Goal: Task Accomplishment & Management: Manage account settings

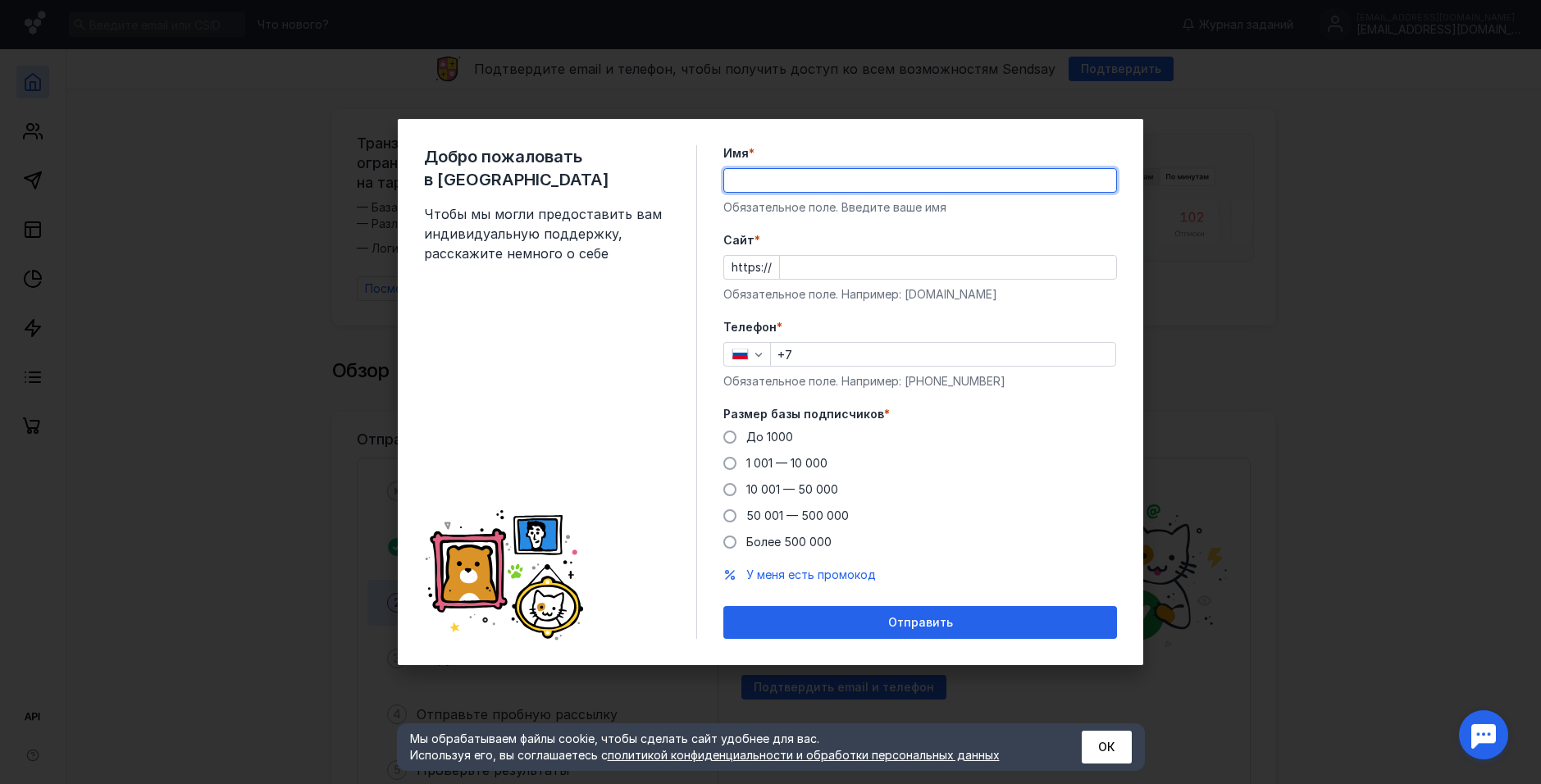
click at [790, 174] on input "Имя *" at bounding box center [920, 180] width 392 height 23
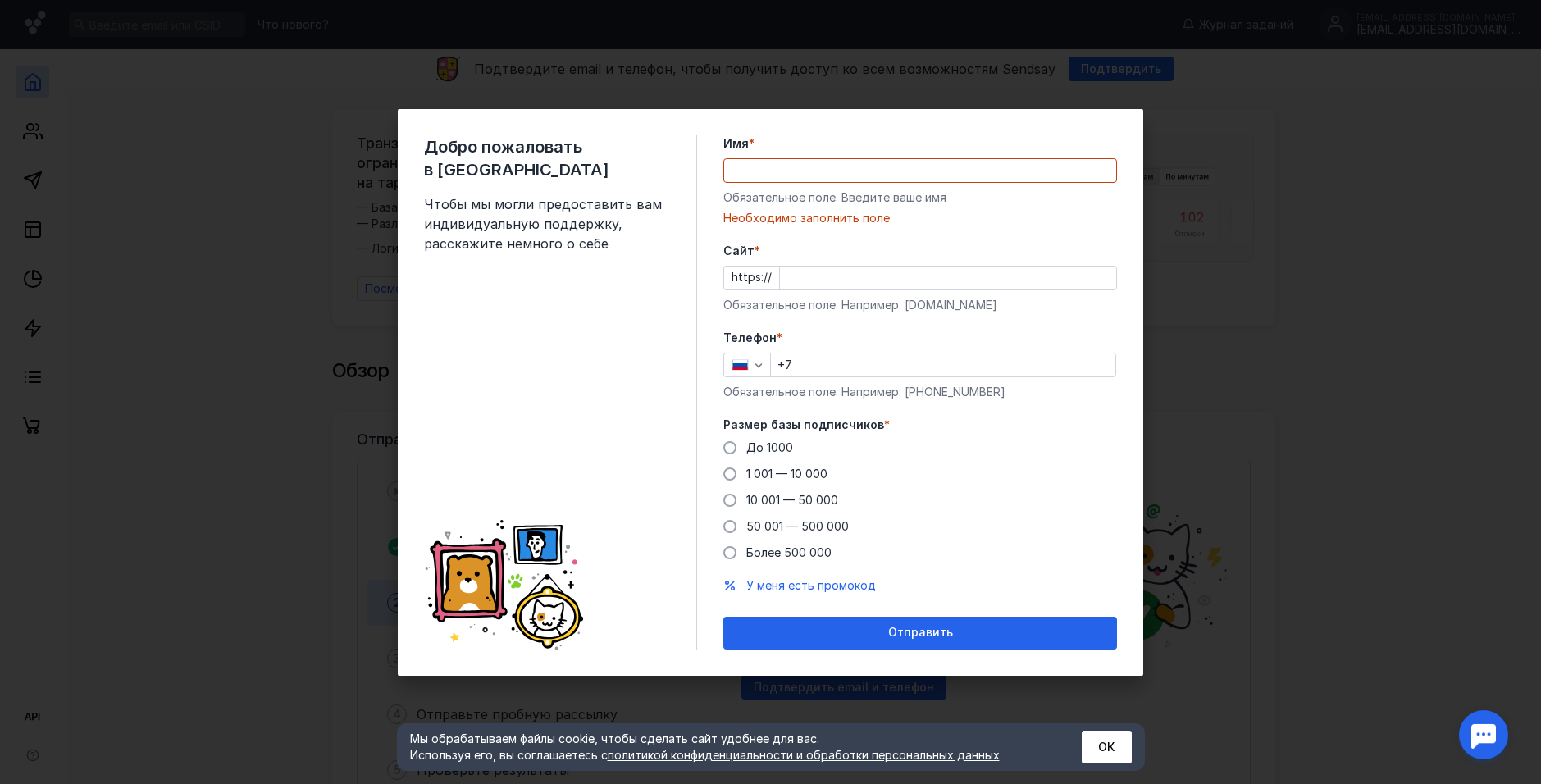
click at [1072, 219] on form "Имя * Обязательное поле. Введите ваше имя [PERSON_NAME] заполнить поле [PERSON_…" at bounding box center [920, 392] width 394 height 514
click at [933, 159] on input "Имя *" at bounding box center [920, 171] width 392 height 23
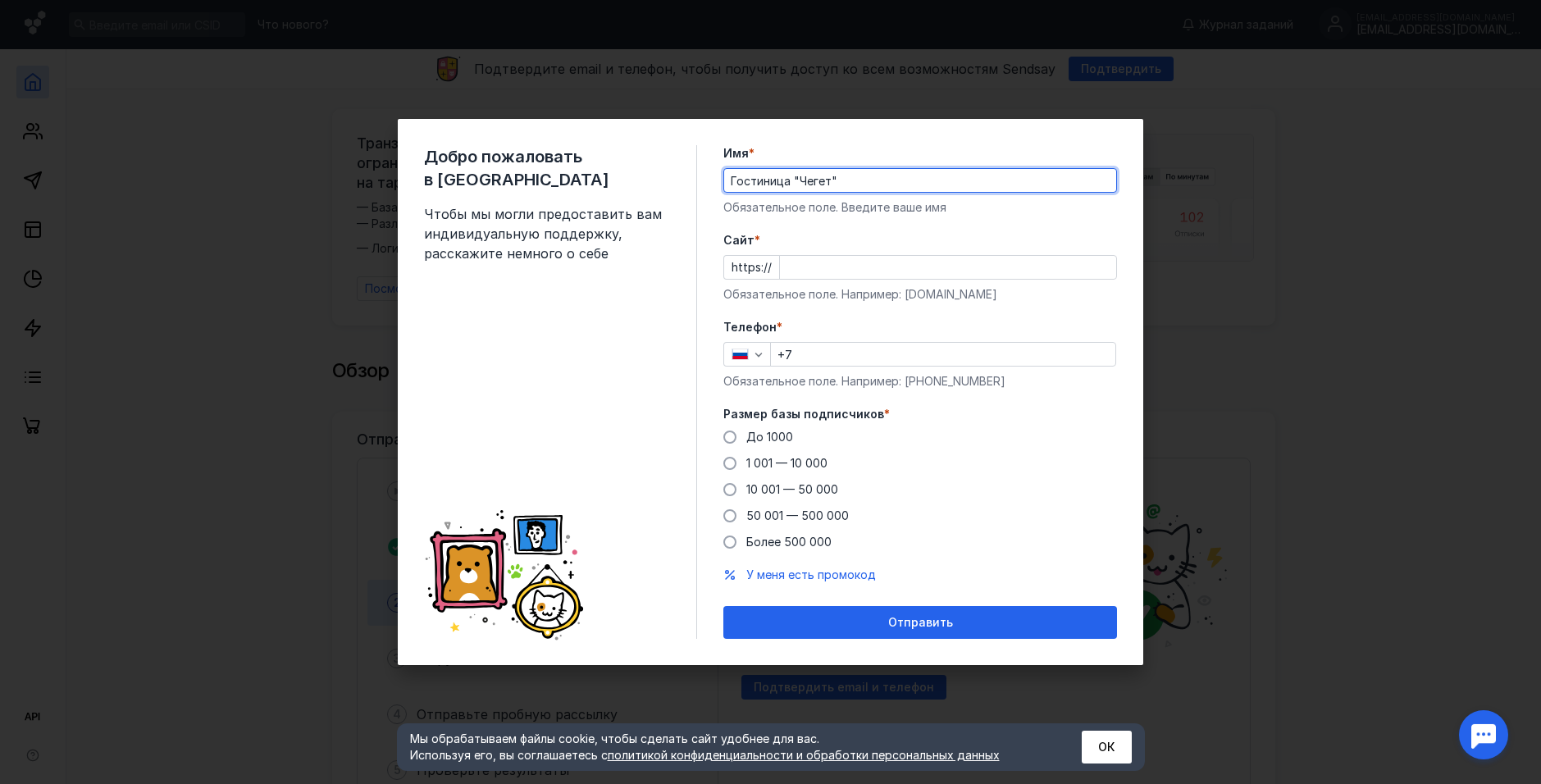
type input "Гостиница "Чегет""
click at [823, 262] on input "Cайт *" at bounding box center [948, 268] width 336 height 23
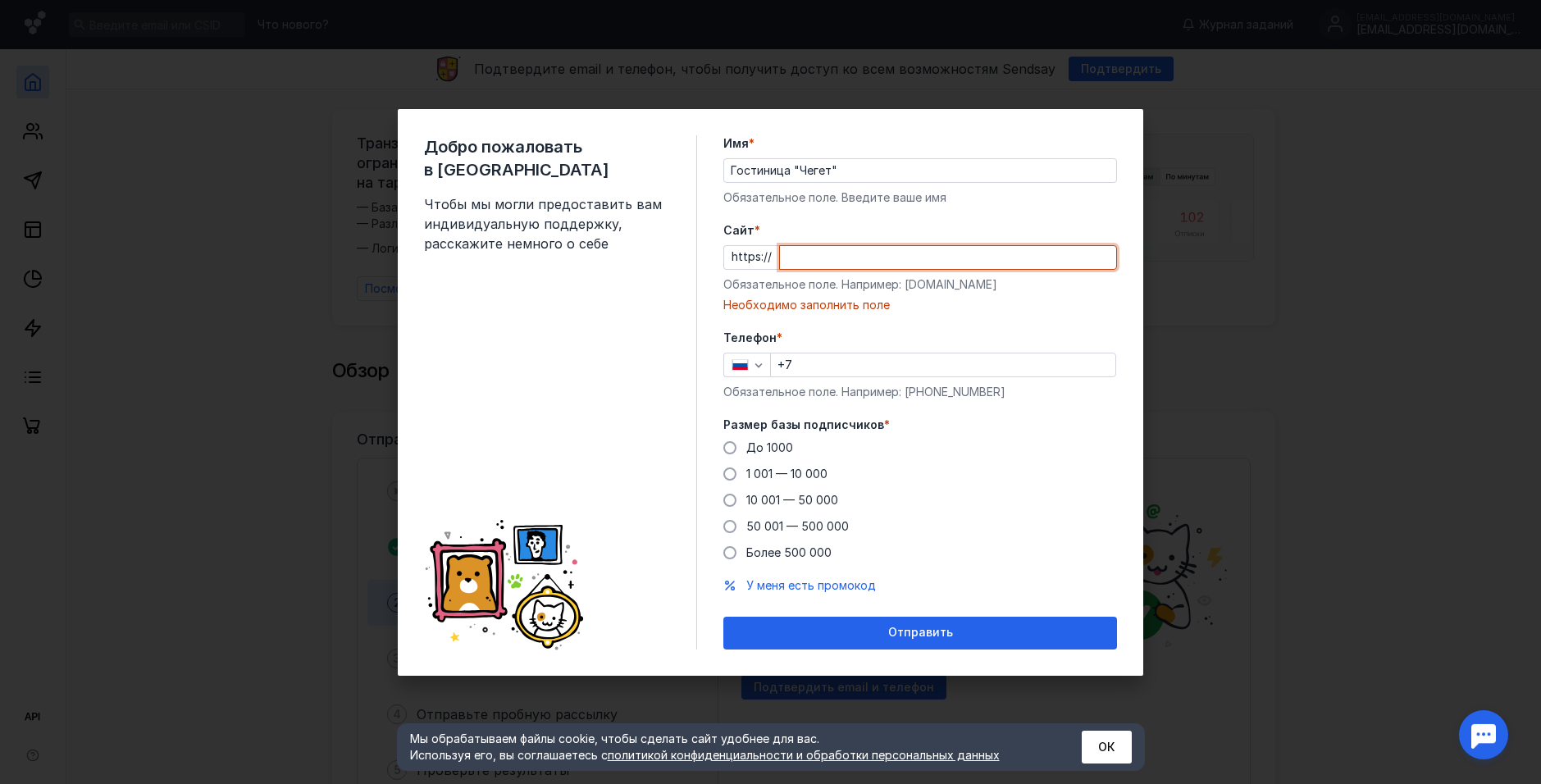
paste input "[DOMAIN_NAME]"
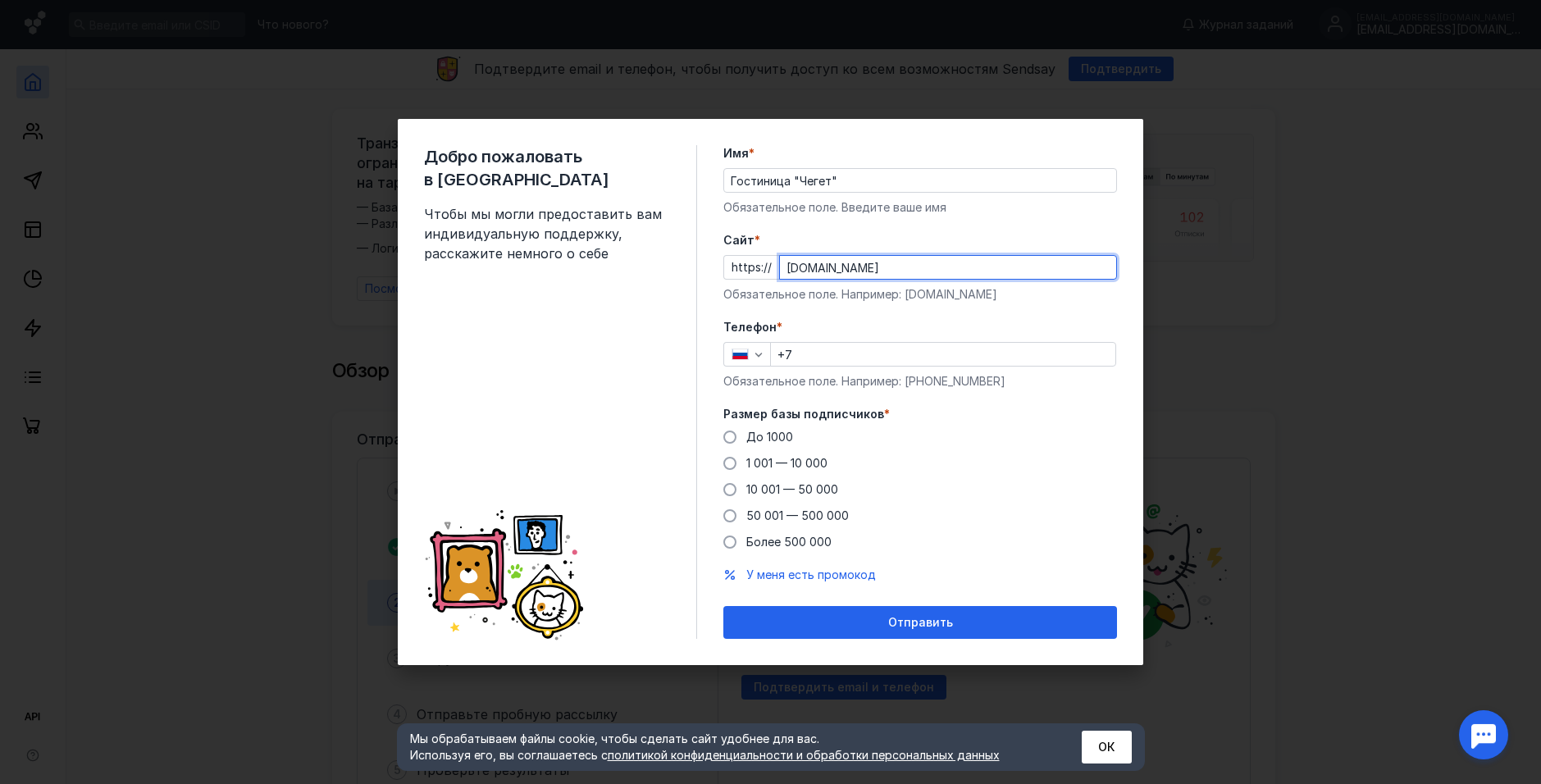
type input "[DOMAIN_NAME]"
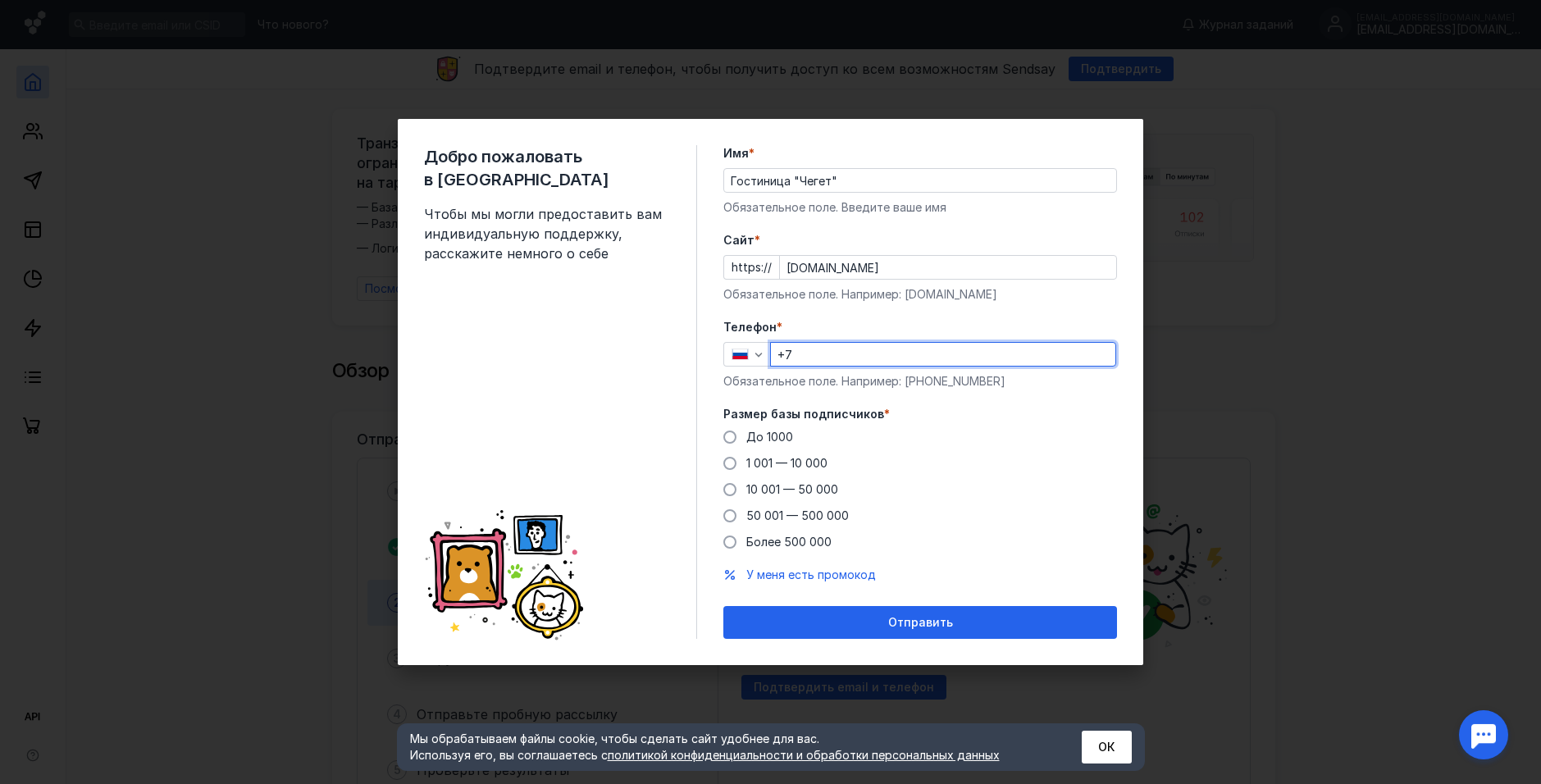
click at [834, 353] on input "+7" at bounding box center [943, 354] width 345 height 23
paste input "[PHONE_NUMBER]"
click at [799, 349] on input "[PHONE_NUMBER]" at bounding box center [943, 354] width 345 height 23
type input "[PHONE_NUMBER]"
click at [764, 436] on span "До 1000" at bounding box center [770, 436] width 47 height 14
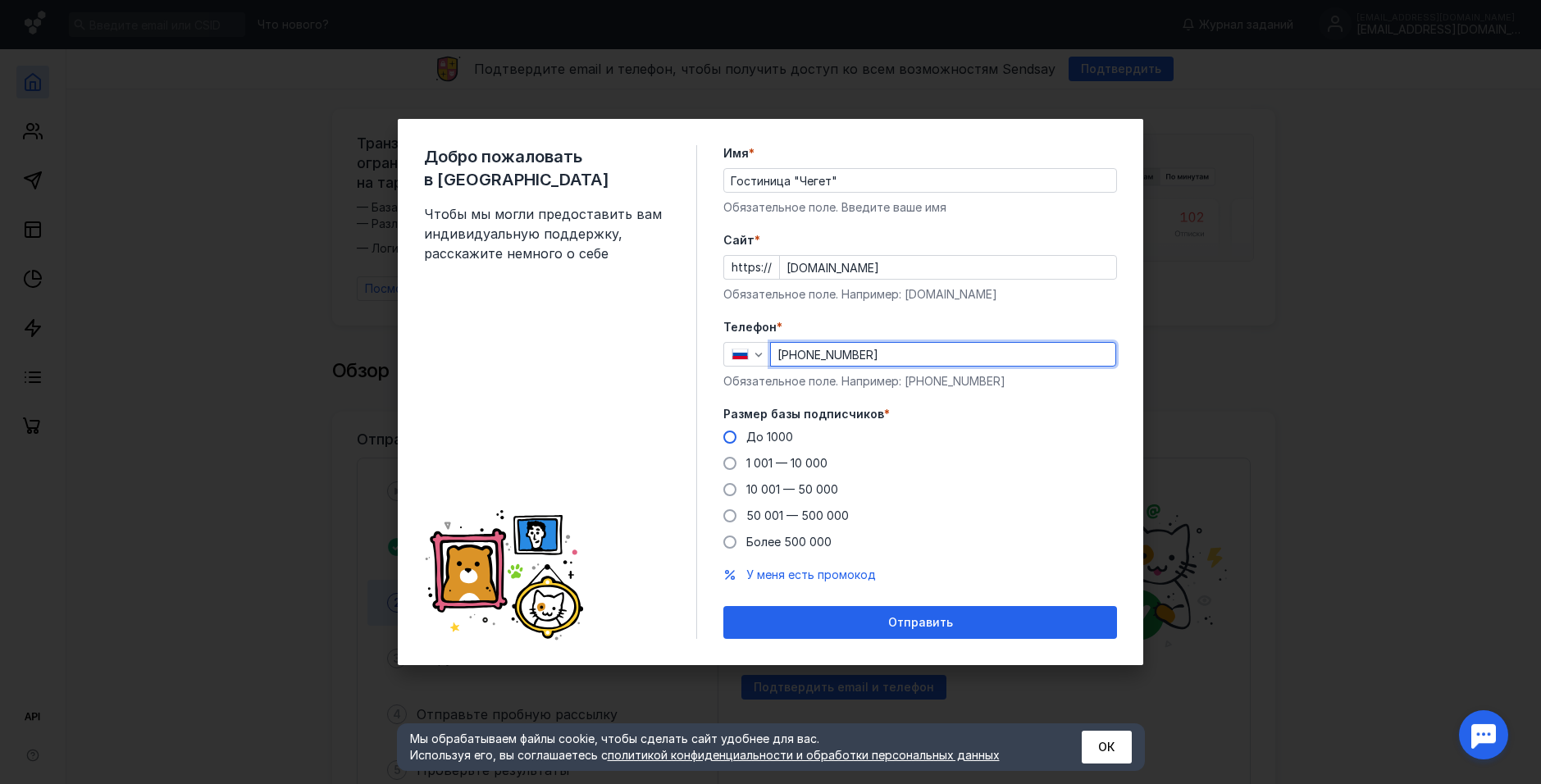
click at [0, 0] on input "До 1000" at bounding box center [0, 0] width 0 height 0
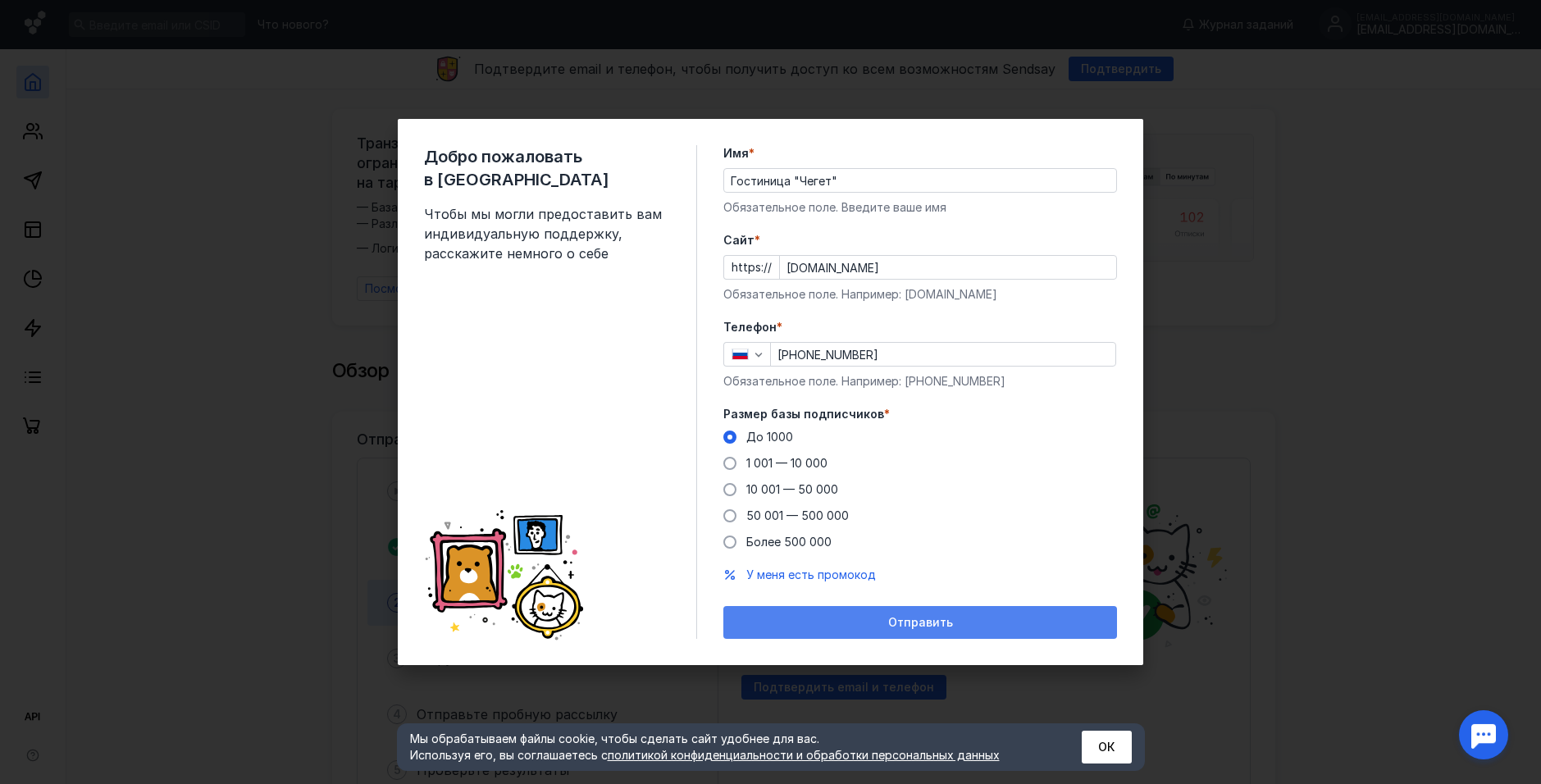
click at [838, 626] on div "Отправить" at bounding box center [920, 622] width 377 height 14
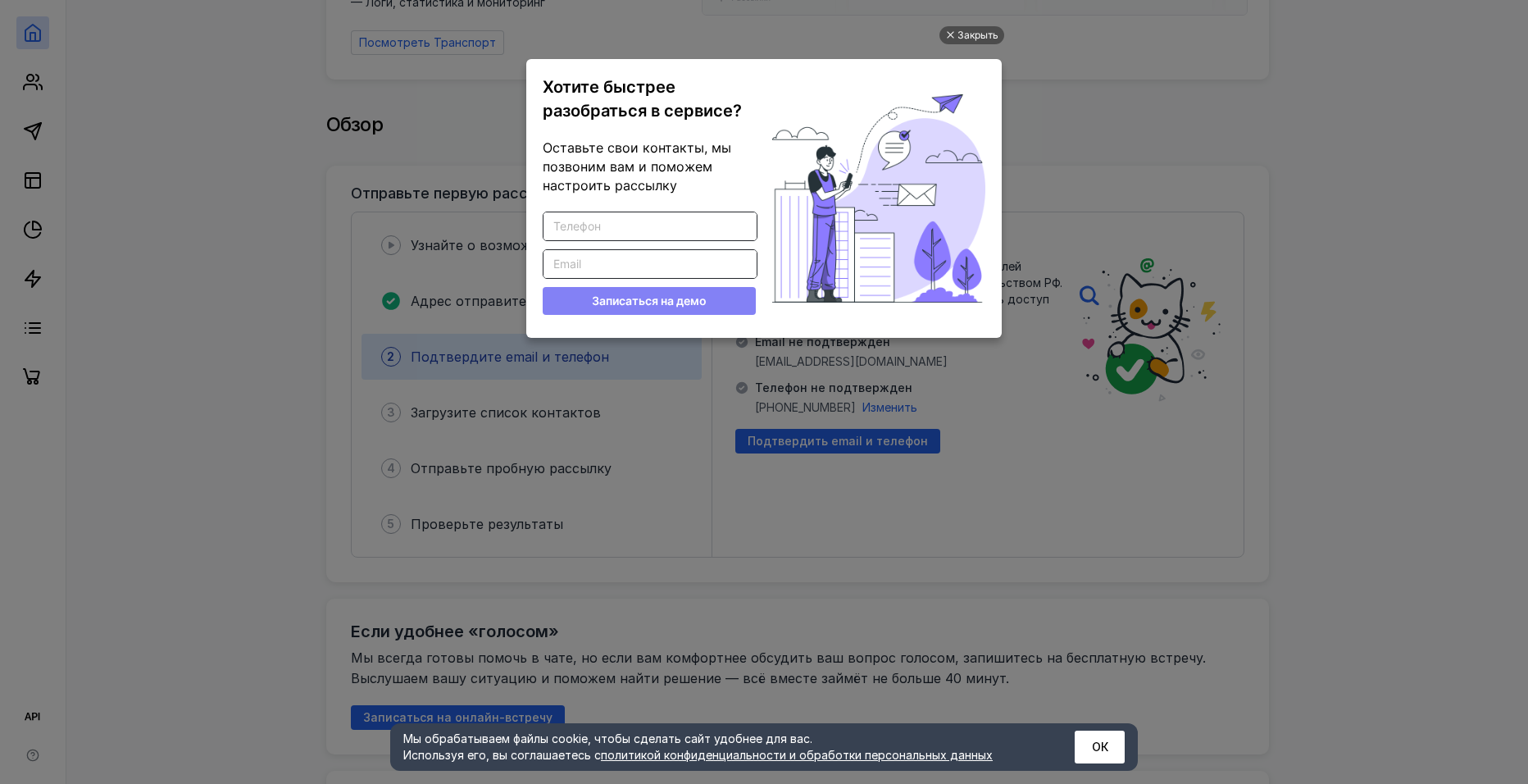
click at [1045, 58] on ul "Закрыть Хотите быстрее разобраться в сервисе? Оставьте свои контакты, мы позвон…" at bounding box center [764, 394] width 1528 height 784
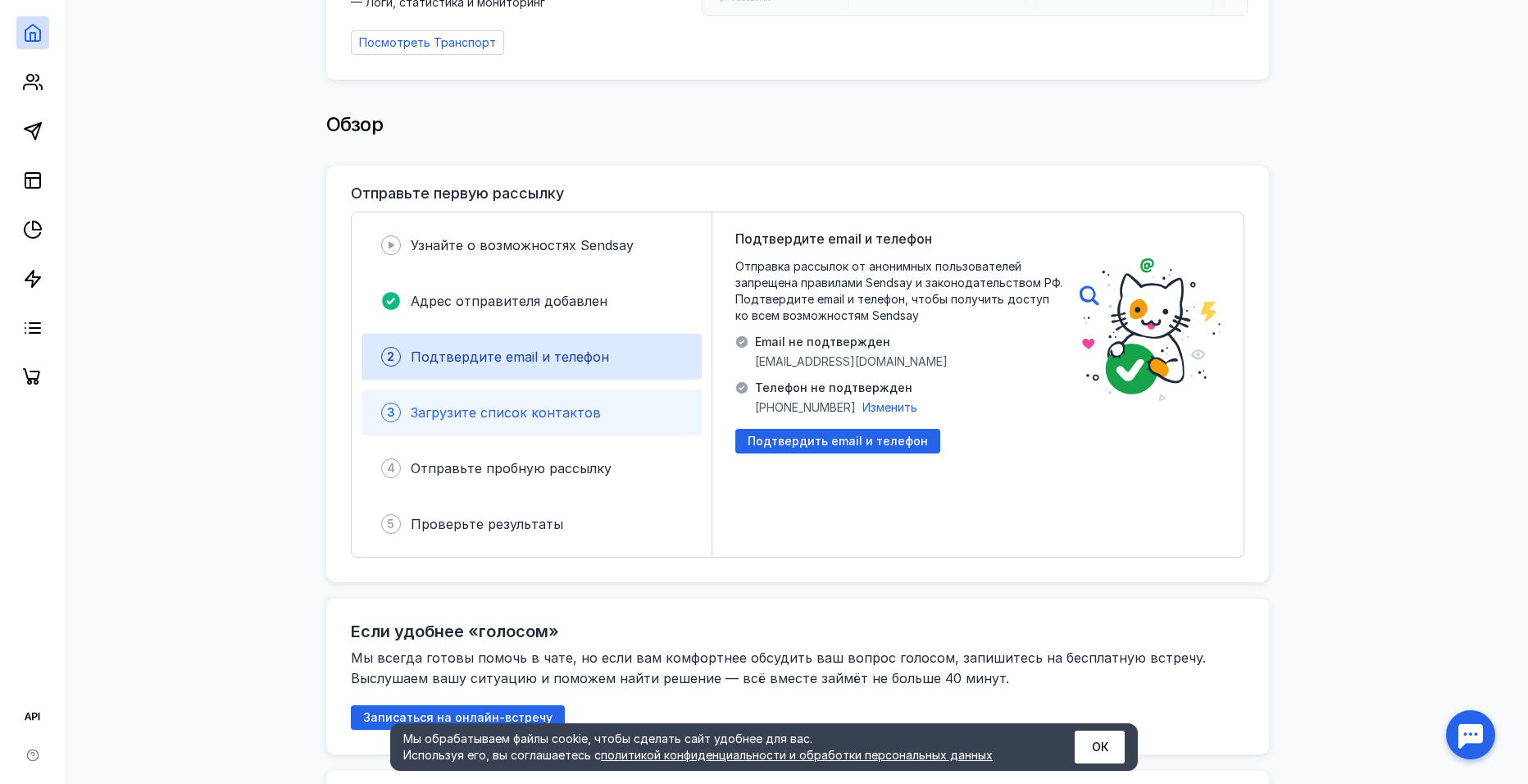
click at [527, 399] on div "3 Загрузите список контактов" at bounding box center [532, 412] width 340 height 46
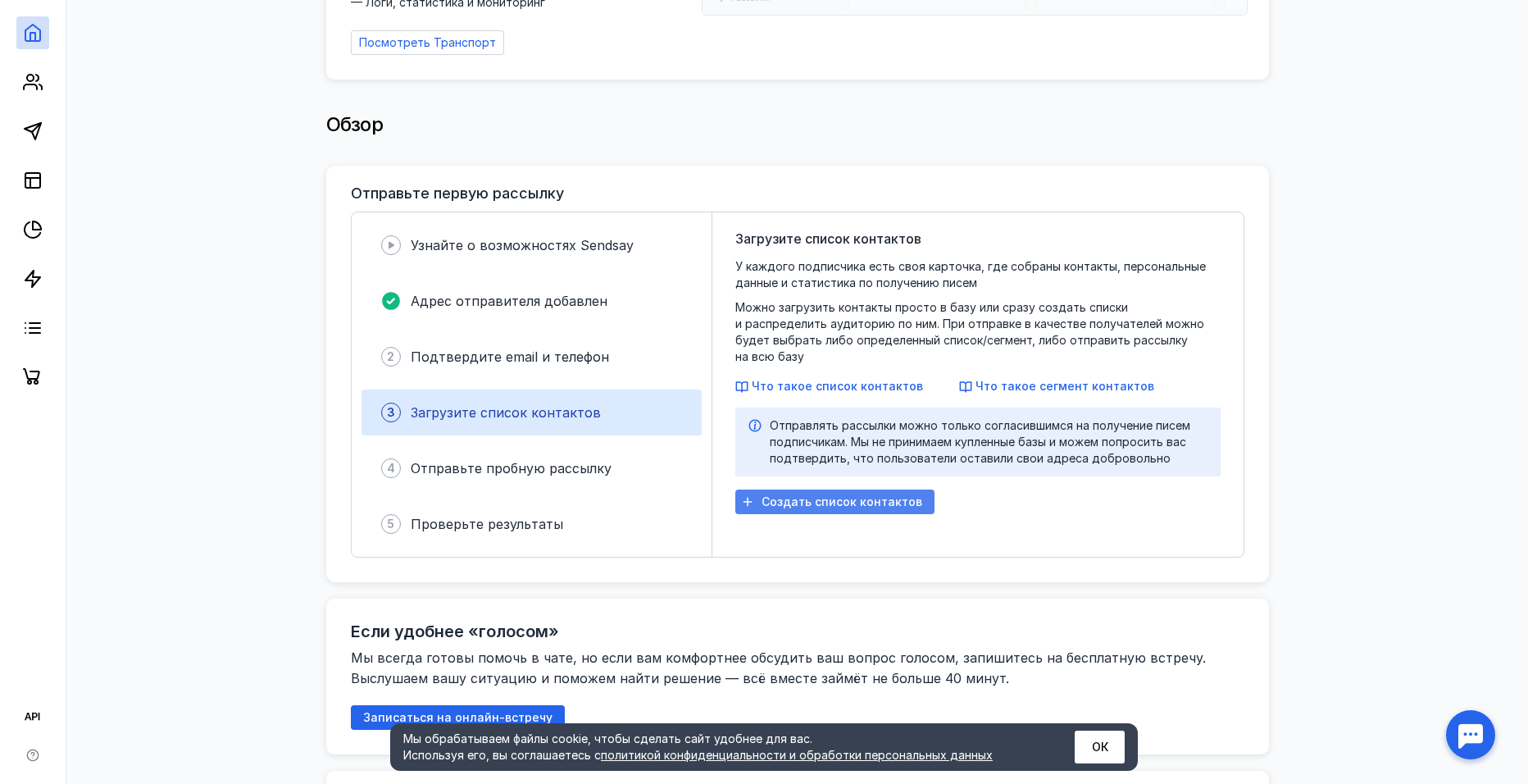
click at [825, 495] on span "Создать список контактов" at bounding box center [842, 502] width 161 height 14
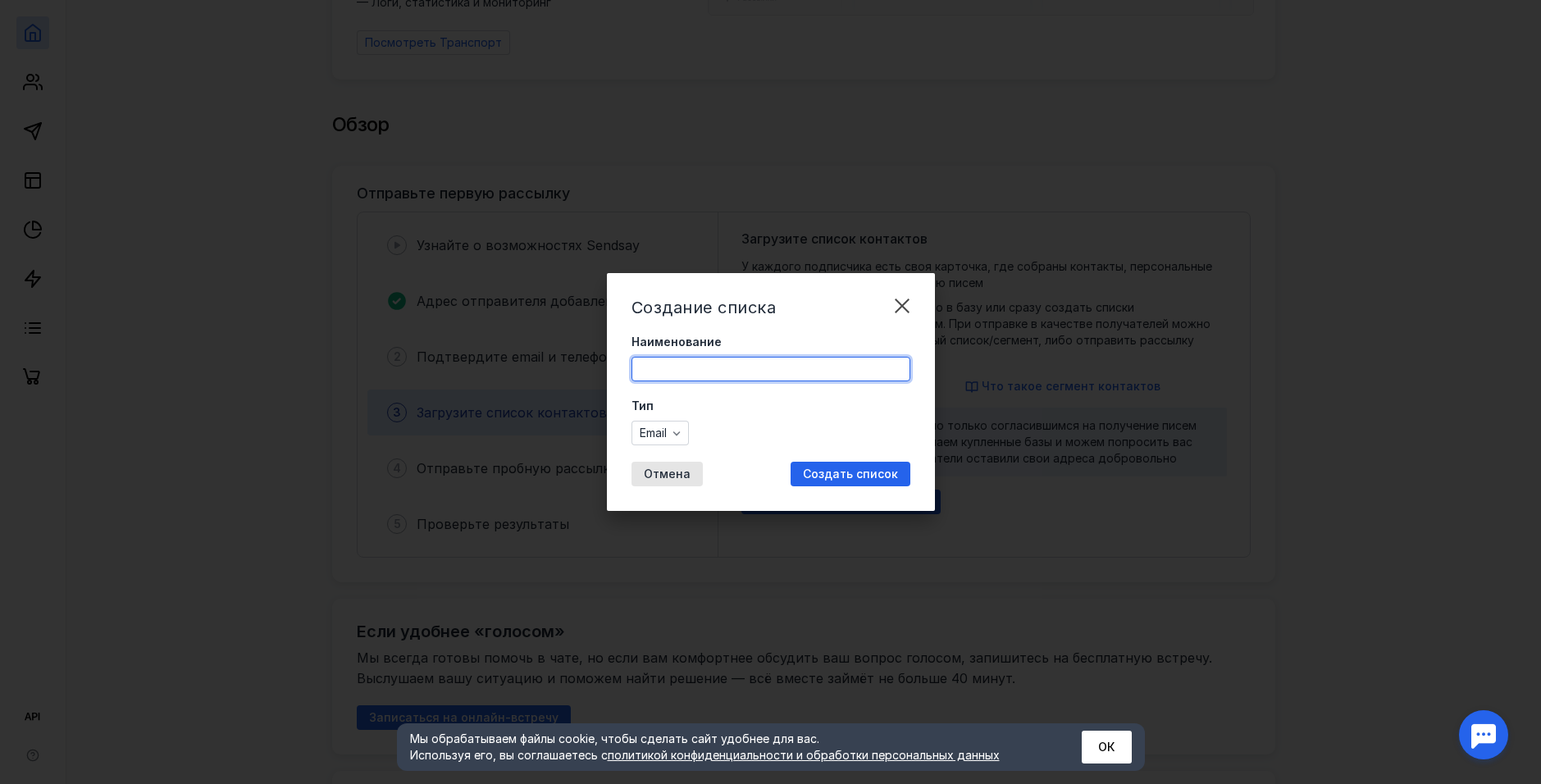
click at [733, 364] on input "Наименование" at bounding box center [771, 369] width 277 height 23
click at [662, 378] on input "Наименование" at bounding box center [771, 369] width 277 height 23
click at [667, 406] on form "Наименование Тип Email" at bounding box center [771, 389] width 279 height 112
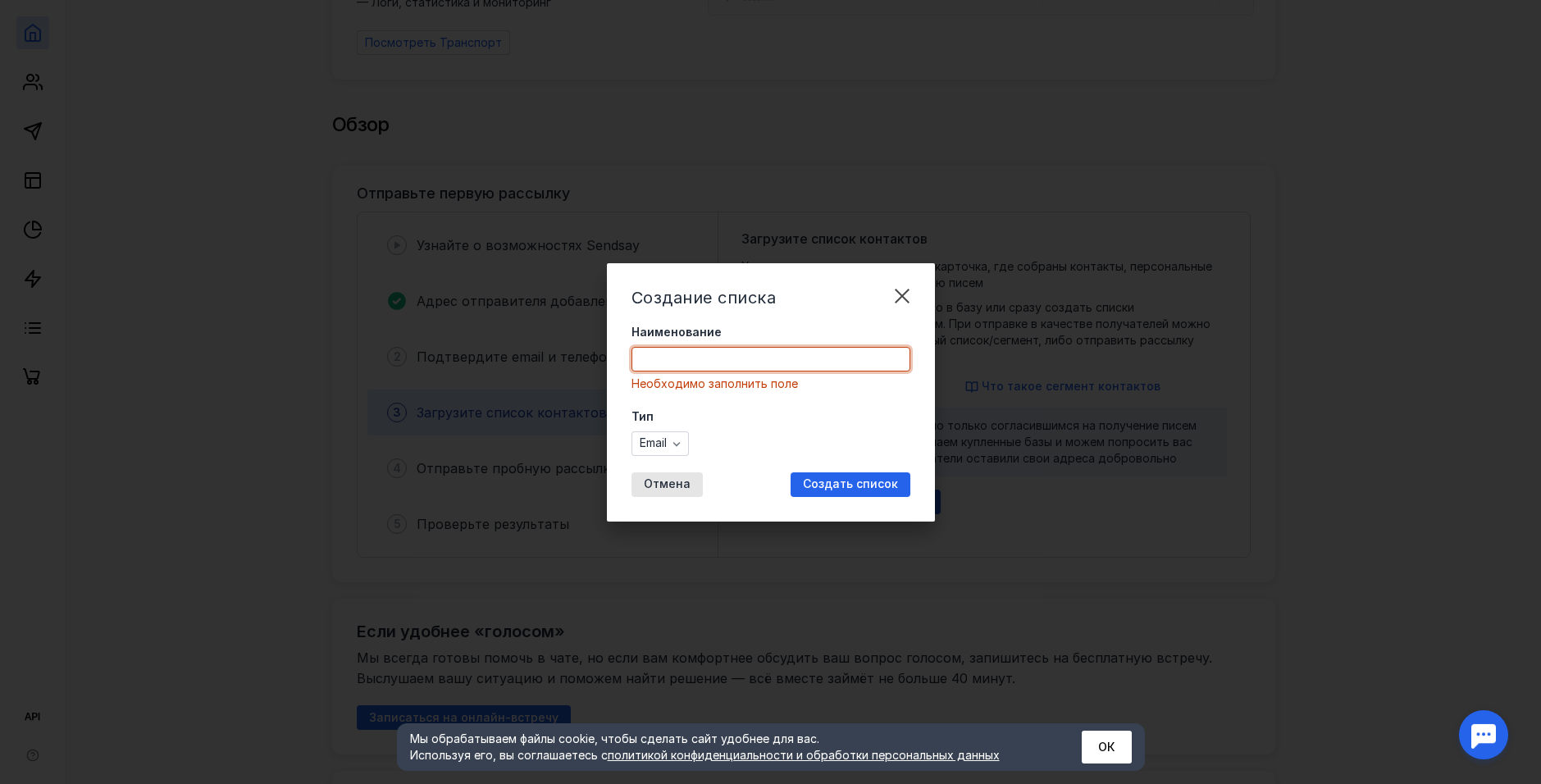
click at [682, 362] on input "Наименование" at bounding box center [771, 359] width 277 height 23
paste input "[EMAIL_ADDRESS][DOMAIN_NAME] [EMAIL_ADDRESS][DOMAIN_NAME] [DOMAIN_NAME][EMAIL_A…"
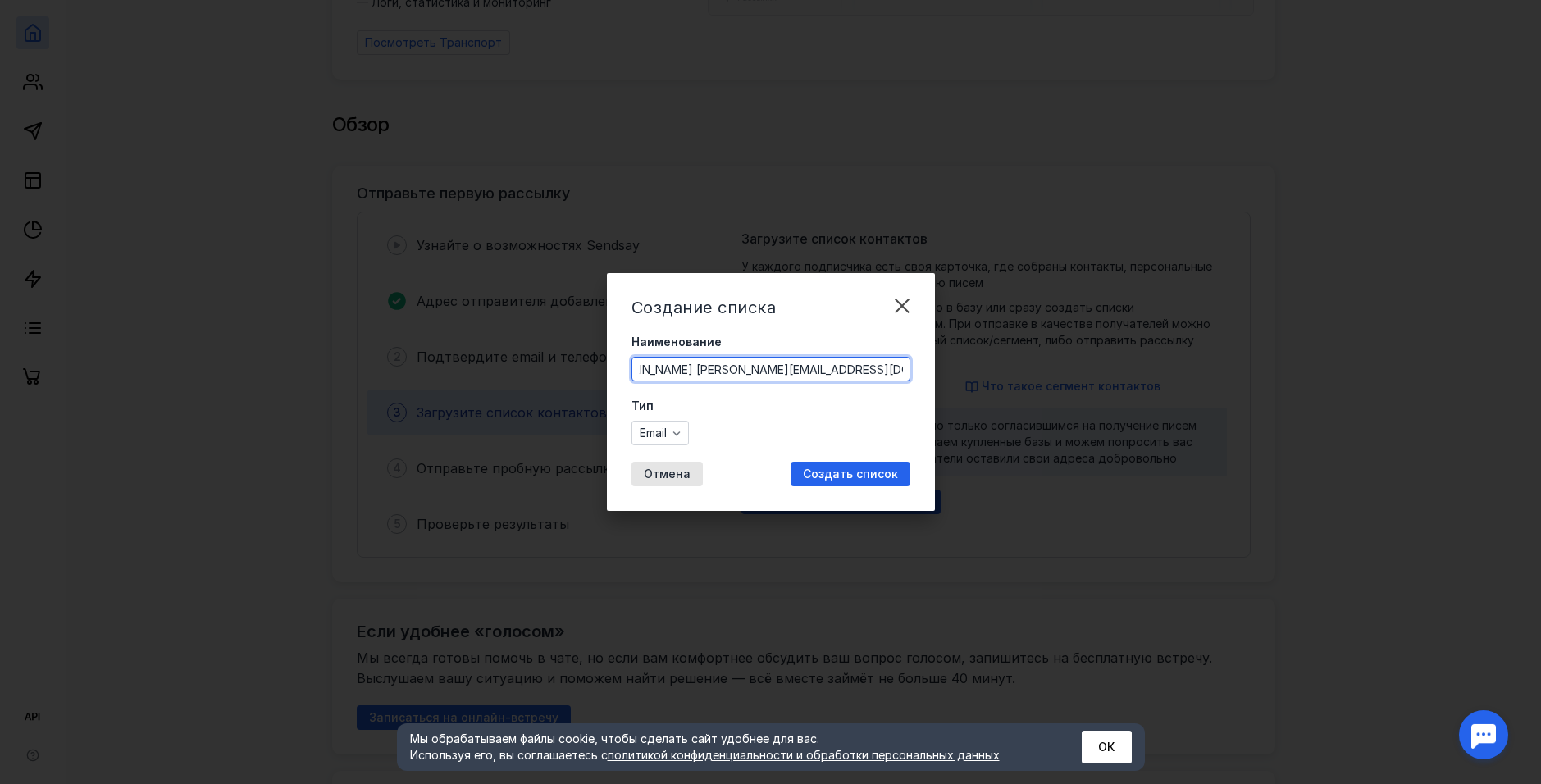
type input "[EMAIL_ADDRESS][DOMAIN_NAME] [EMAIL_ADDRESS][DOMAIN_NAME] [DOMAIN_NAME][EMAIL_A…"
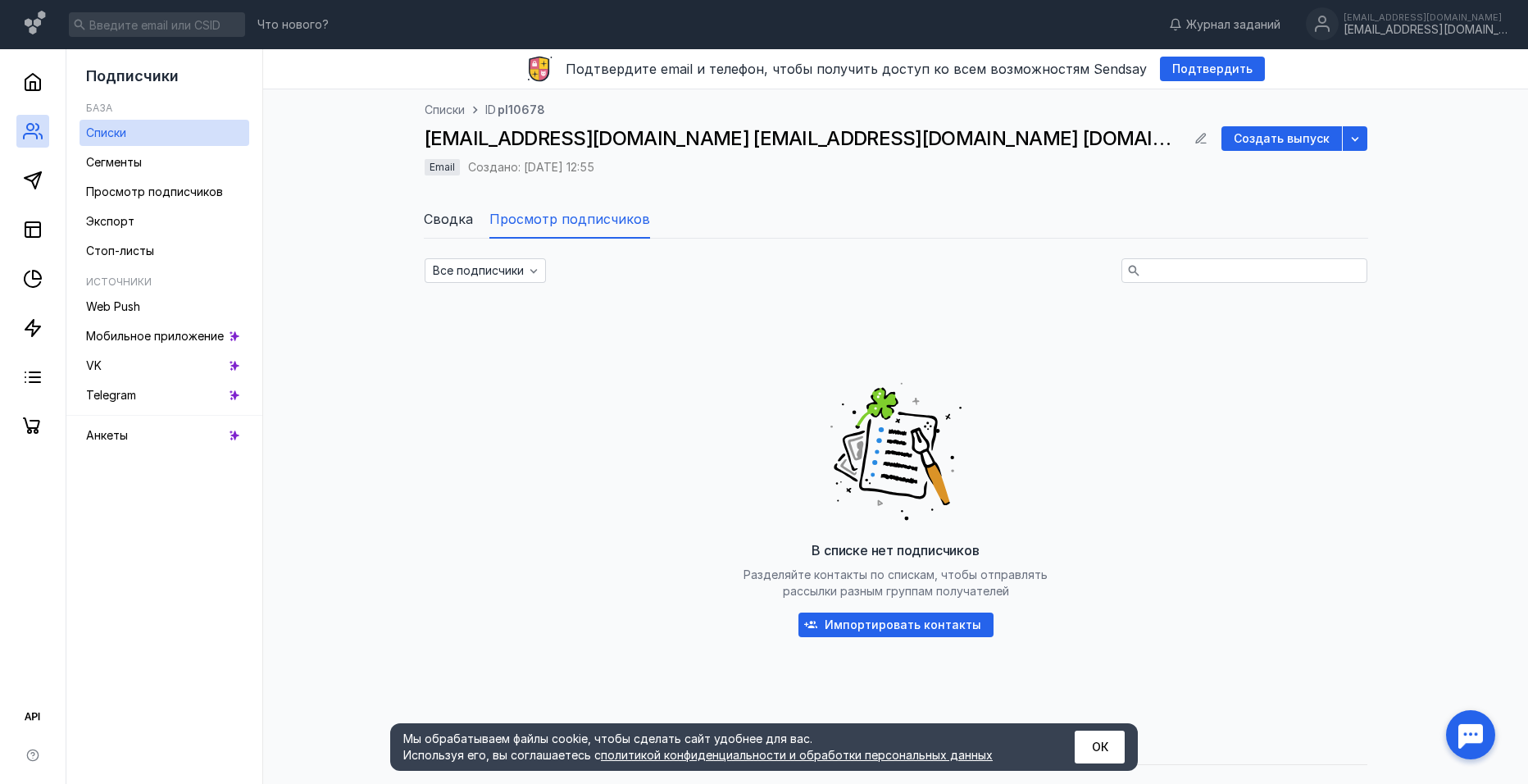
click at [433, 224] on span "Сводка" at bounding box center [448, 219] width 49 height 20
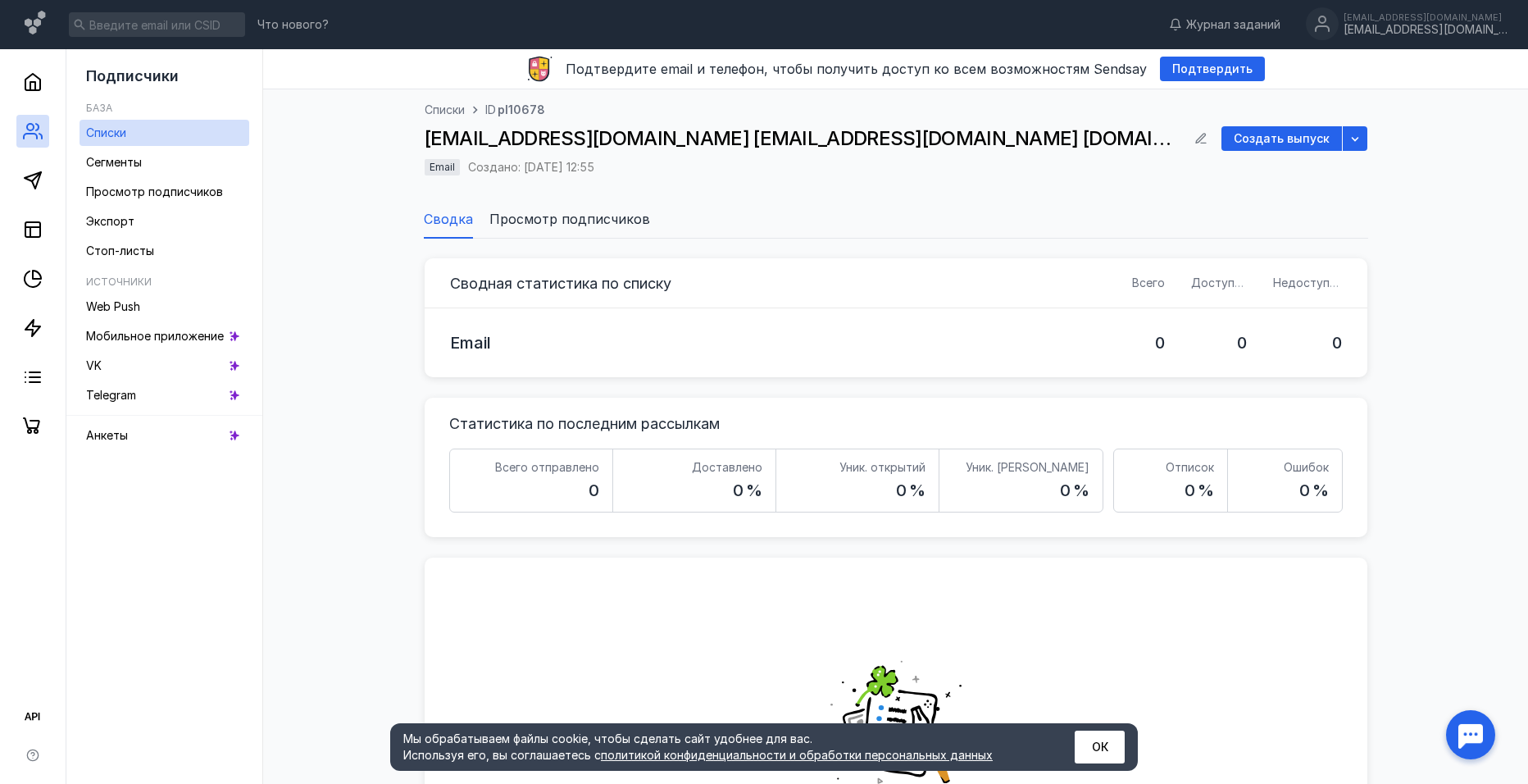
click at [555, 224] on span "Просмотр подписчиков" at bounding box center [570, 219] width 161 height 20
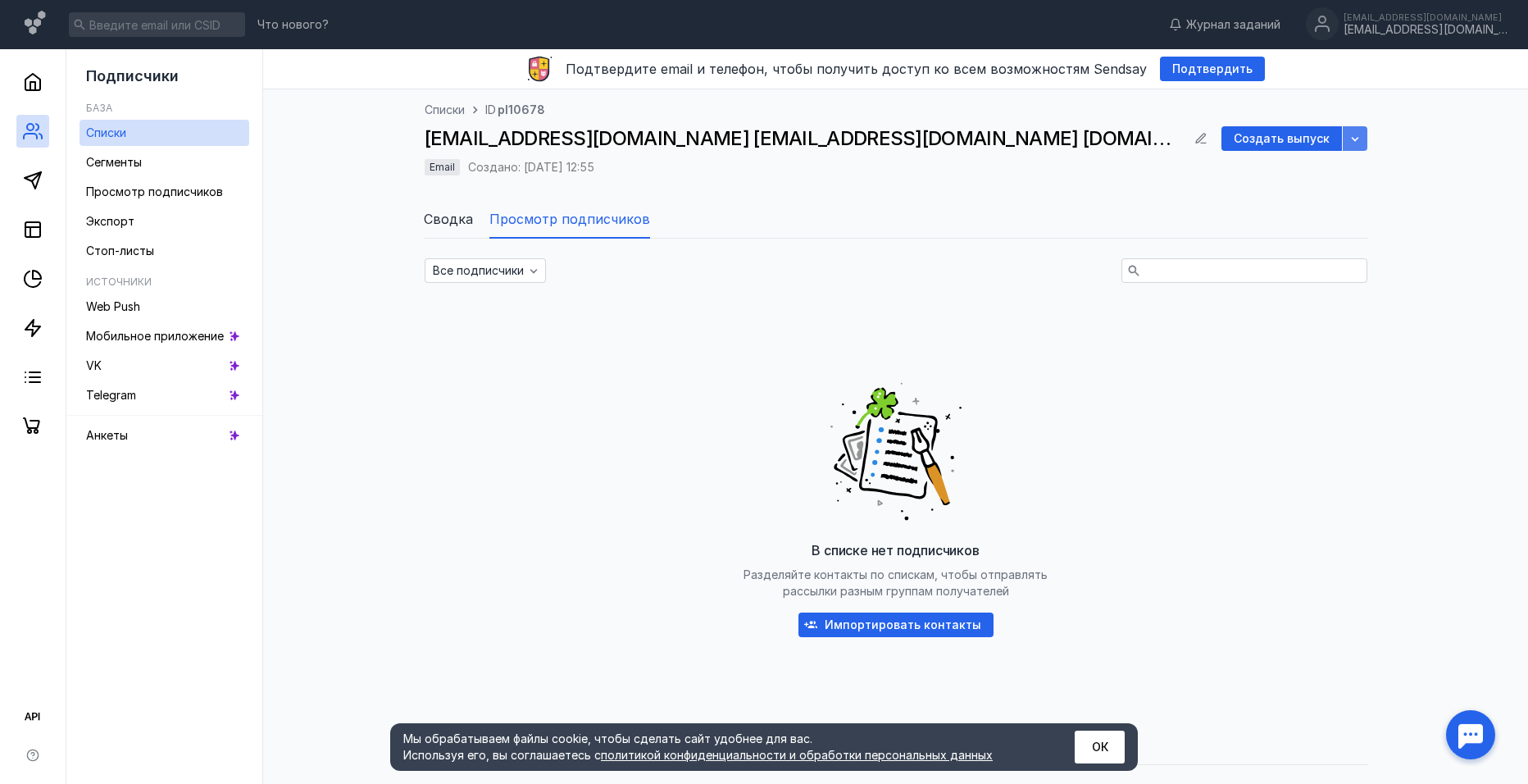
click at [1360, 133] on icon "button" at bounding box center [1355, 138] width 13 height 13
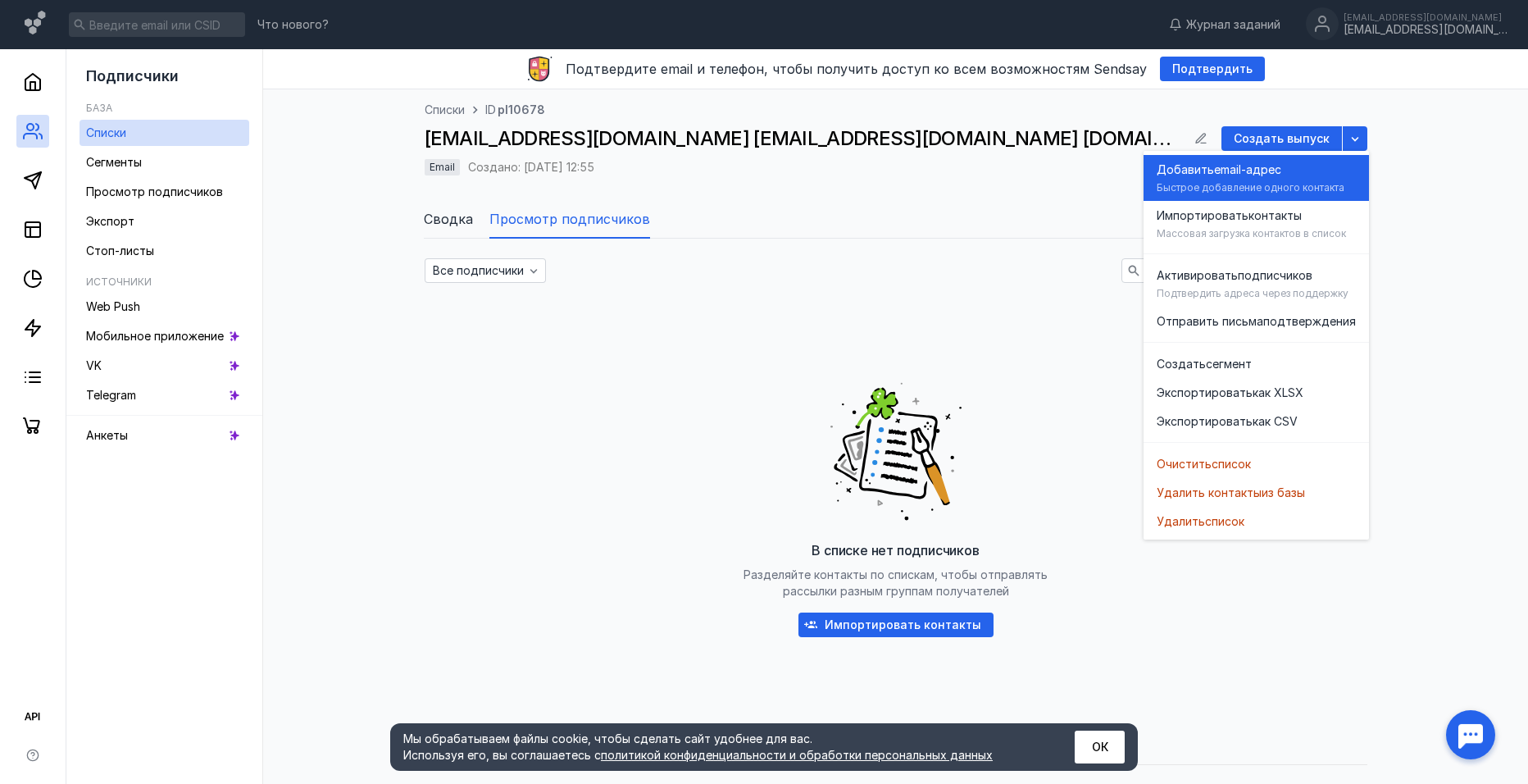
click at [1349, 175] on div "Добавить email-адрес" at bounding box center [1256, 170] width 199 height 17
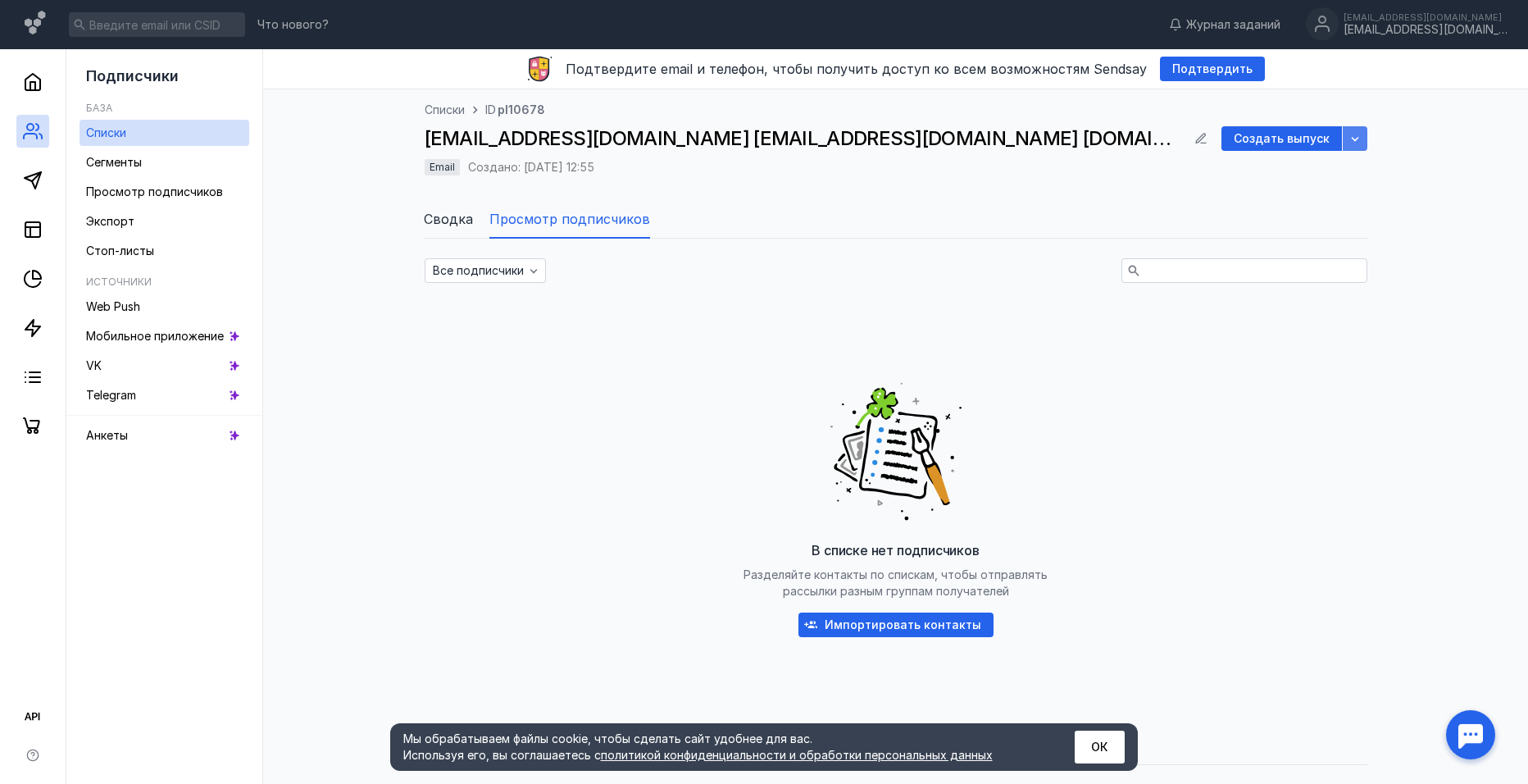
click at [1345, 137] on div "button" at bounding box center [1355, 138] width 24 height 24
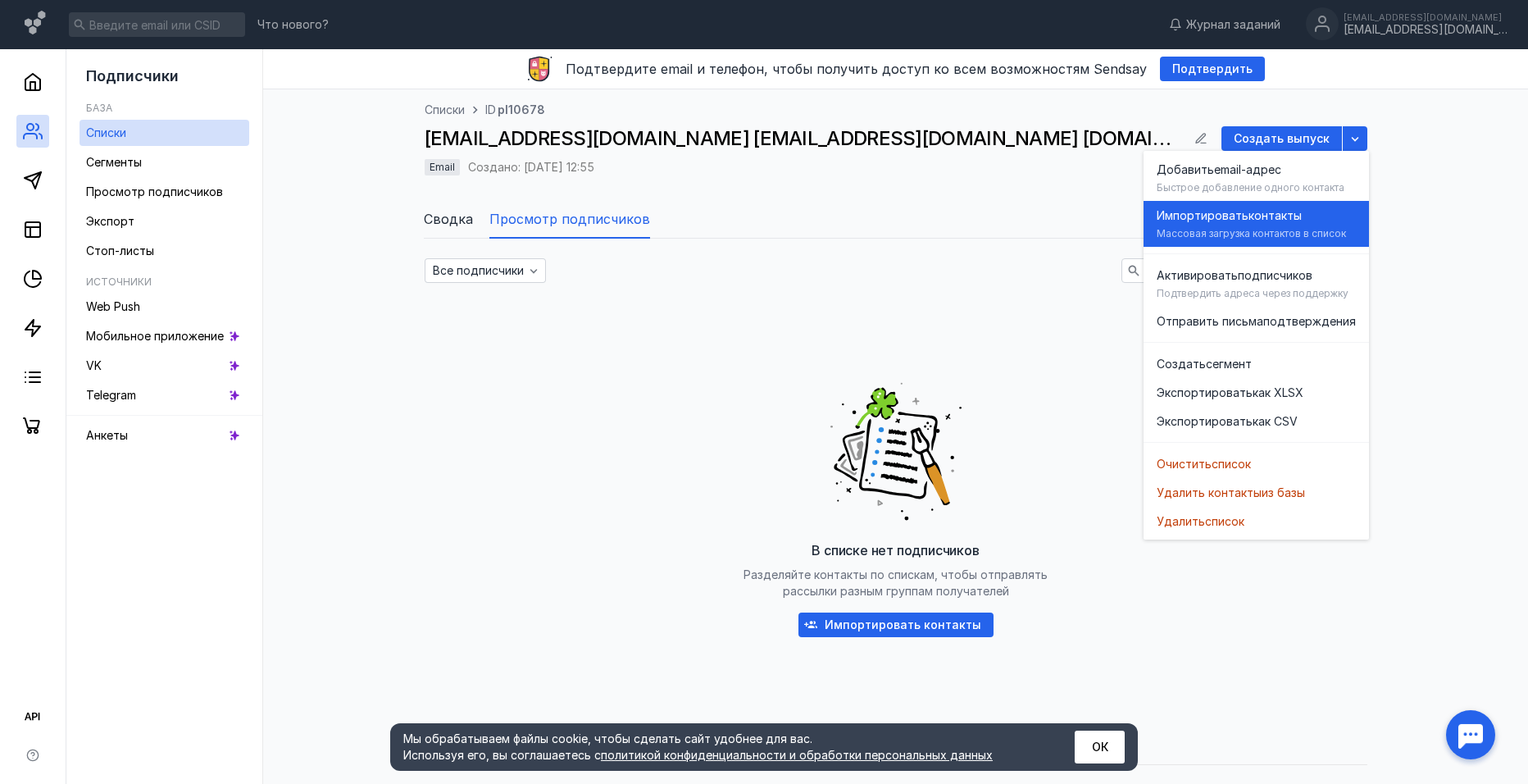
click at [1307, 210] on div "Импортировать контакты" at bounding box center [1256, 216] width 199 height 17
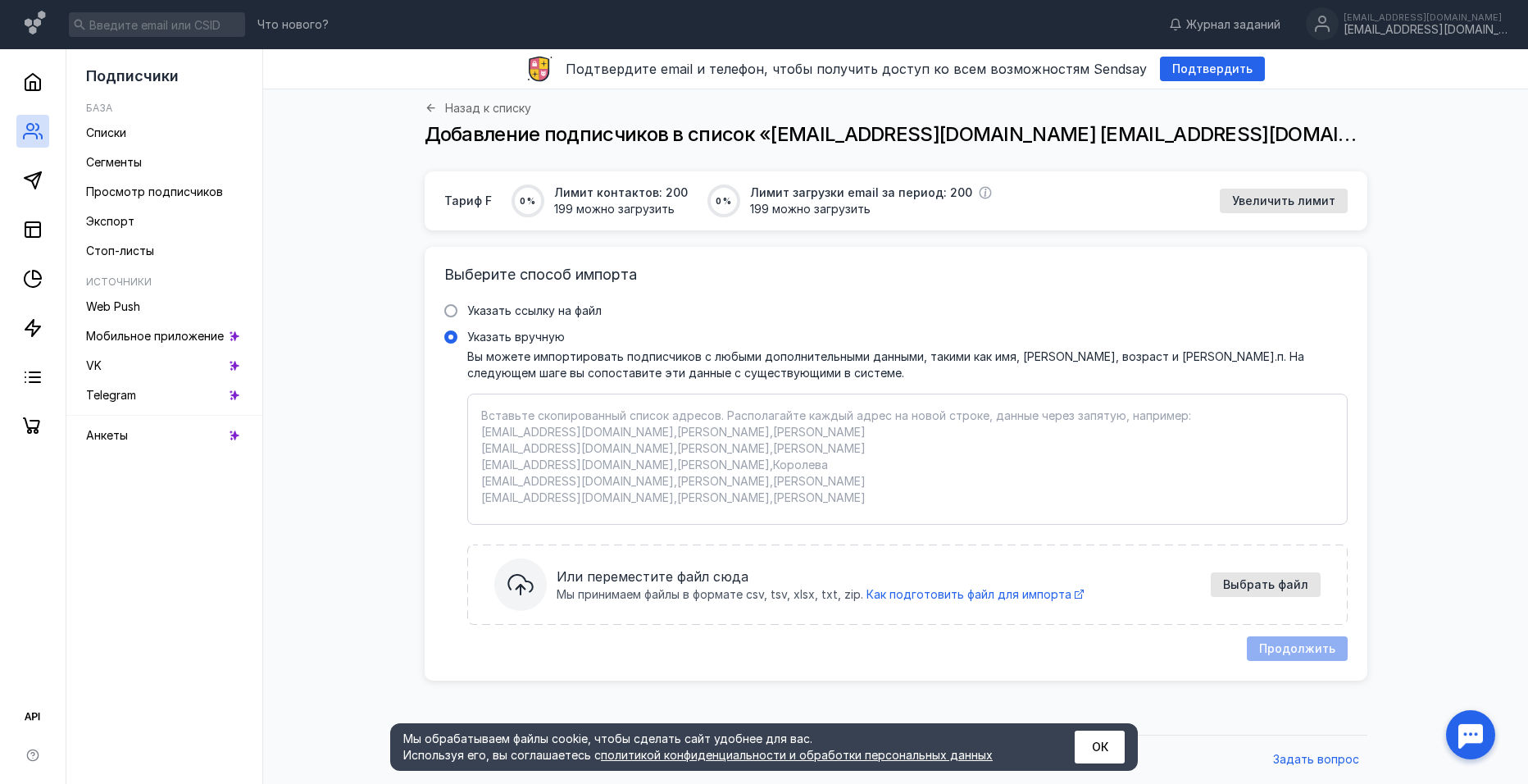
click at [488, 420] on textarea "Указать вручную Вы можете импортировать подписчиков с любыми дополнительными да…" at bounding box center [907, 460] width 852 height 103
paste textarea "[EMAIL_ADDRESS][DOMAIN_NAME] [EMAIL_ADDRESS][DOMAIN_NAME] [DOMAIN_NAME][EMAIL_A…"
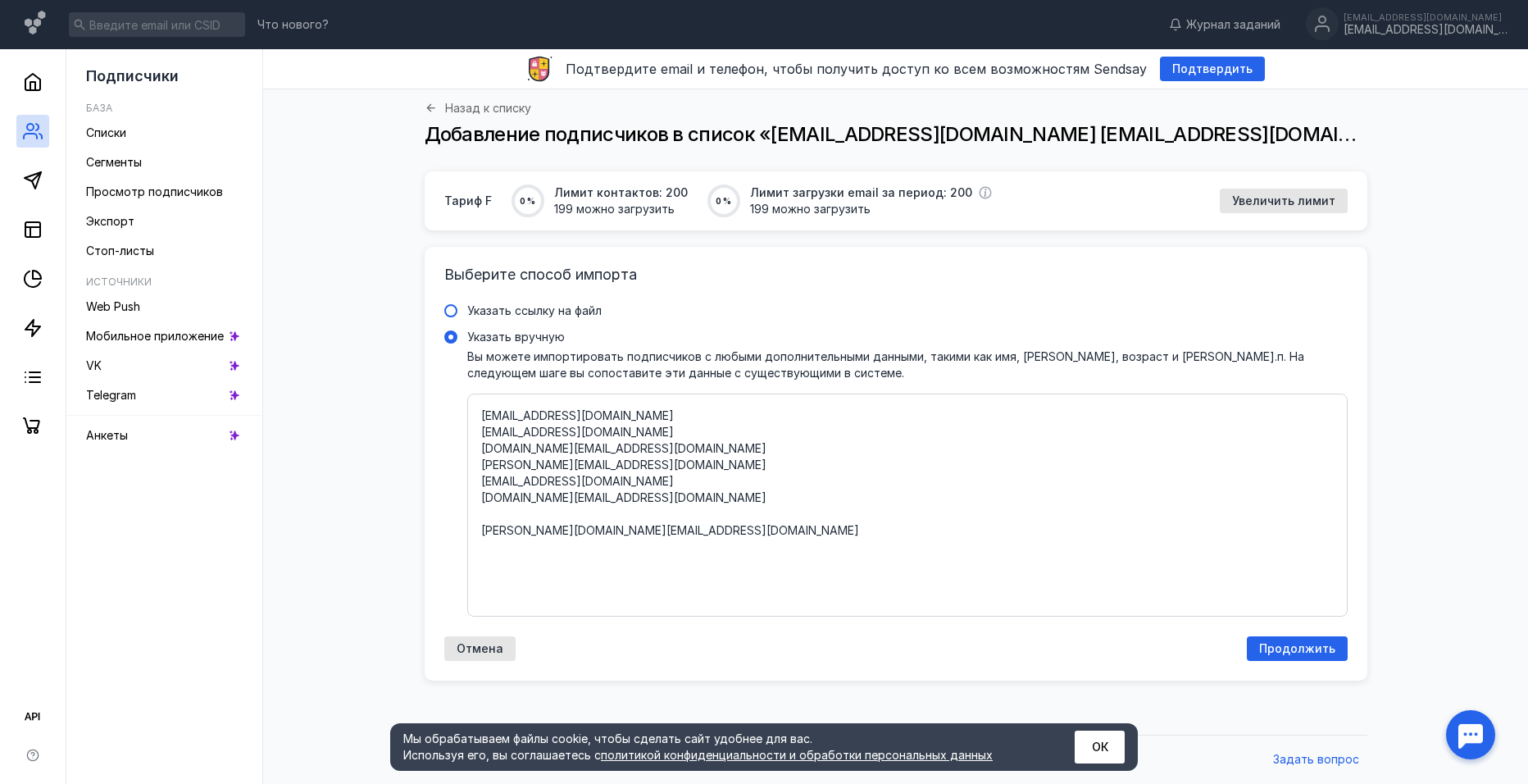
type textarea "[EMAIL_ADDRESS][DOMAIN_NAME] [EMAIL_ADDRESS][DOMAIN_NAME] [DOMAIN_NAME][EMAIL_A…"
click at [450, 314] on span at bounding box center [451, 311] width 13 height 13
click at [0, 0] on input "Указать ссылку на файл" at bounding box center [0, 0] width 0 height 0
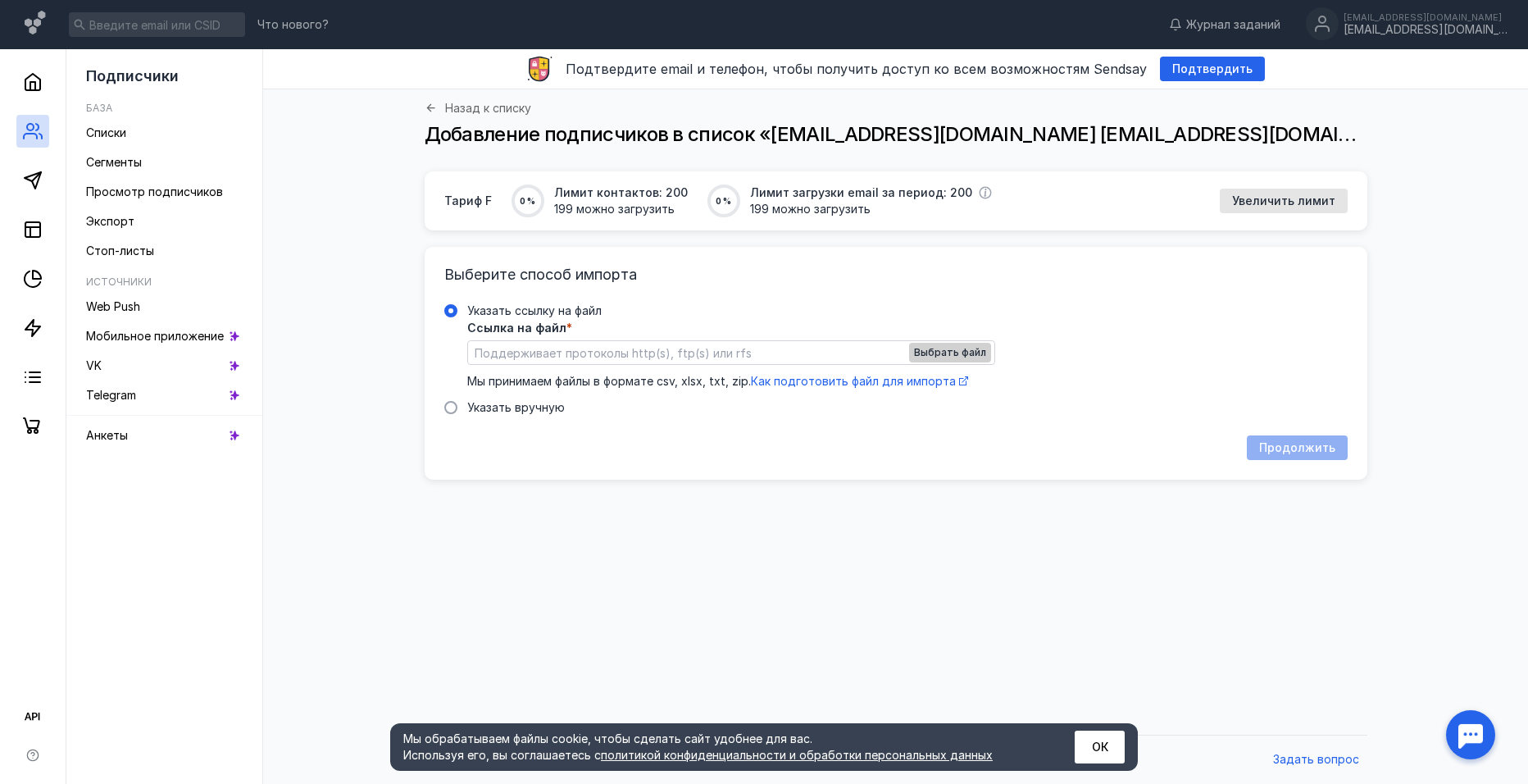
click at [949, 350] on span "Выбрать файл" at bounding box center [950, 353] width 73 height 12
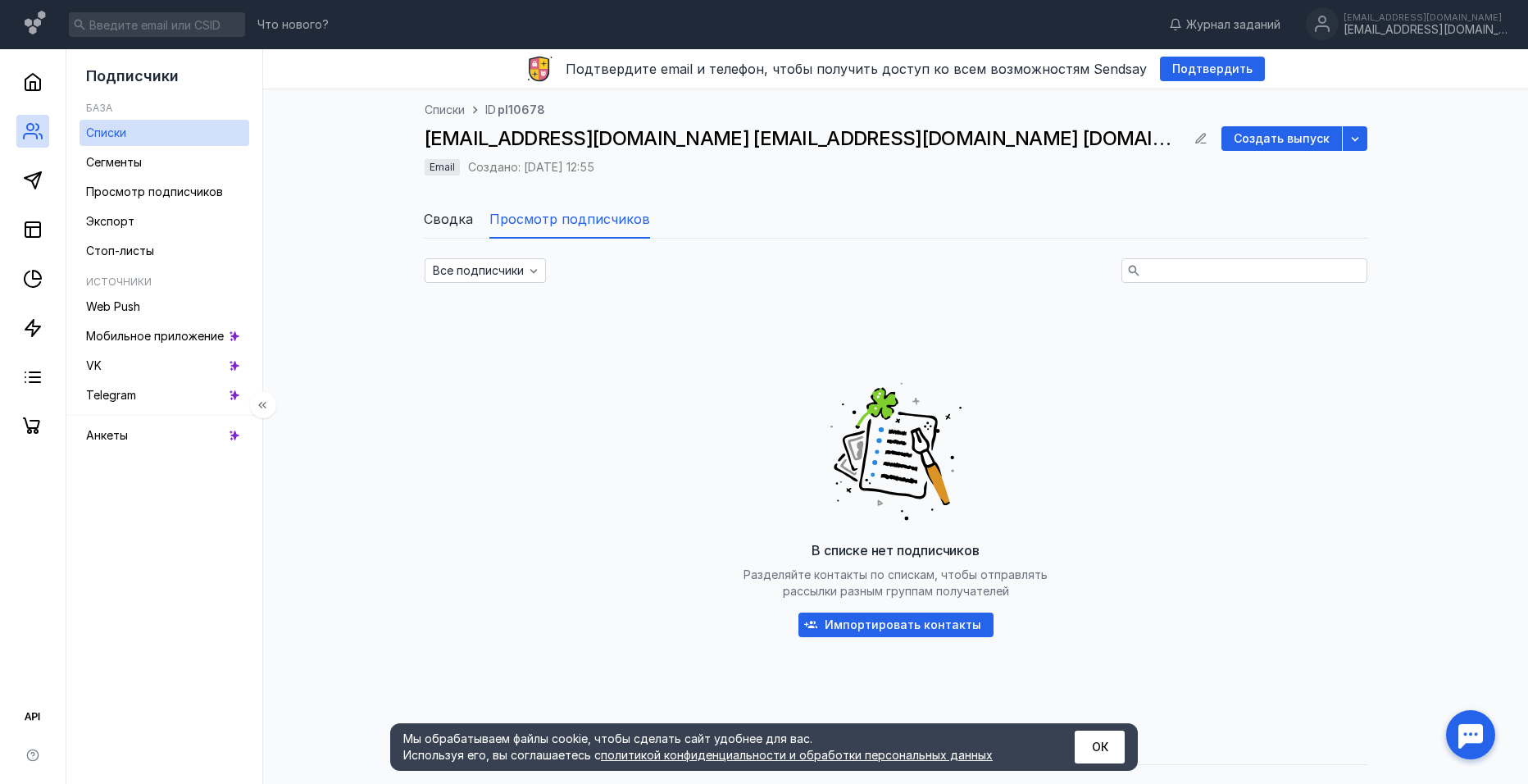
click at [119, 133] on span "Списки" at bounding box center [106, 132] width 40 height 14
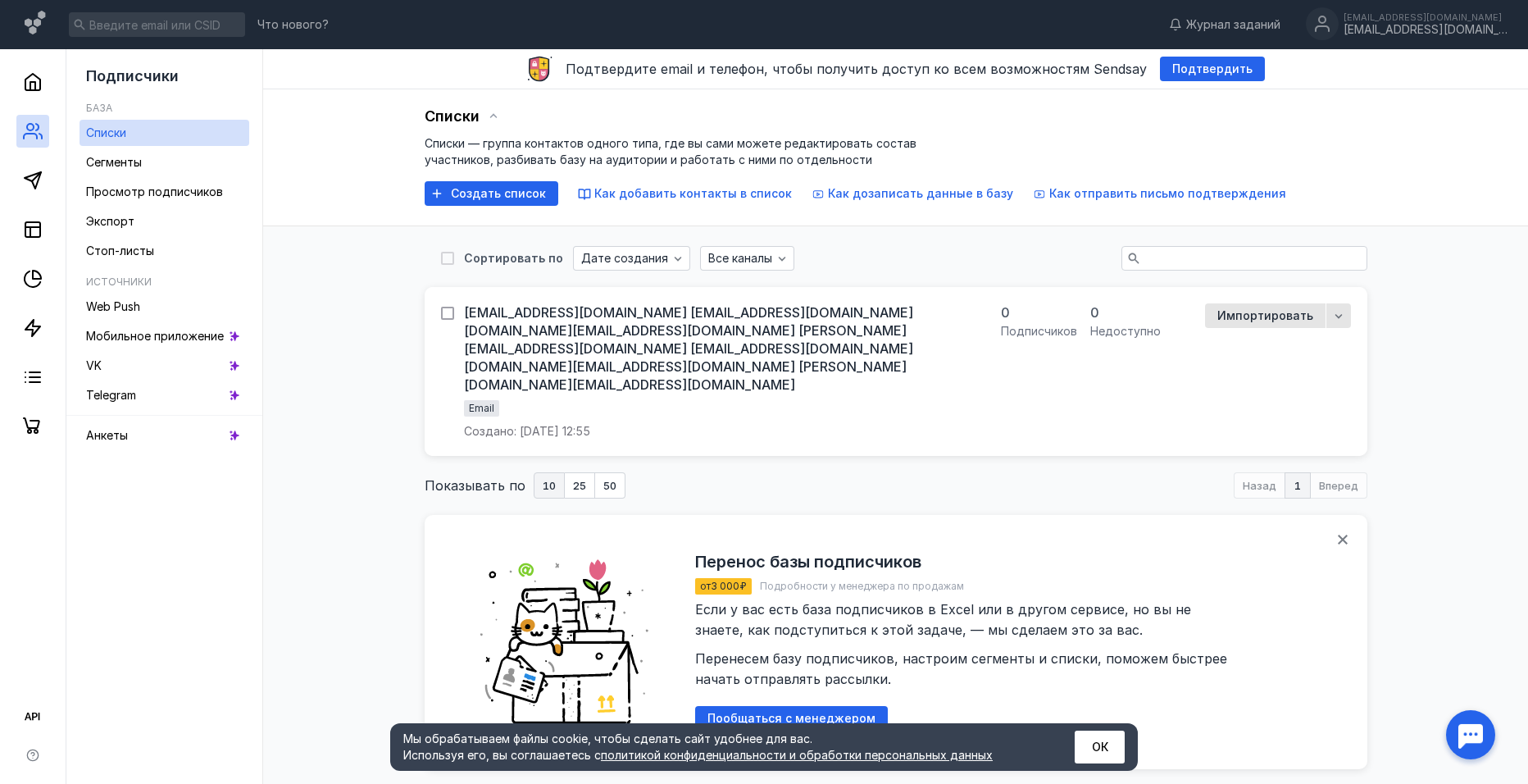
click at [450, 314] on icon at bounding box center [448, 314] width 12 height 12
click at [450, 314] on input "checkbox" at bounding box center [446, 310] width 11 height 11
checkbox input "true"
click at [576, 259] on span "Удалить" at bounding box center [576, 259] width 51 height 14
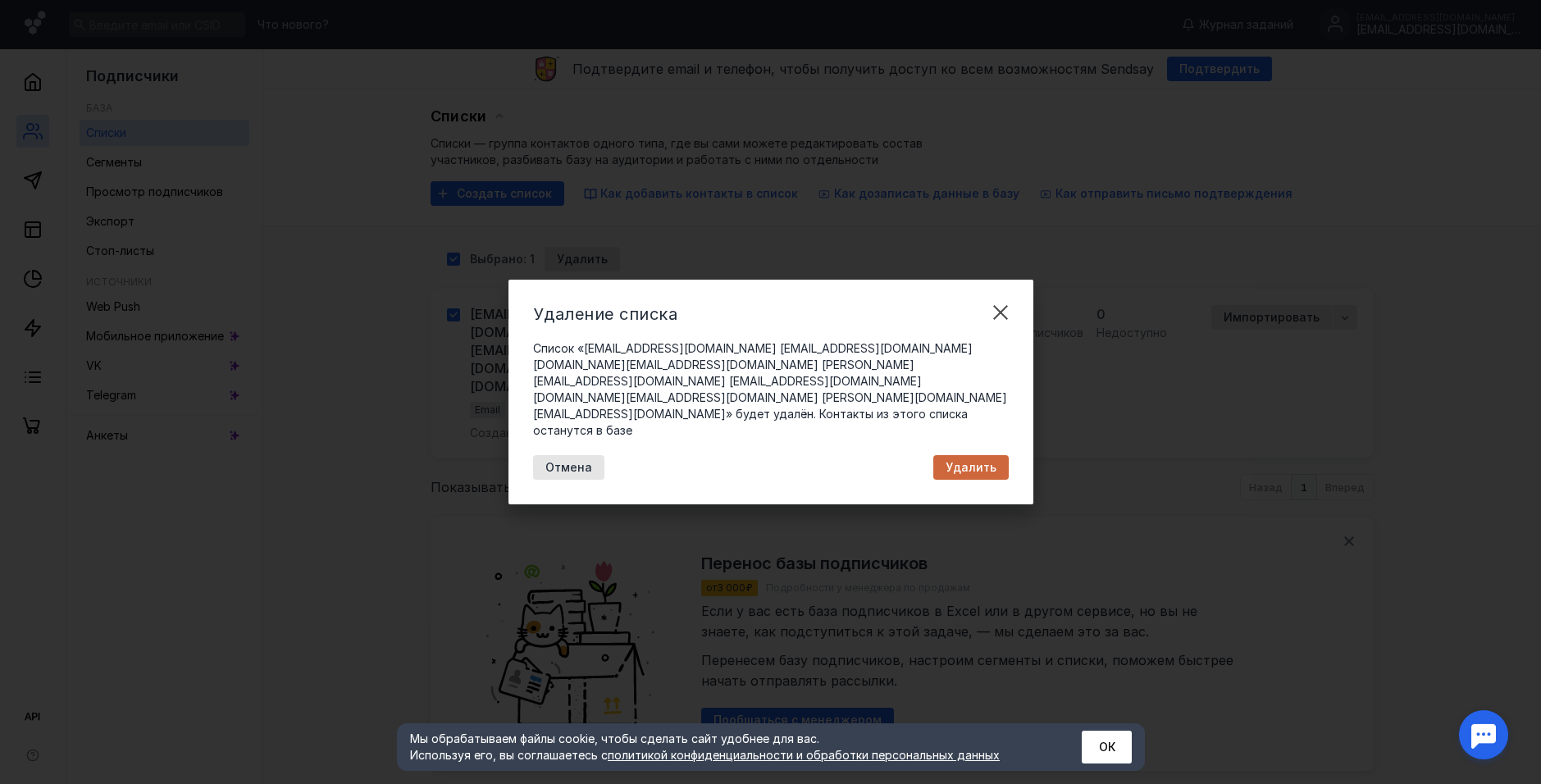
click at [964, 460] on span "Удалить" at bounding box center [970, 467] width 51 height 14
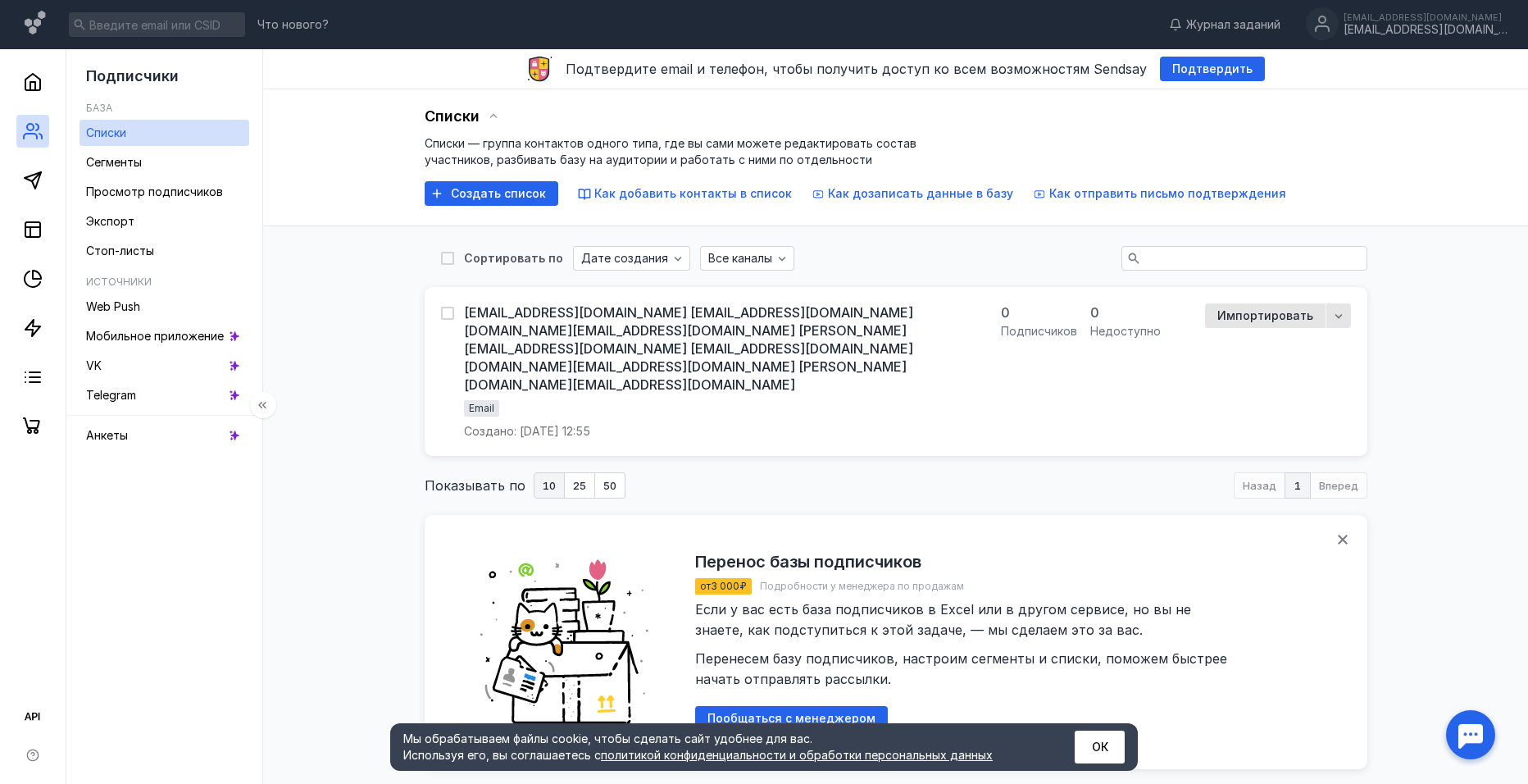
click at [138, 139] on link "Списки" at bounding box center [163, 133] width 169 height 26
click at [36, 124] on icon at bounding box center [37, 127] width 3 height 7
click at [33, 73] on icon at bounding box center [33, 83] width 20 height 20
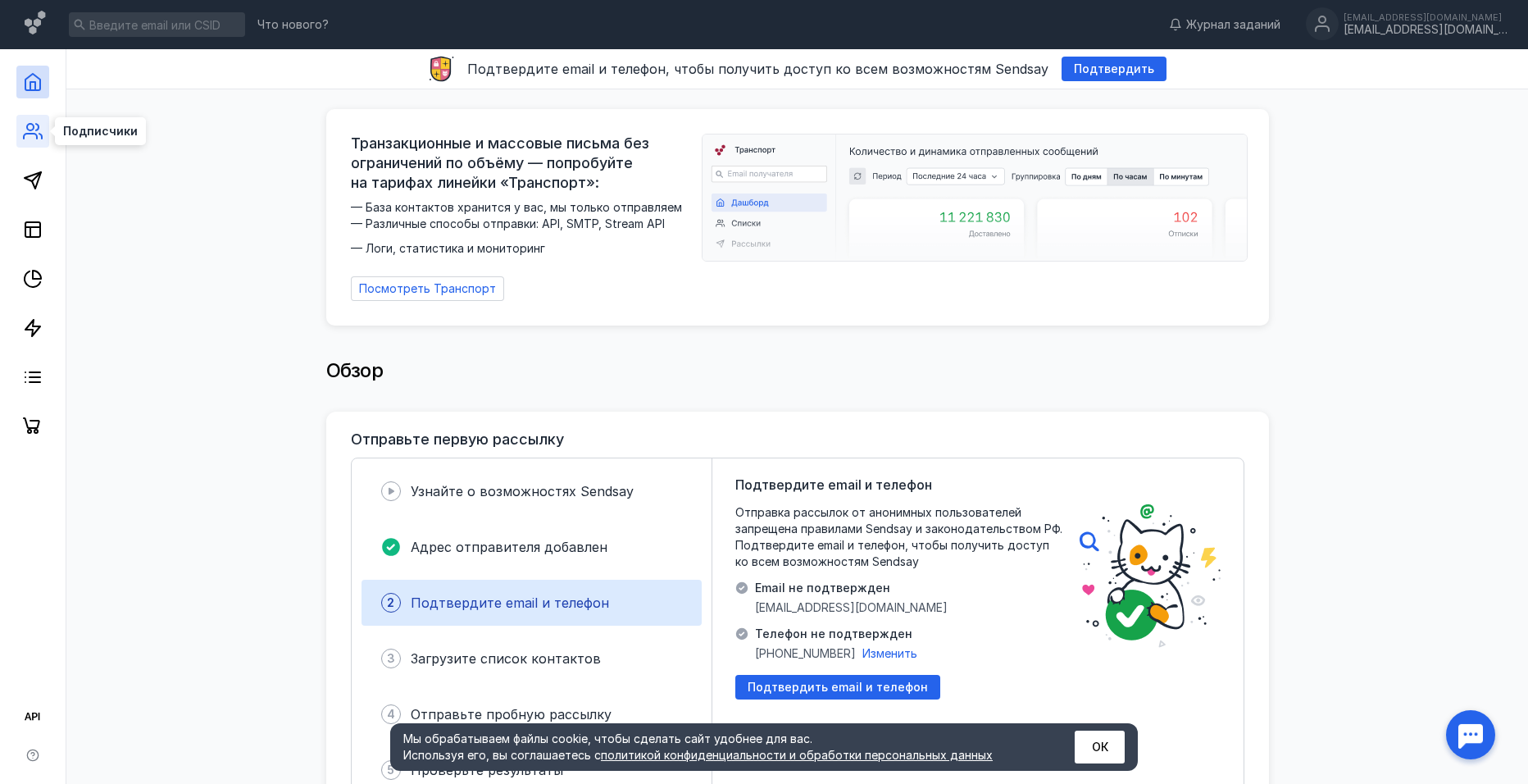
click at [30, 128] on icon at bounding box center [33, 131] width 20 height 20
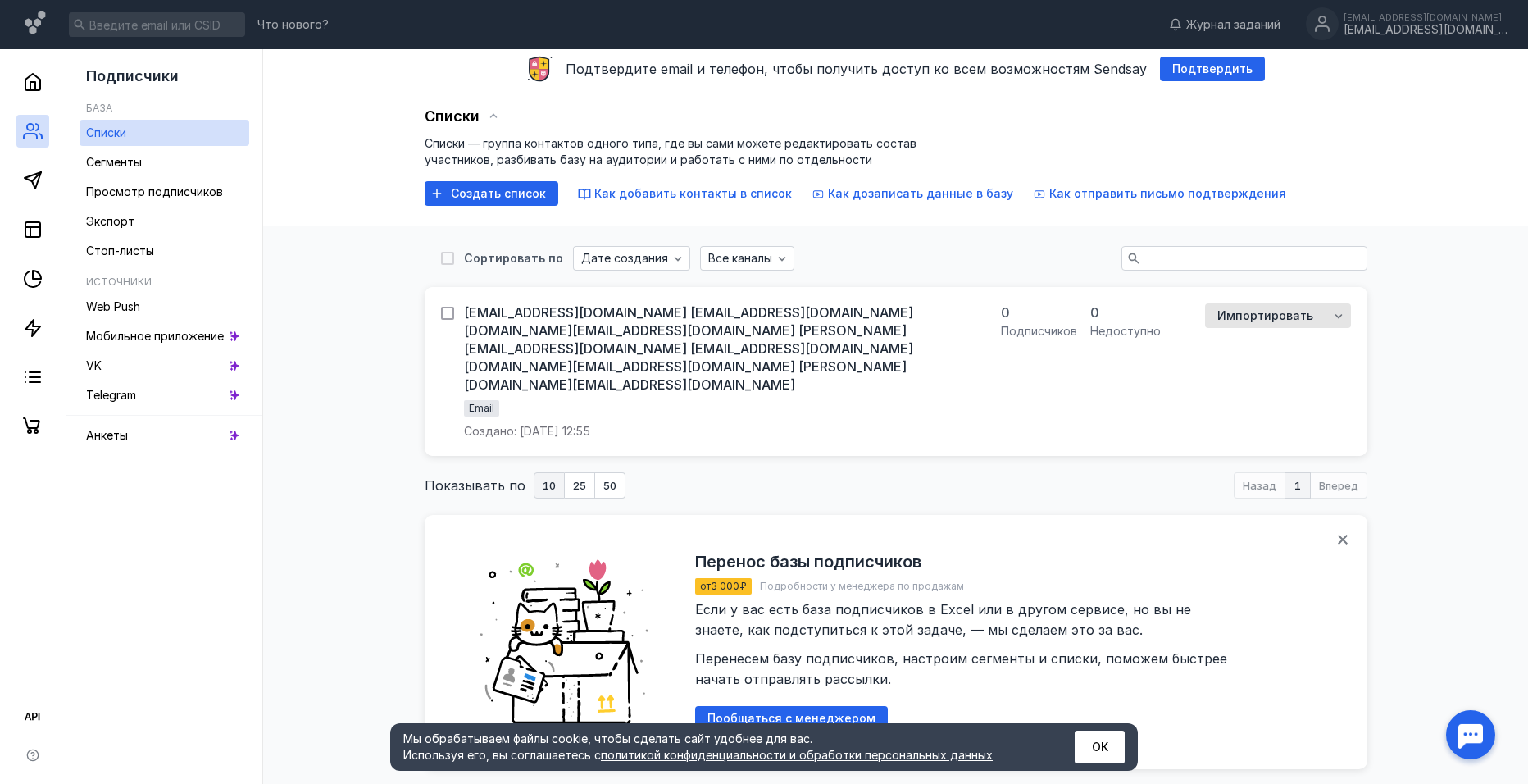
click at [449, 314] on icon at bounding box center [447, 314] width 8 height 6
click at [449, 314] on input "checkbox" at bounding box center [446, 310] width 11 height 11
checkbox input "true"
click at [569, 259] on span "Удалить" at bounding box center [576, 259] width 51 height 14
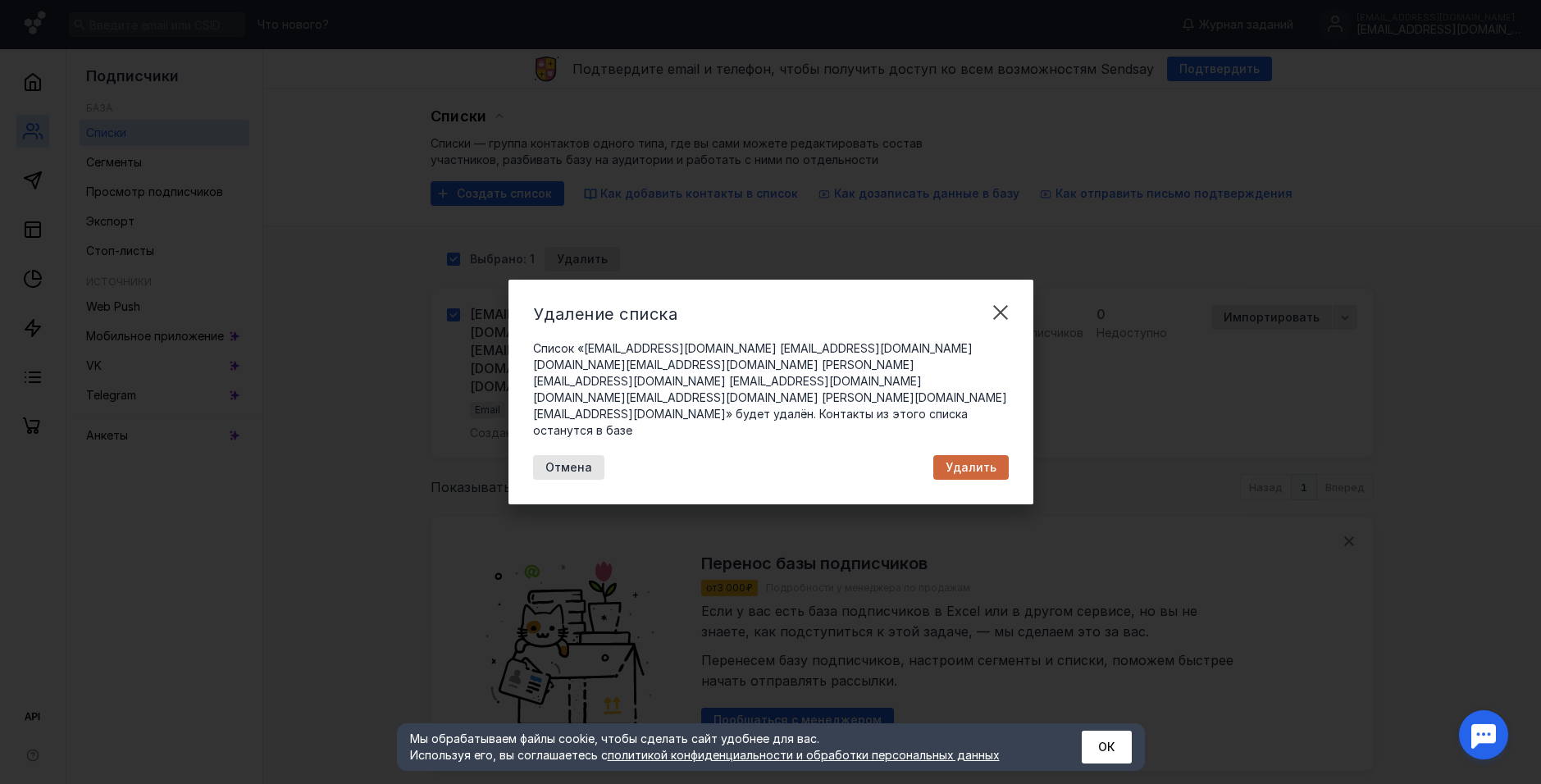
click at [976, 460] on div "Удалить" at bounding box center [971, 467] width 75 height 24
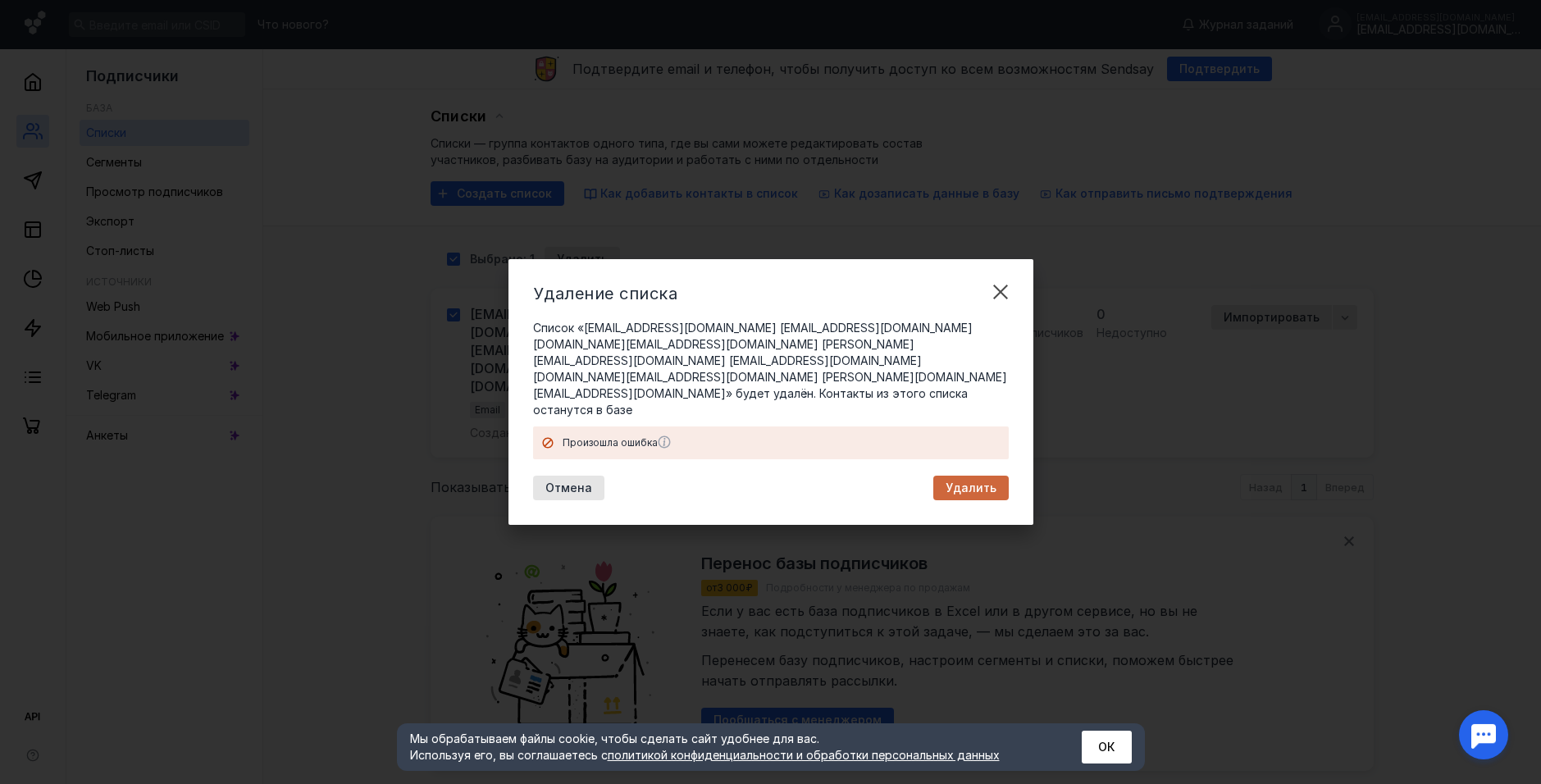
click at [974, 481] on span "Удалить" at bounding box center [970, 488] width 51 height 14
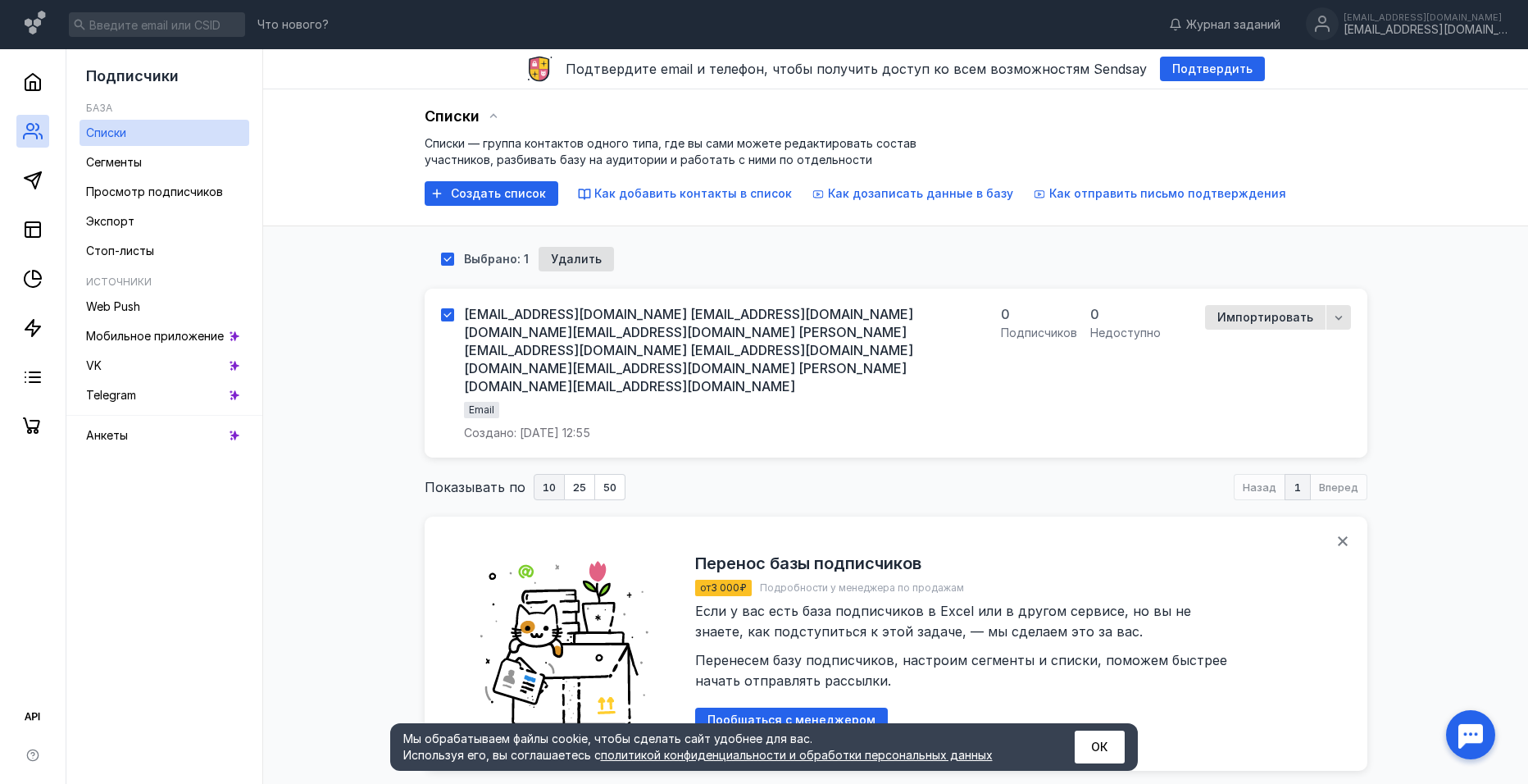
click at [620, 360] on div "[EMAIL_ADDRESS][DOMAIN_NAME] [EMAIL_ADDRESS][DOMAIN_NAME] [DOMAIN_NAME][EMAIL_A…" at bounding box center [722, 373] width 517 height 136
click at [587, 247] on div "Удалить" at bounding box center [576, 259] width 75 height 24
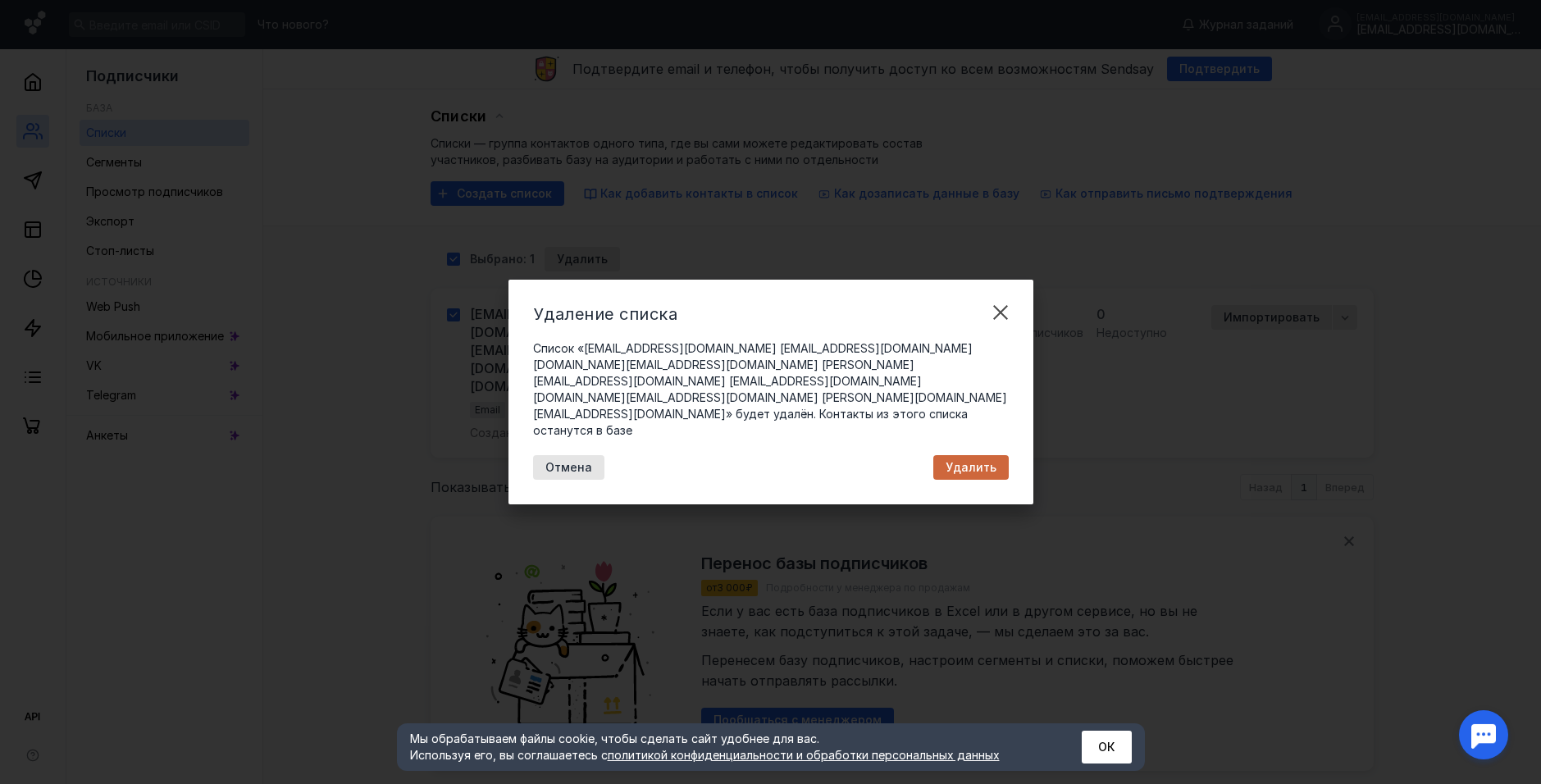
click at [973, 460] on span "Удалить" at bounding box center [970, 467] width 51 height 14
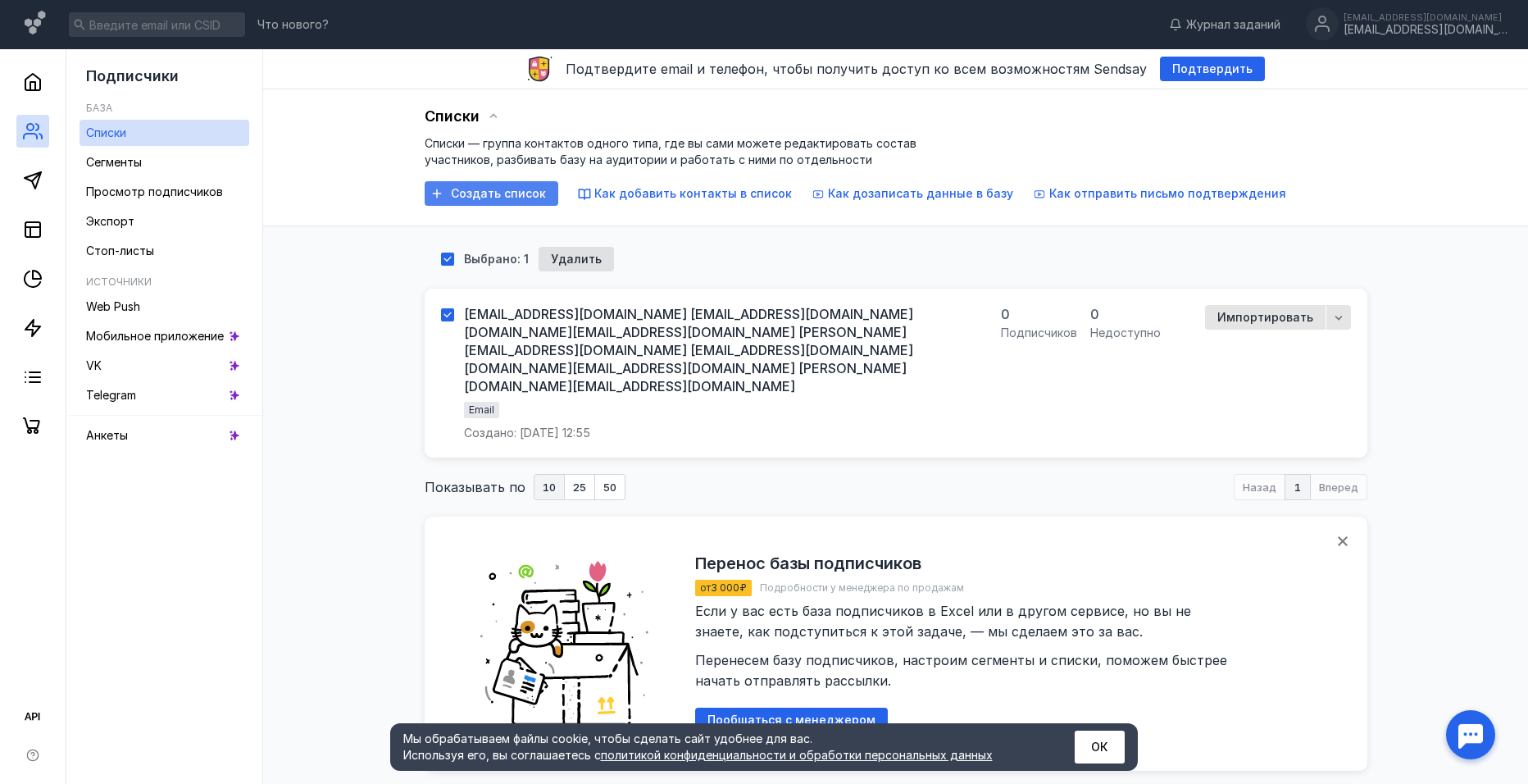
click at [519, 193] on span "Создать список" at bounding box center [499, 193] width 95 height 14
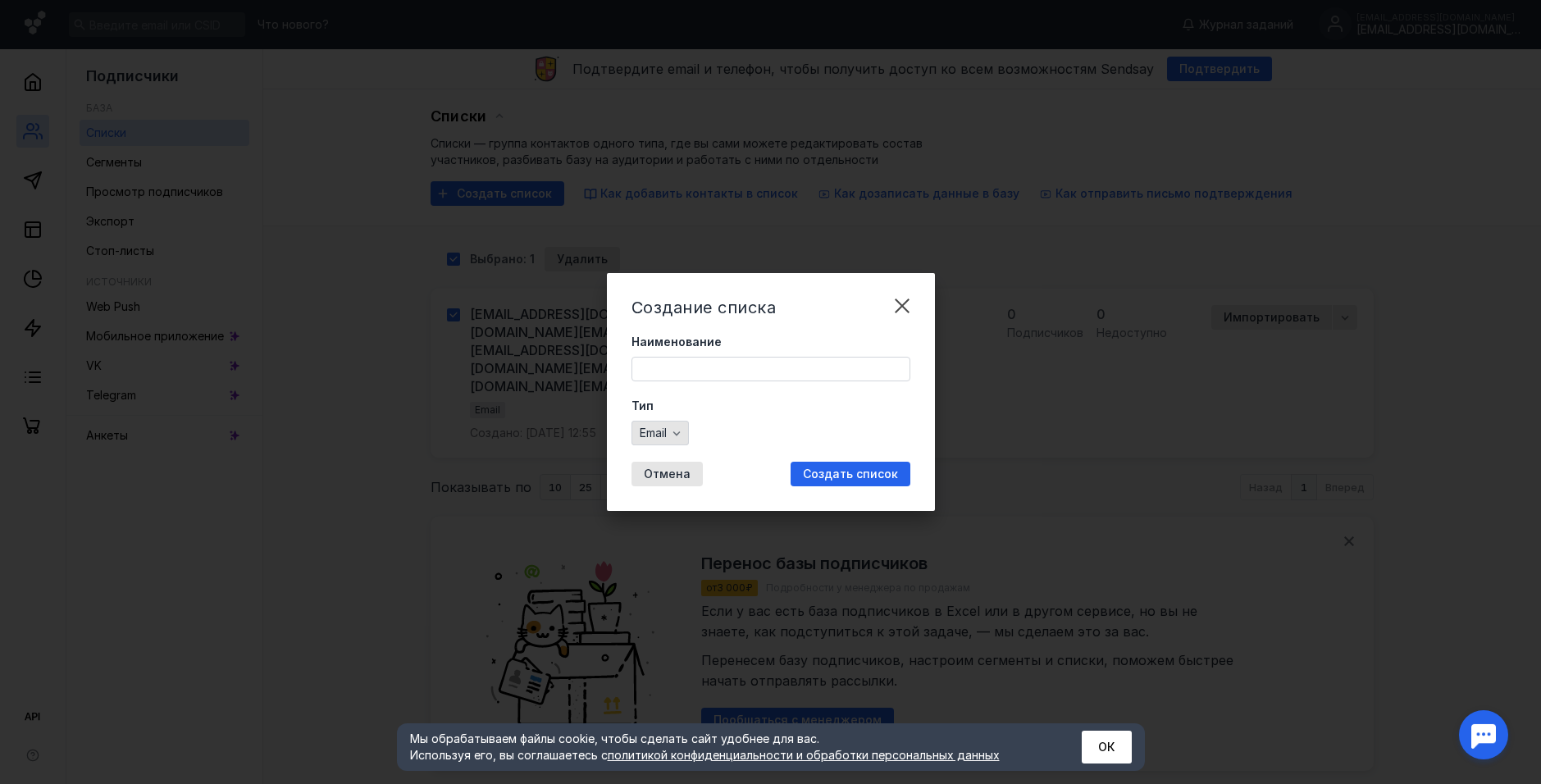
click at [672, 431] on icon "button" at bounding box center [677, 433] width 13 height 13
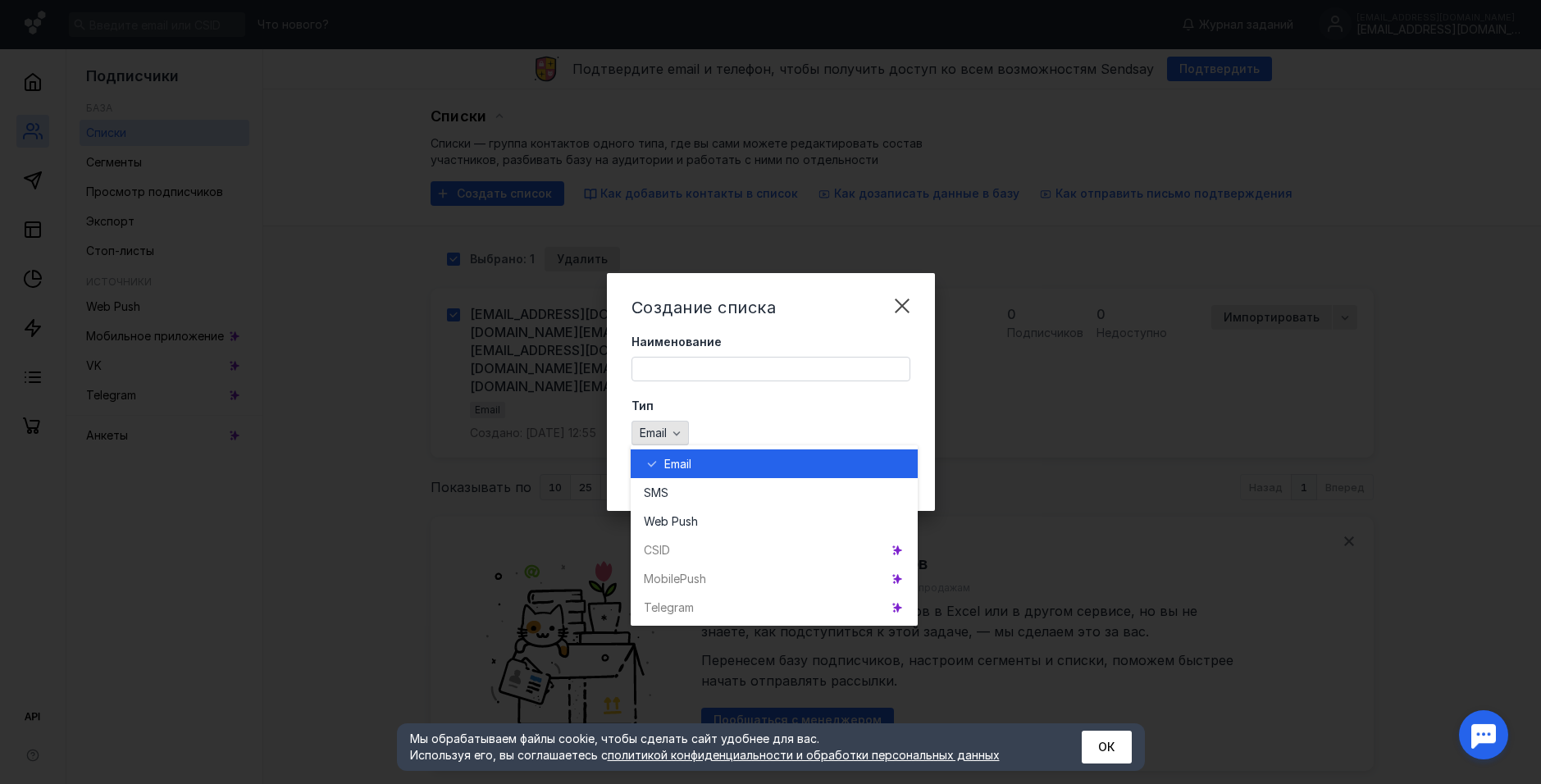
click at [672, 431] on icon "button" at bounding box center [677, 433] width 13 height 13
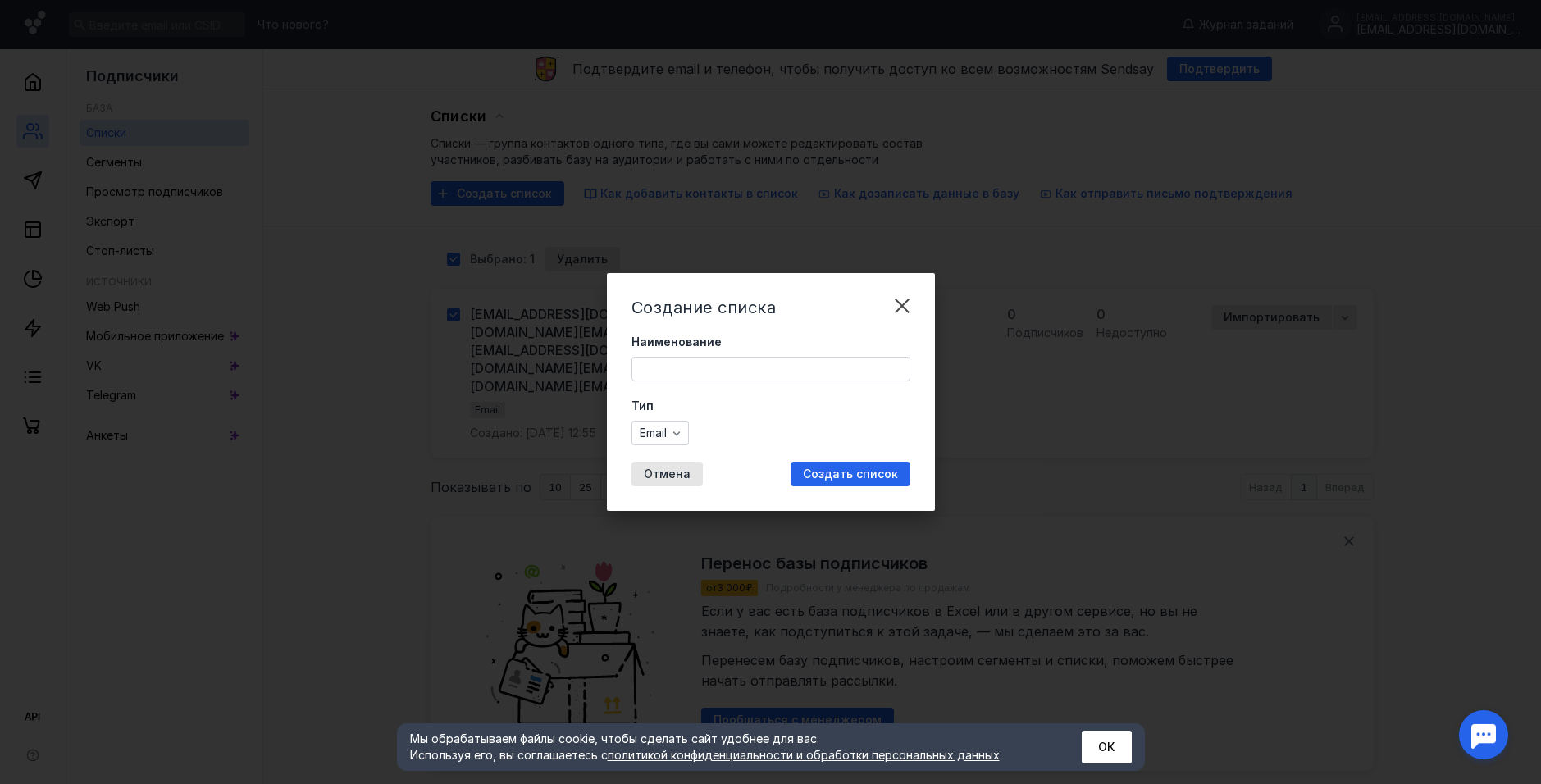
click at [694, 353] on div "Наименование" at bounding box center [771, 357] width 279 height 48
click at [689, 371] on input "Наименование" at bounding box center [771, 369] width 277 height 23
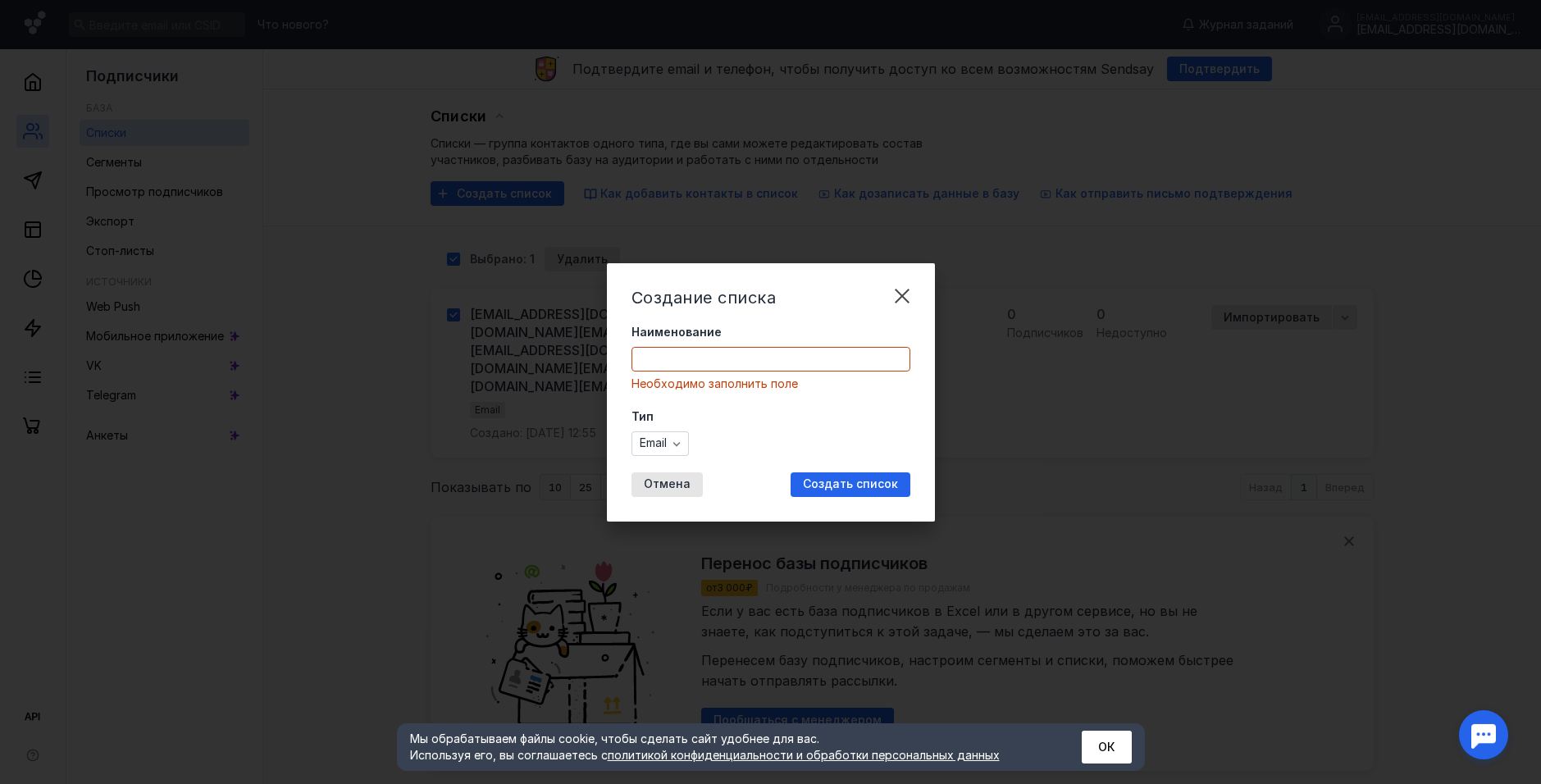
click at [681, 399] on form "Наименование Необходимо заполнить поле Тип Email" at bounding box center [771, 389] width 279 height 132
click at [709, 362] on input "Наименование" at bounding box center [771, 359] width 277 height 23
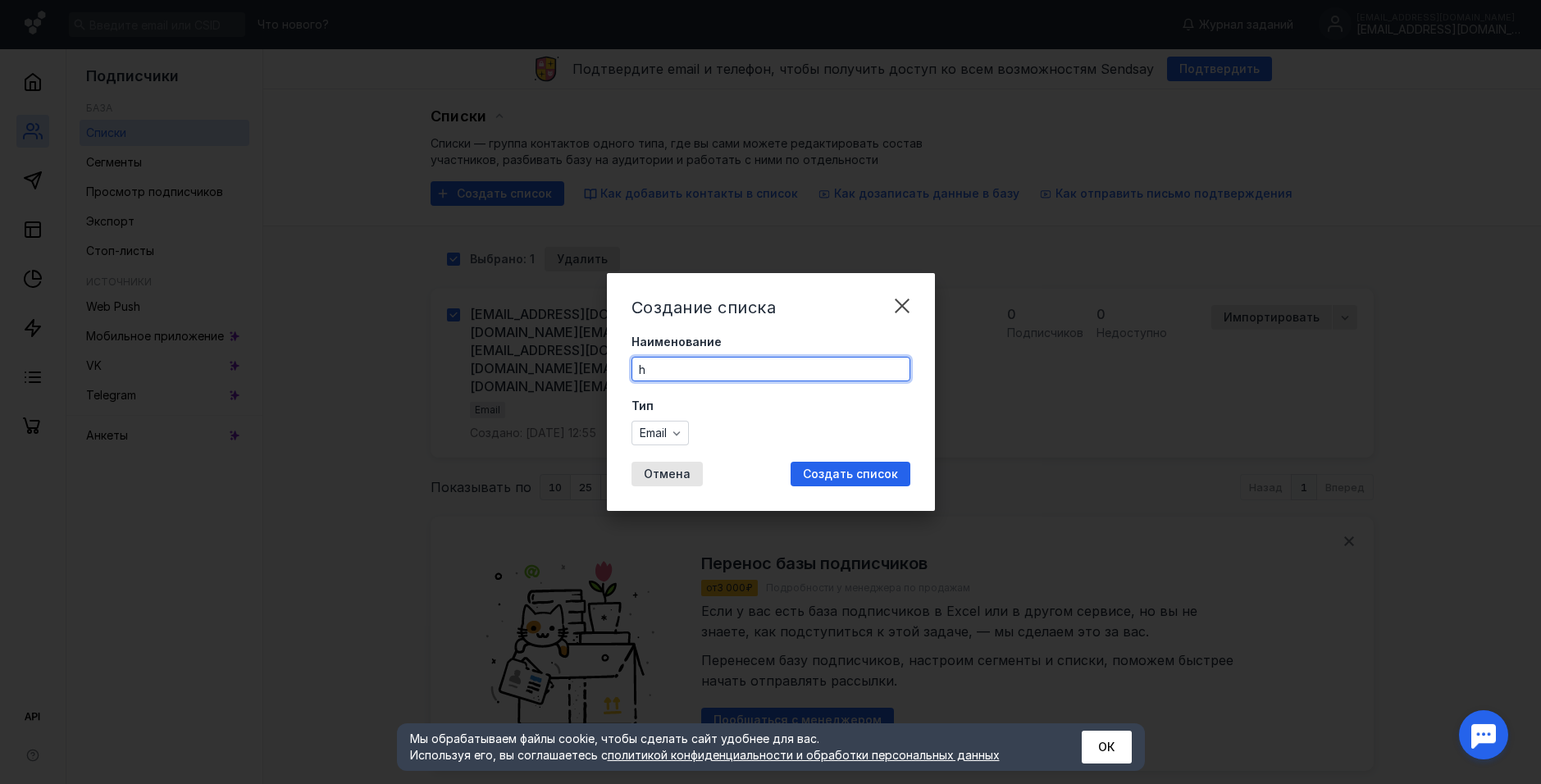
type input "h"
type input "рАССЫЛКА"
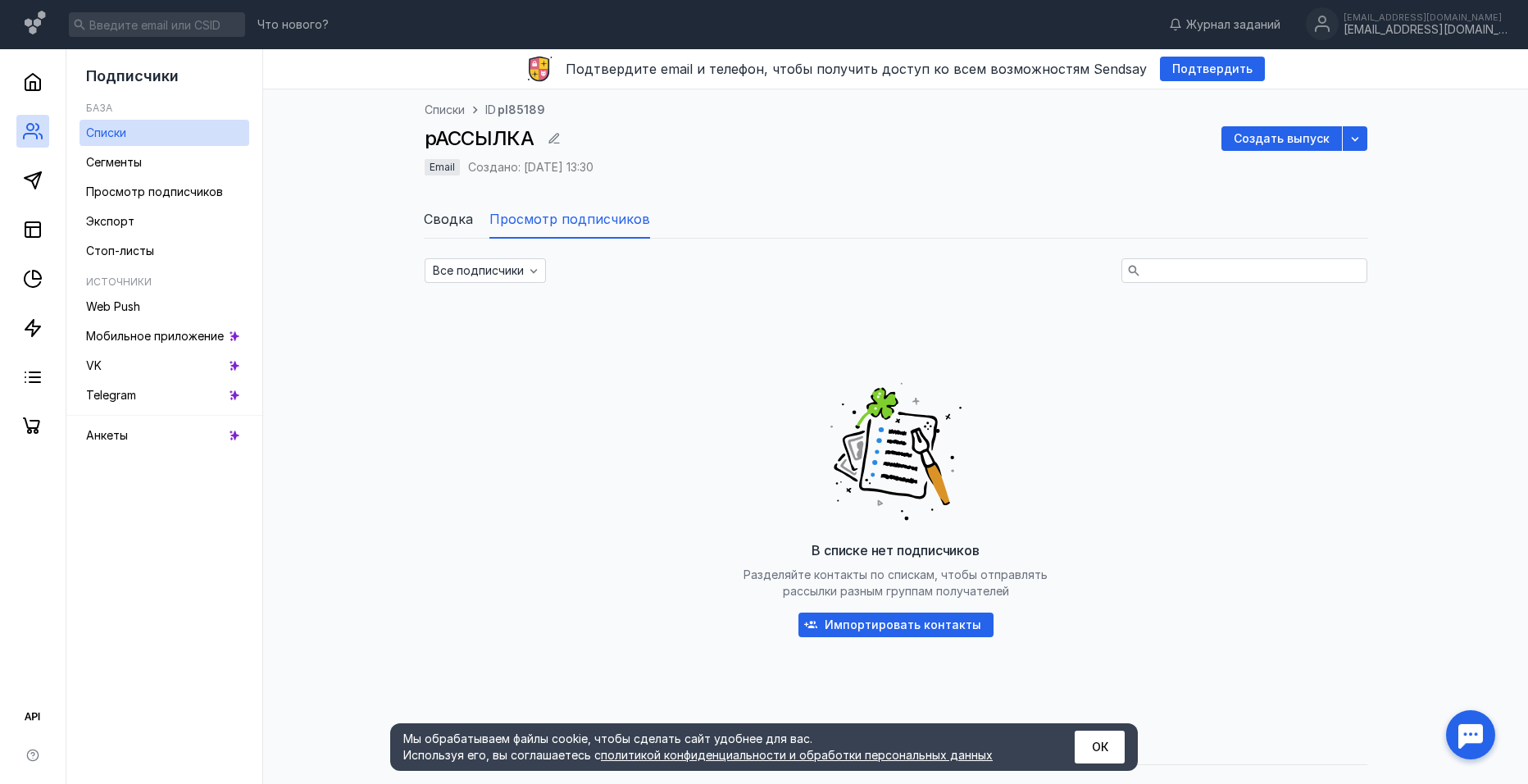
click at [454, 213] on span "Сводка" at bounding box center [448, 219] width 49 height 20
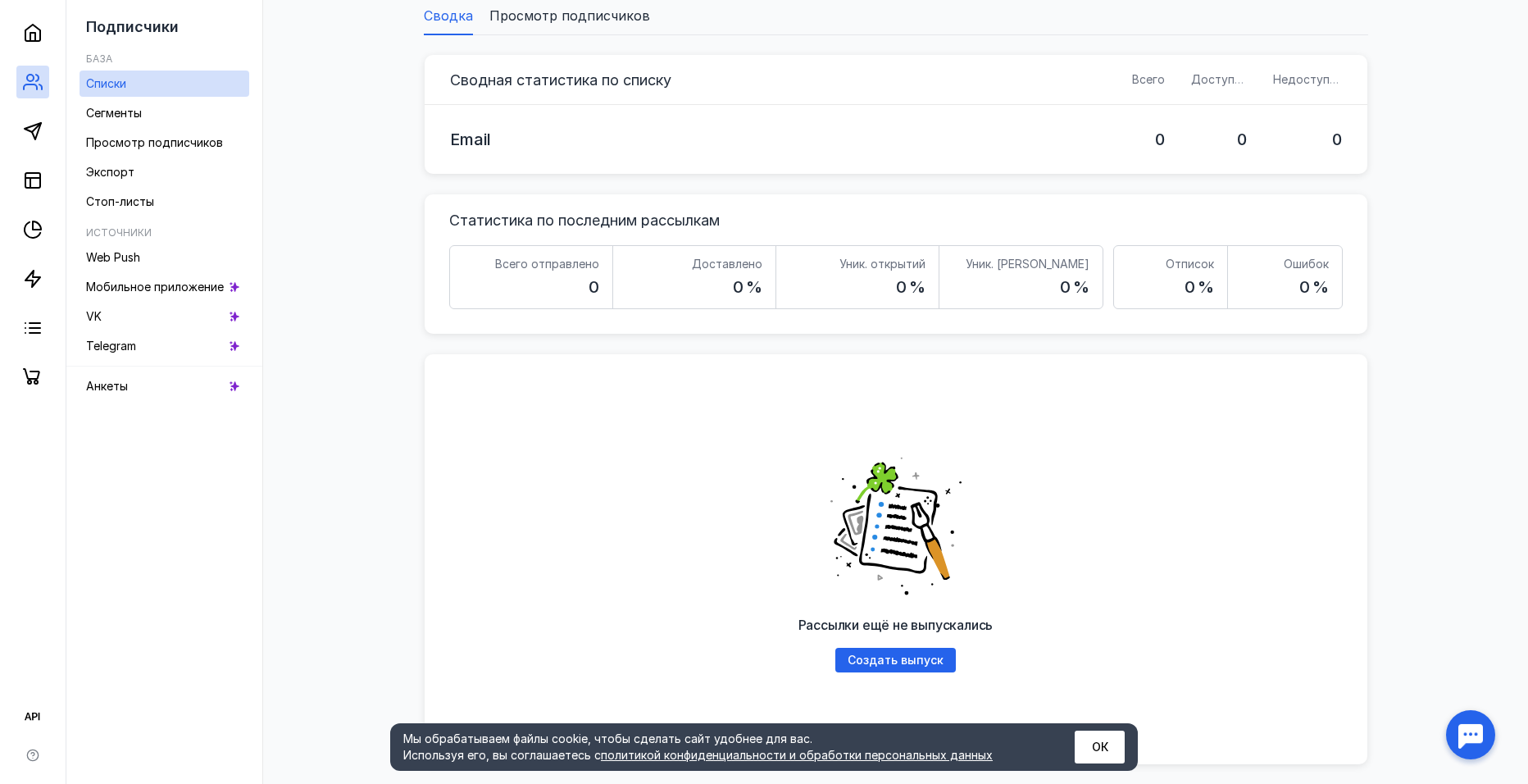
scroll to position [261, 0]
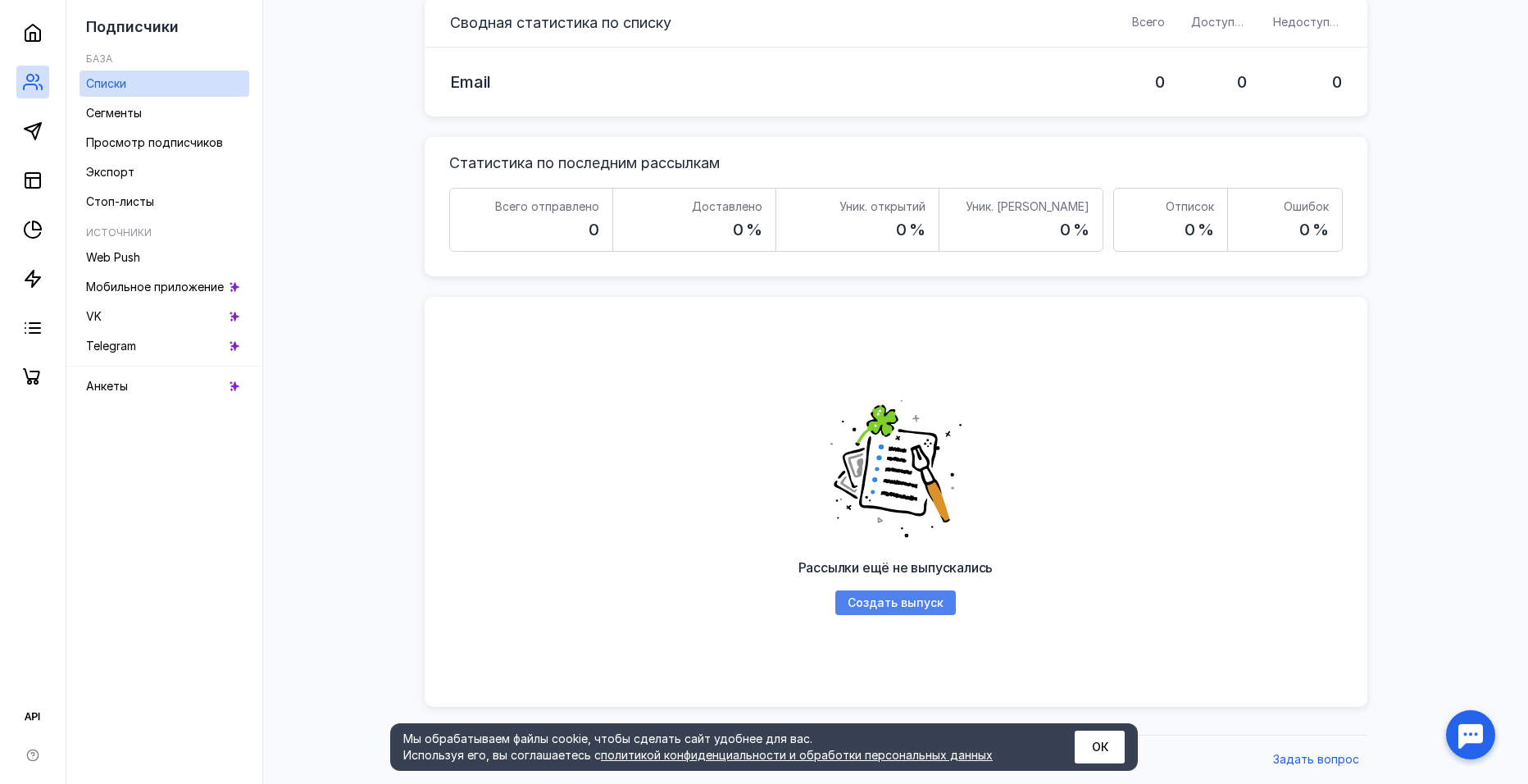
click at [900, 600] on span "Создать выпуск" at bounding box center [895, 603] width 96 height 14
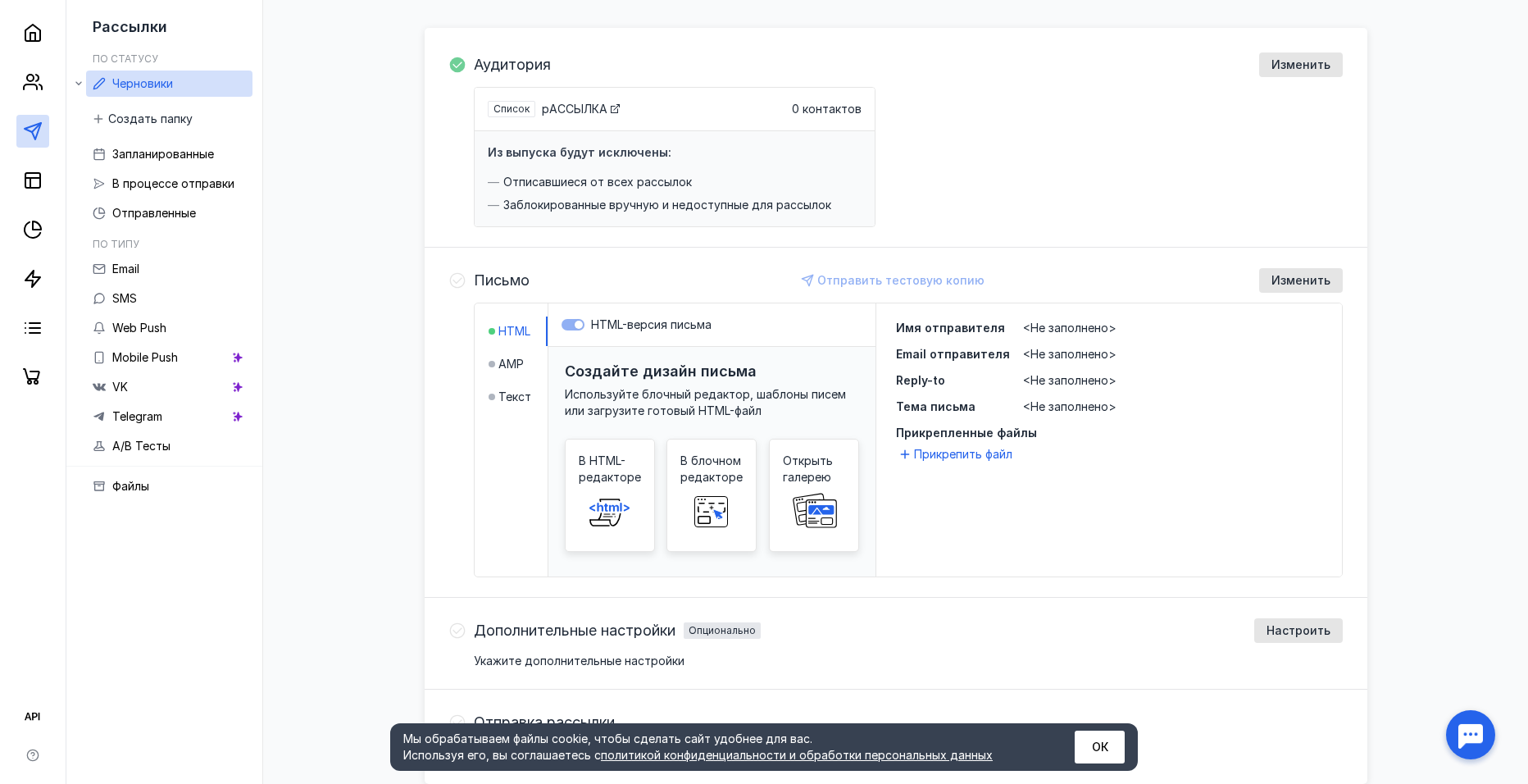
scroll to position [164, 0]
click at [506, 360] on span "AMP" at bounding box center [511, 363] width 25 height 17
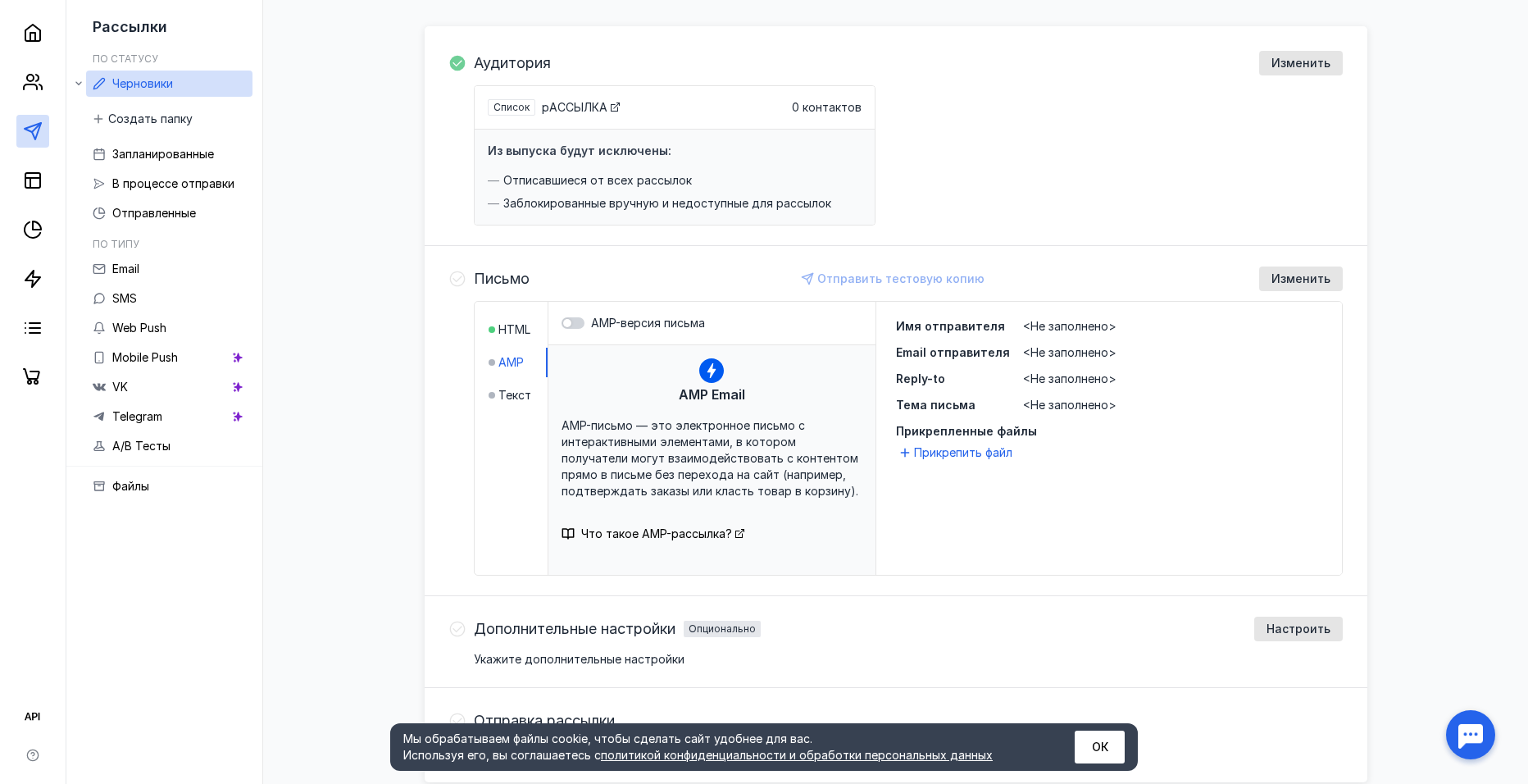
click at [506, 384] on li "Текст" at bounding box center [518, 395] width 59 height 29
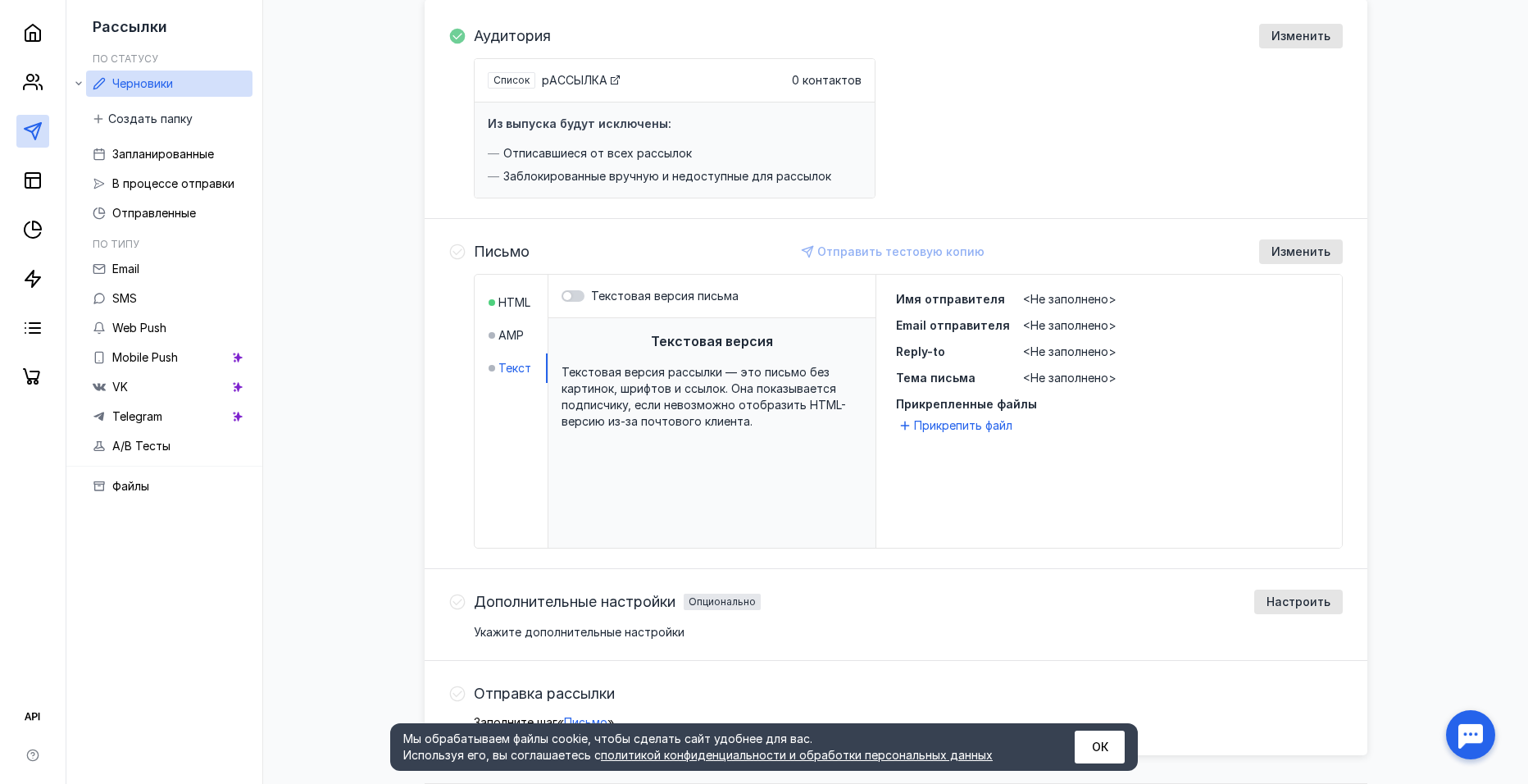
scroll to position [239, 0]
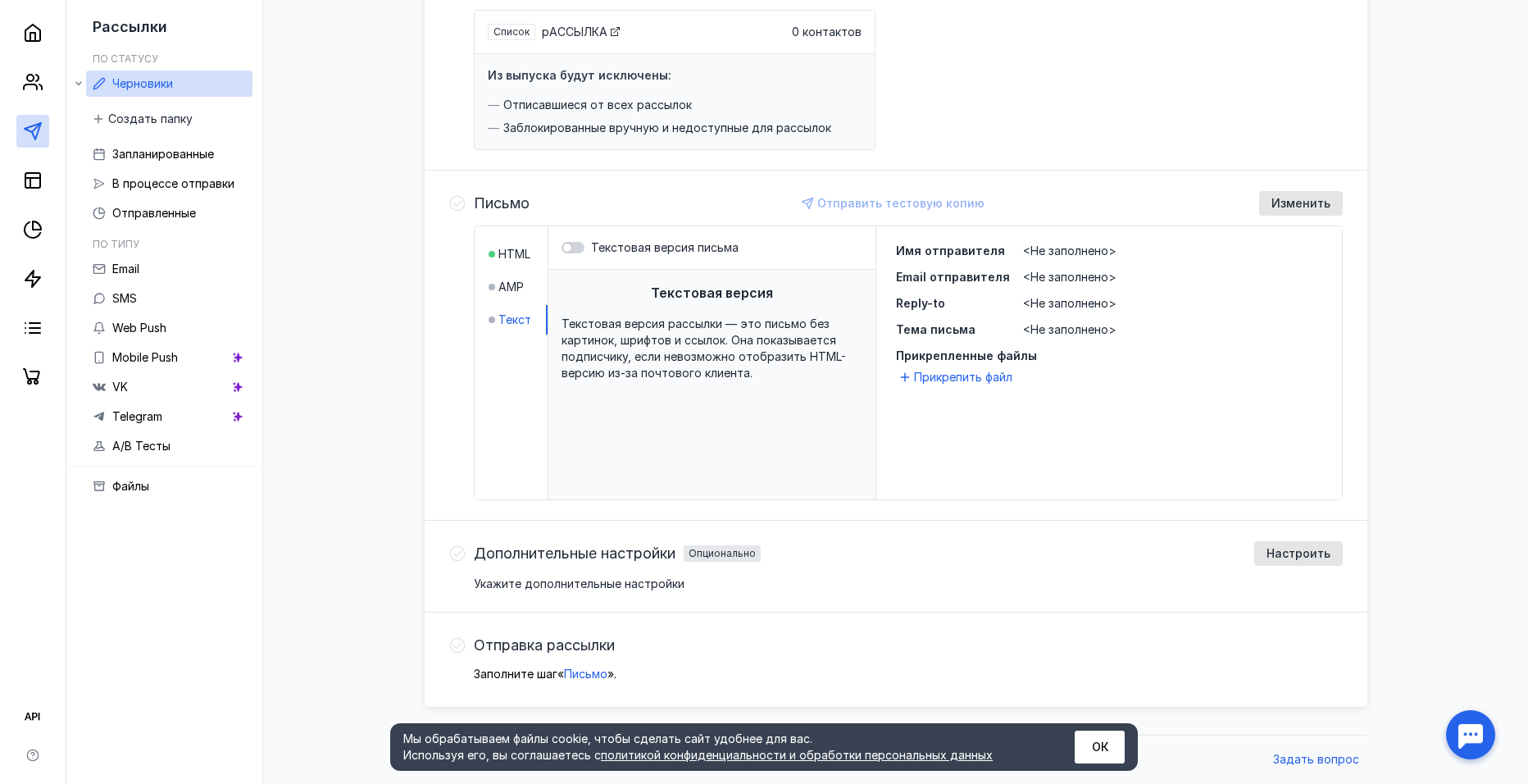
click at [1103, 745] on button "ОК" at bounding box center [1100, 746] width 50 height 33
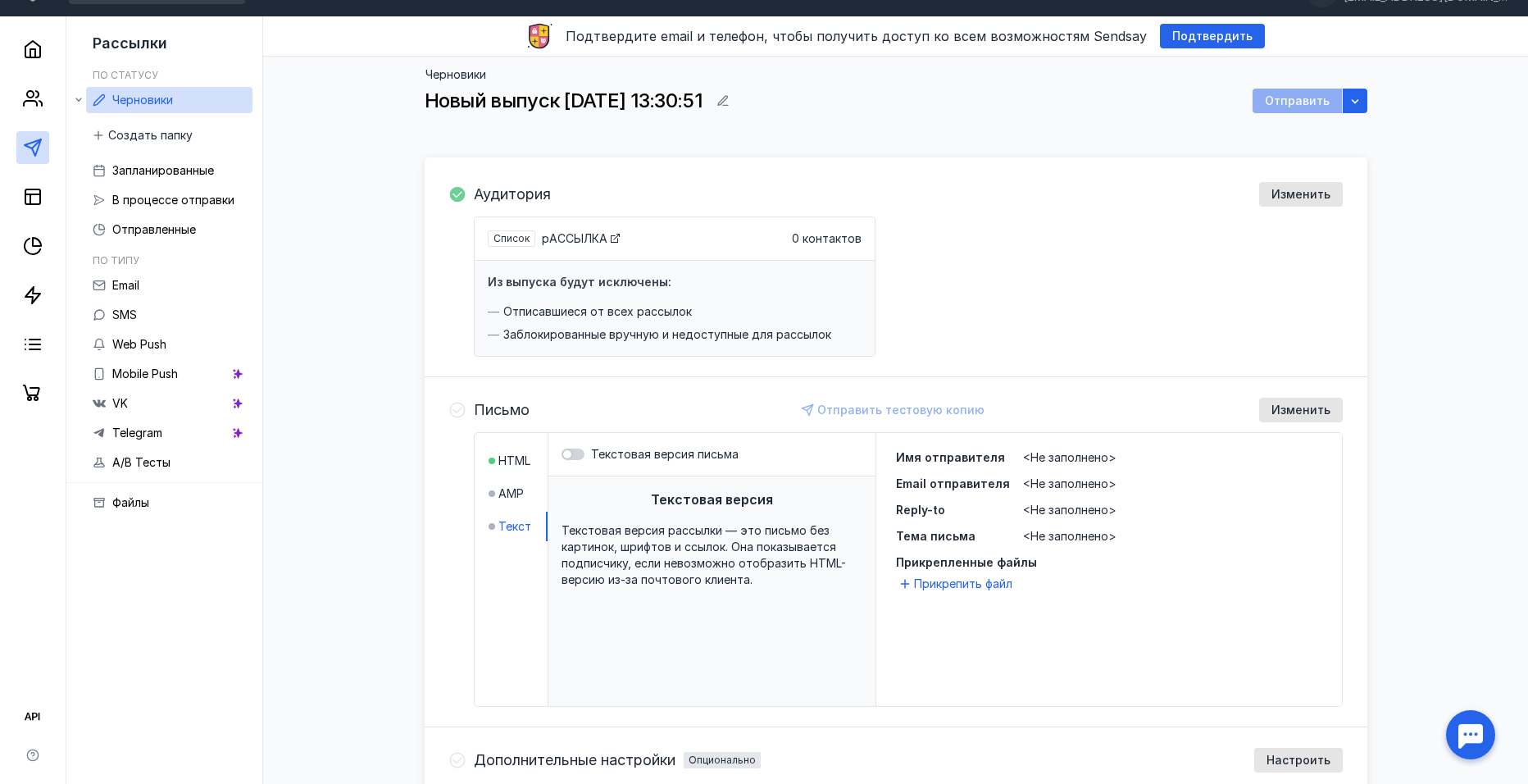
scroll to position [0, 0]
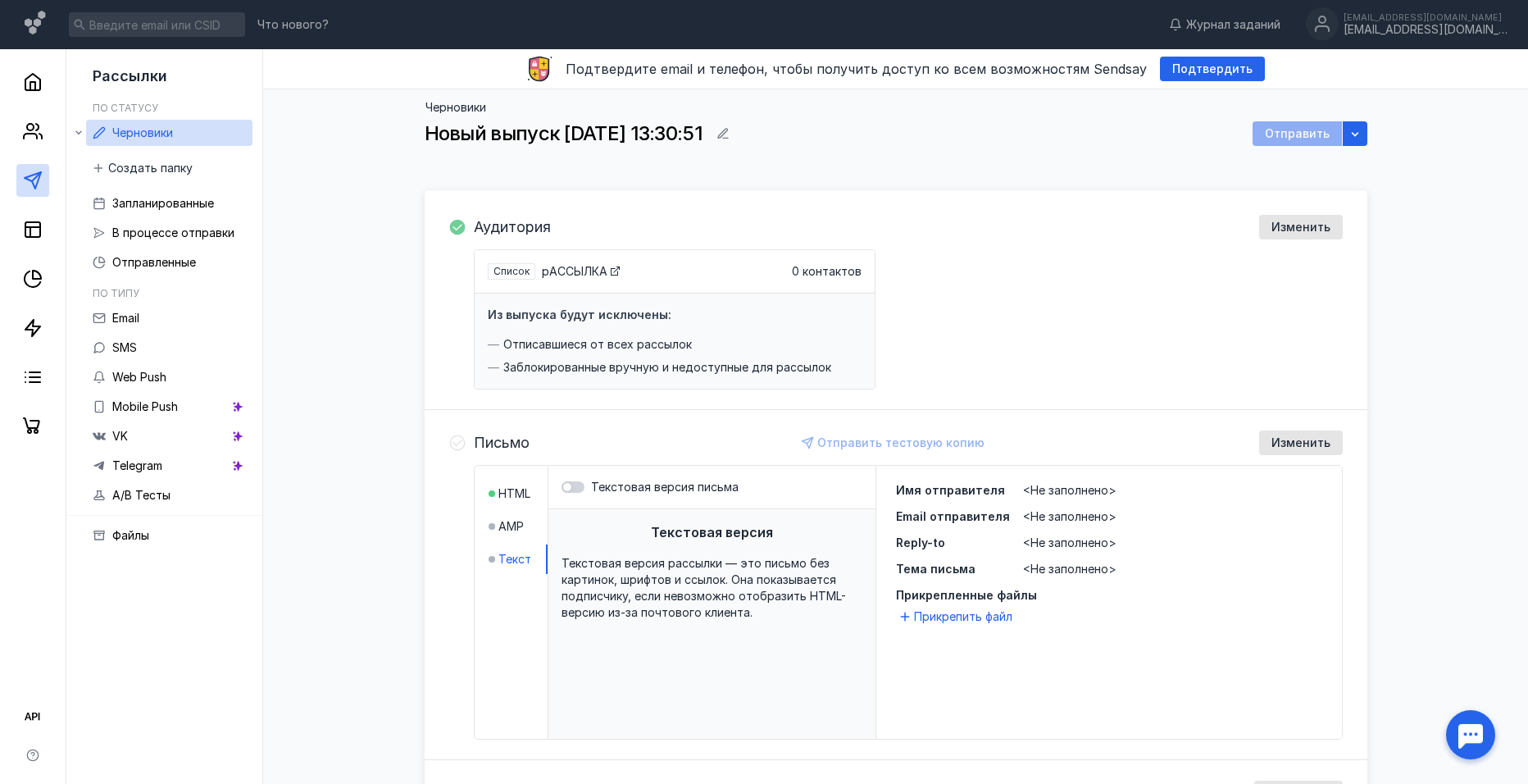
click at [615, 335] on div "Из выпуска будут исключены: Отписавшиеся от всех рассылок Заблокированные вручн…" at bounding box center [675, 341] width 400 height 95
click at [1280, 229] on span "Изменить" at bounding box center [1301, 227] width 59 height 14
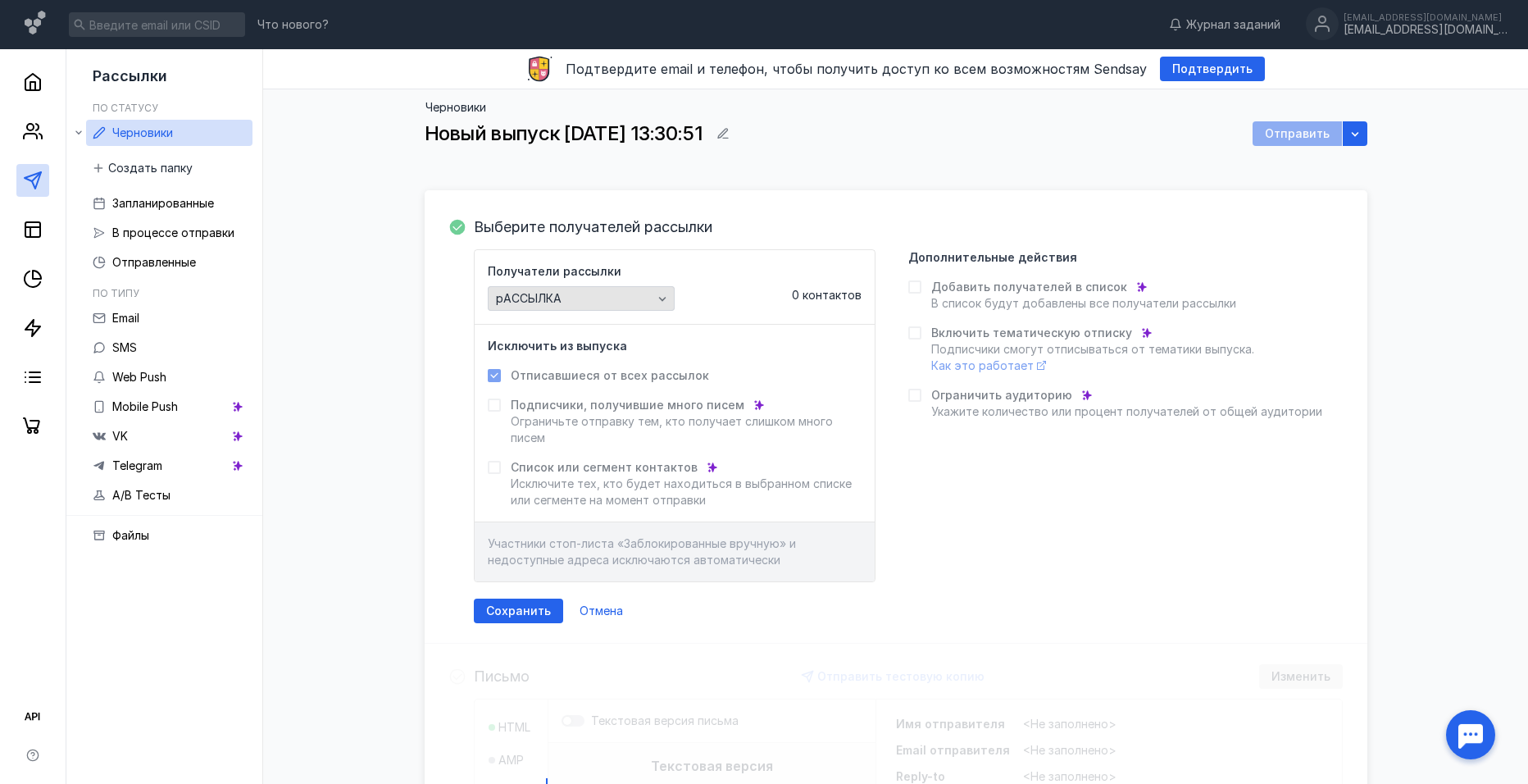
click at [634, 298] on div "рАССЫЛКА" at bounding box center [575, 299] width 165 height 14
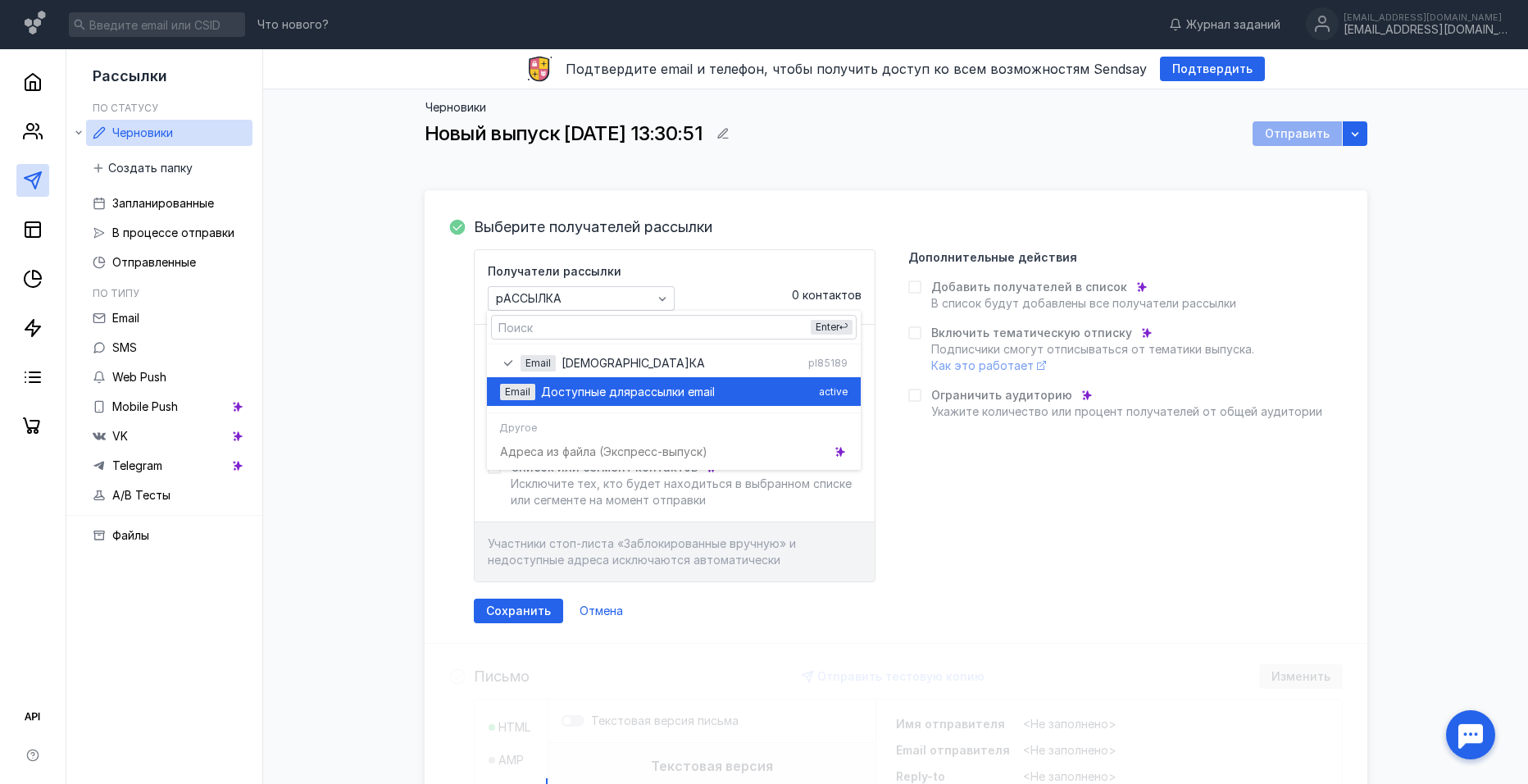
click at [614, 378] on div "Email Доступные для рассылки email active" at bounding box center [674, 391] width 348 height 28
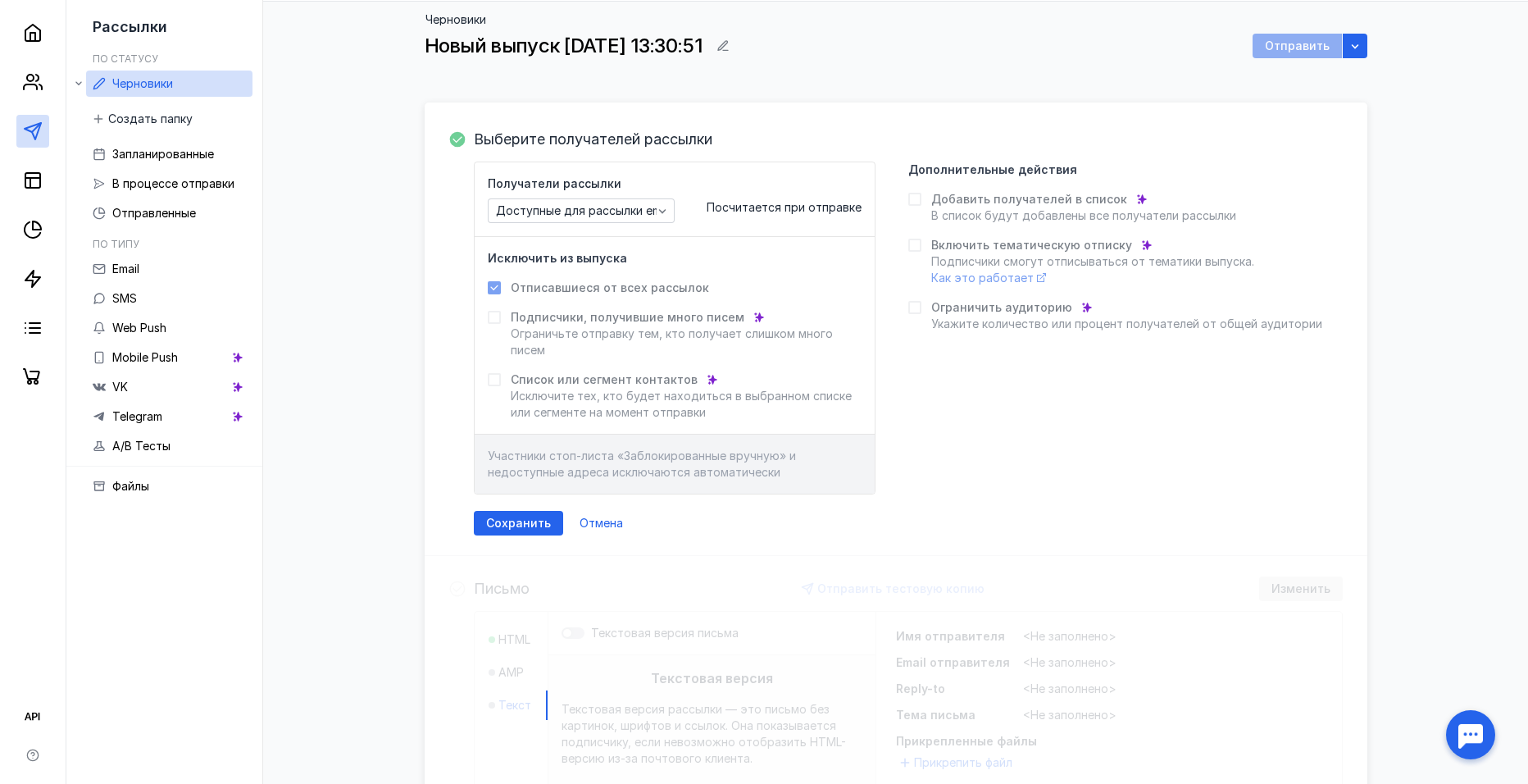
scroll to position [82, 0]
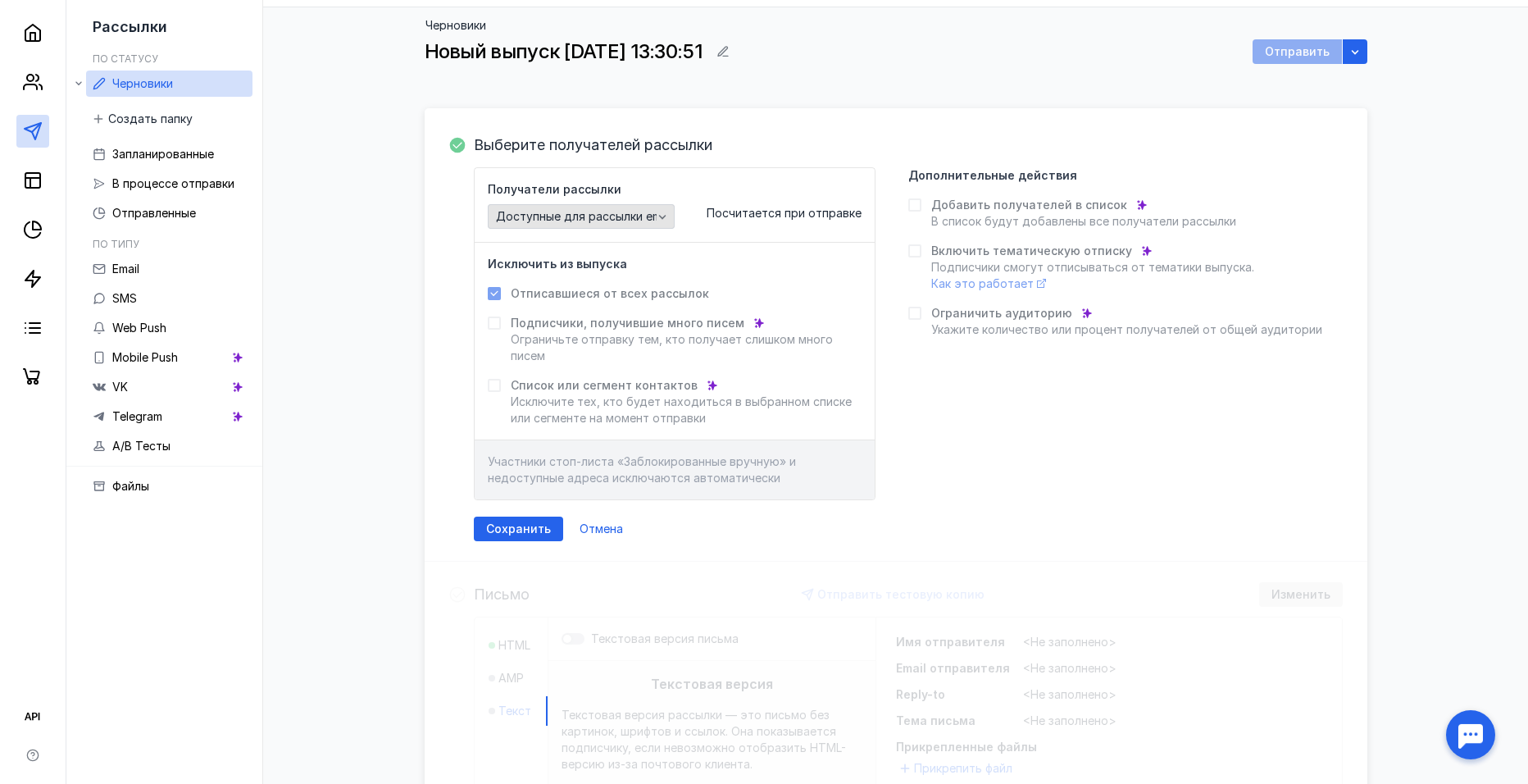
click at [584, 213] on span "Доступные для рассылки email" at bounding box center [585, 217] width 177 height 14
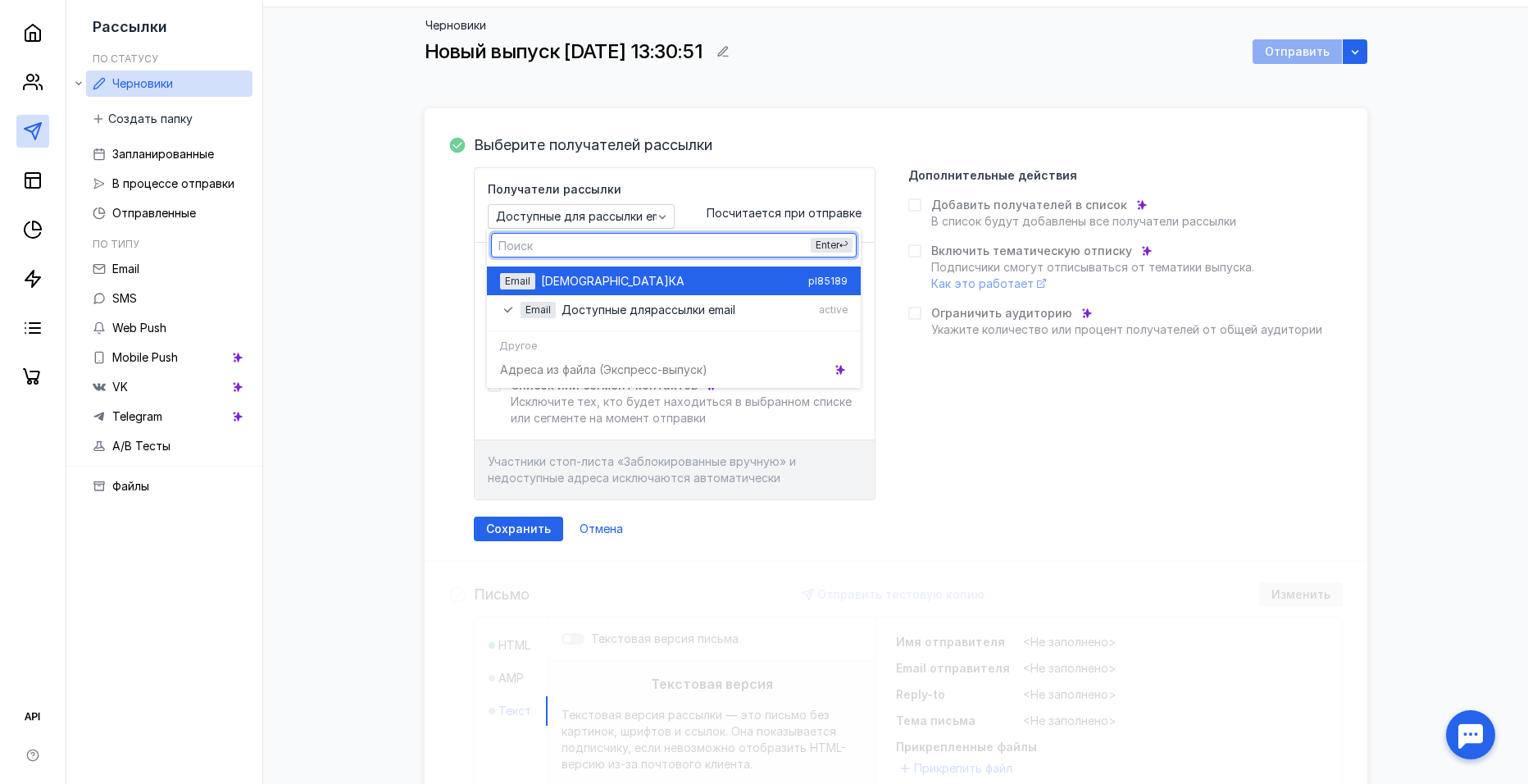
click at [669, 277] on span "КА" at bounding box center [676, 281] width 16 height 17
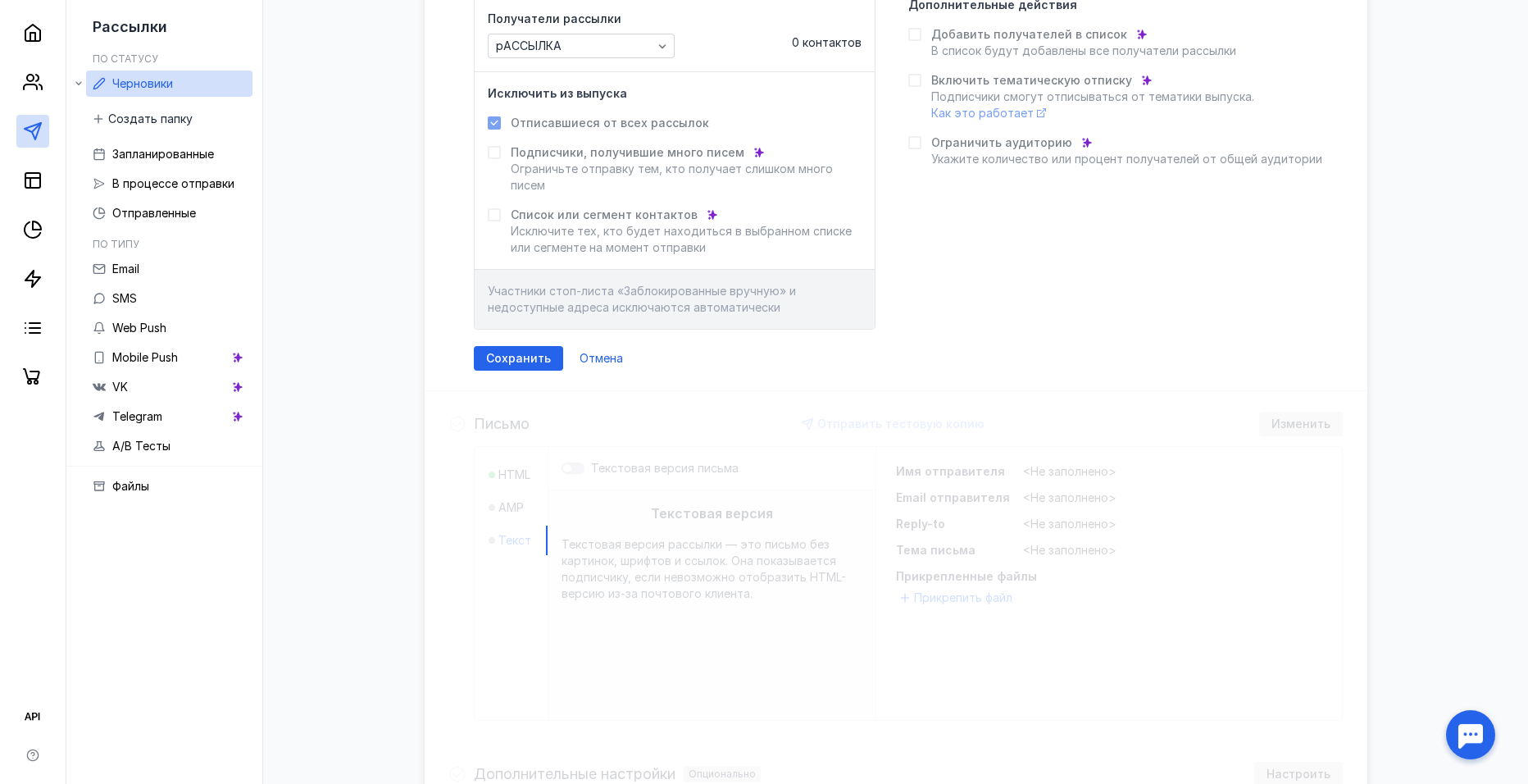
scroll to position [328, 0]
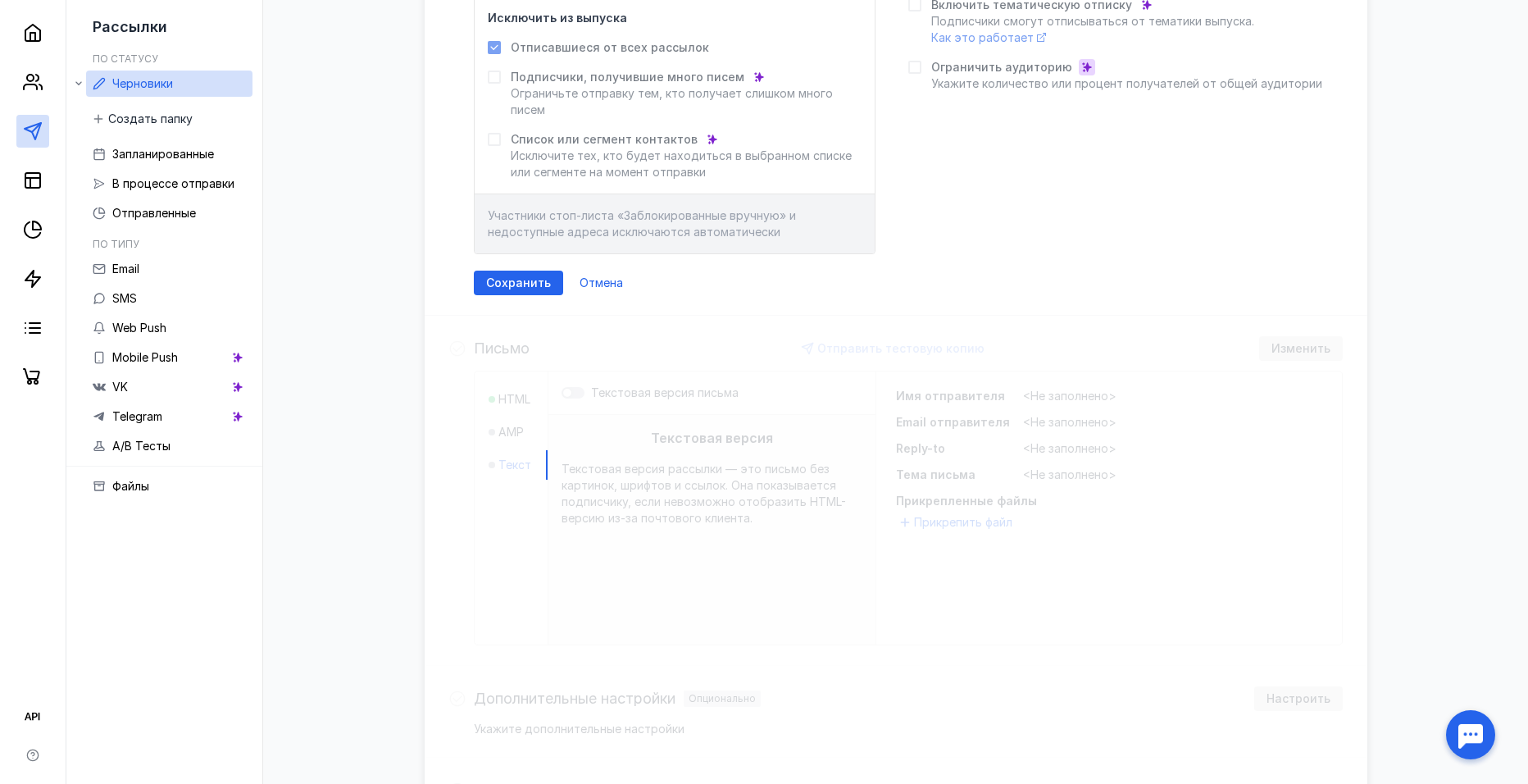
click at [1082, 70] on icon at bounding box center [1088, 68] width 12 height 12
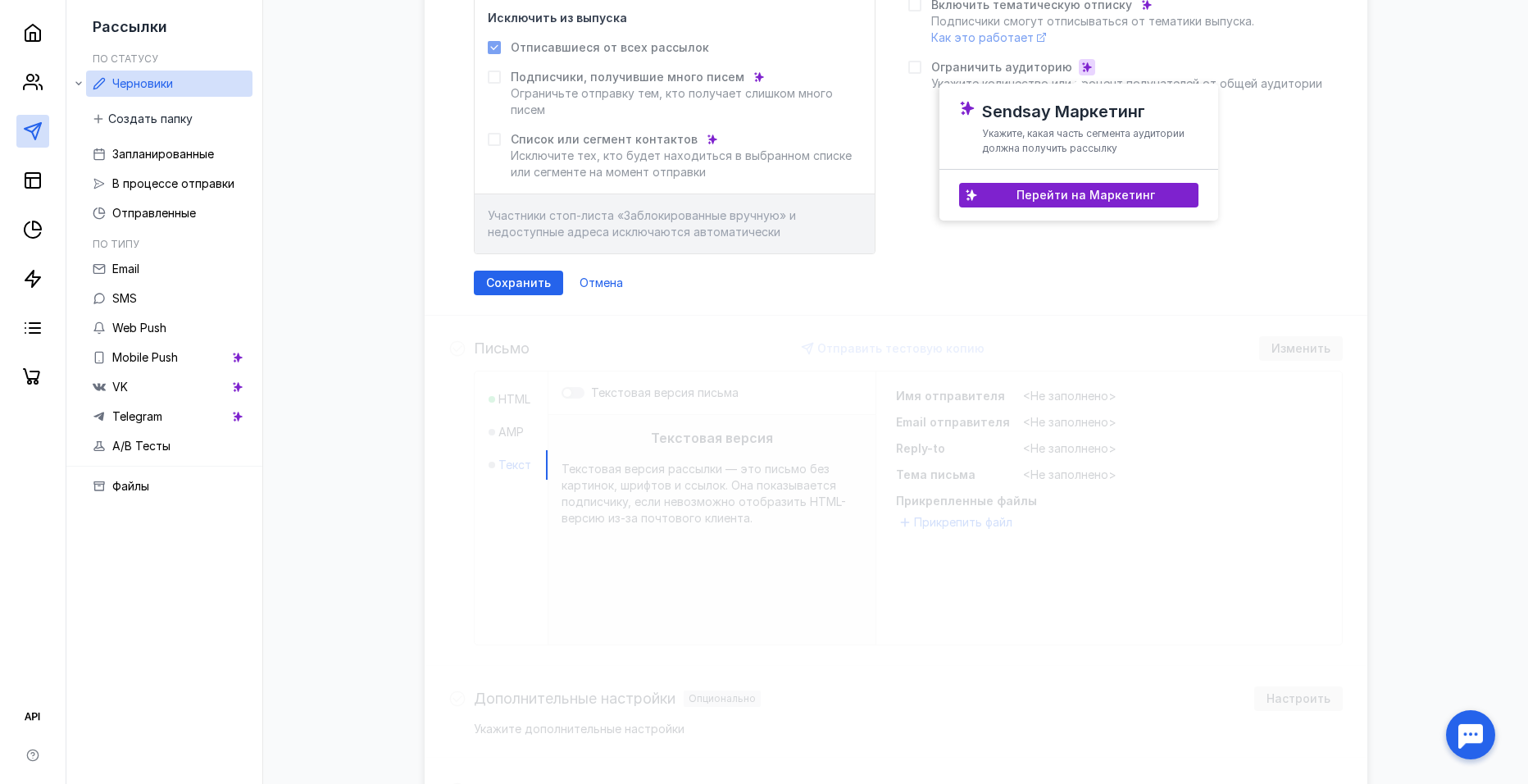
click at [1082, 70] on icon at bounding box center [1088, 68] width 12 height 12
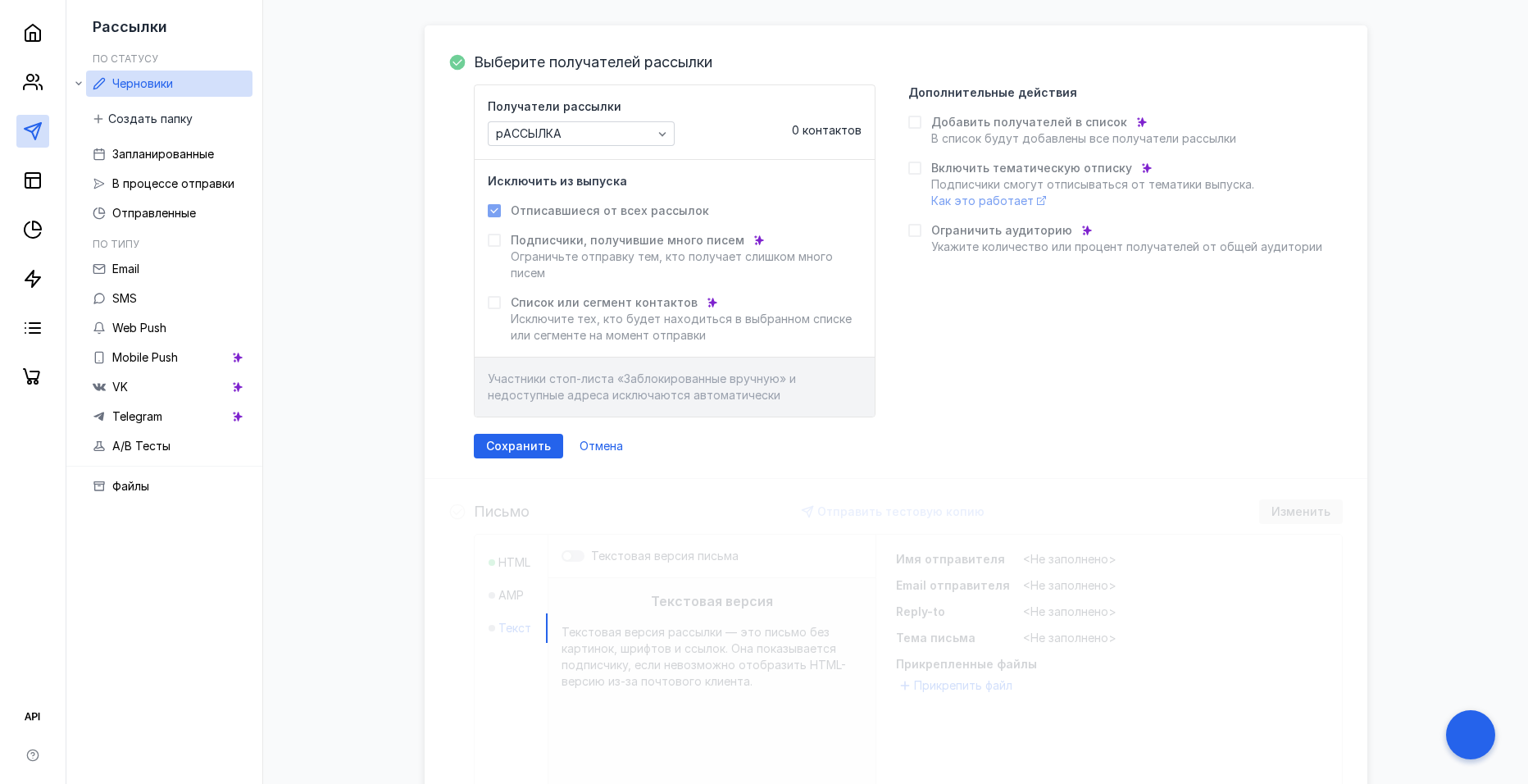
scroll to position [82, 0]
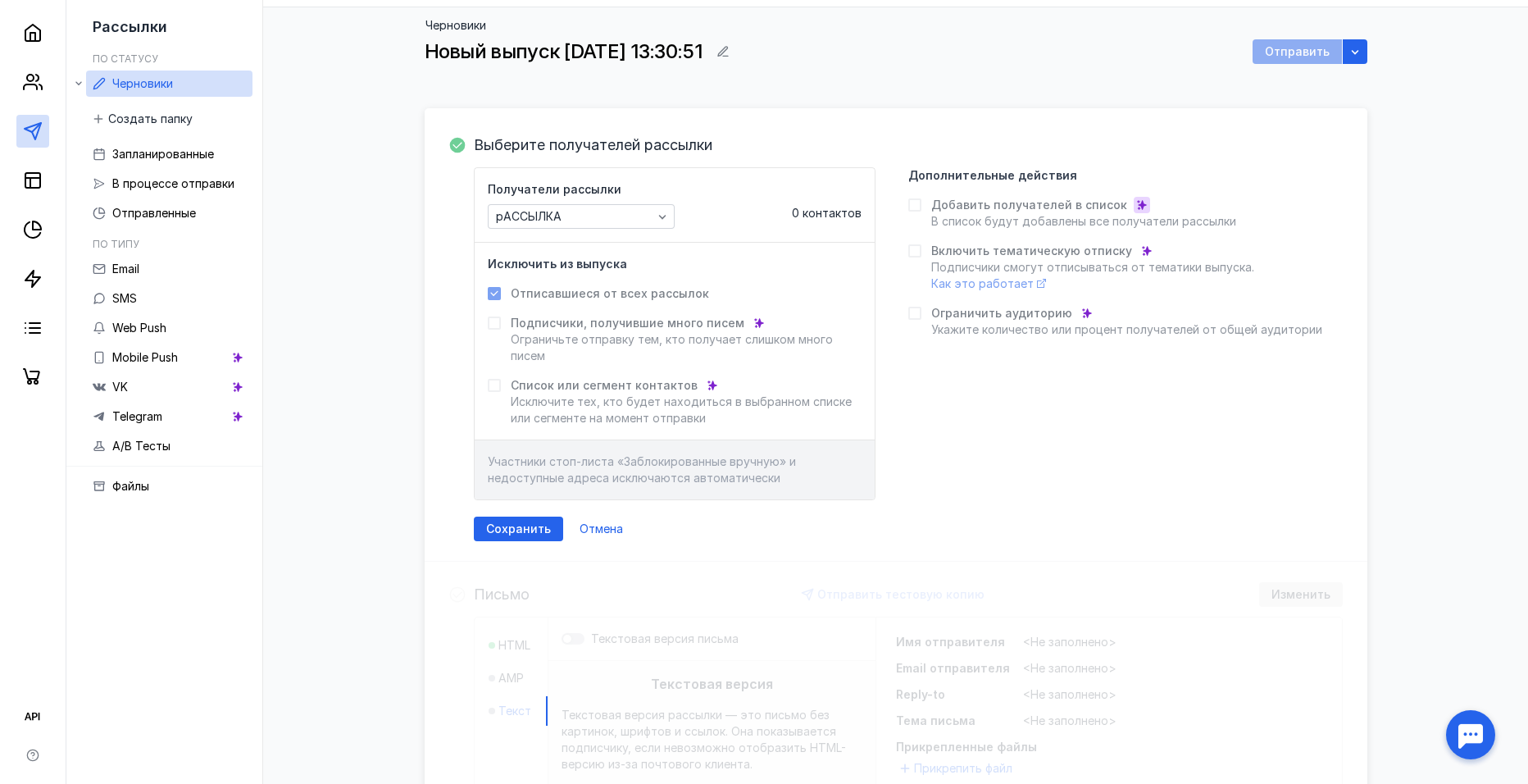
click at [1136, 199] on icon at bounding box center [1142, 205] width 12 height 12
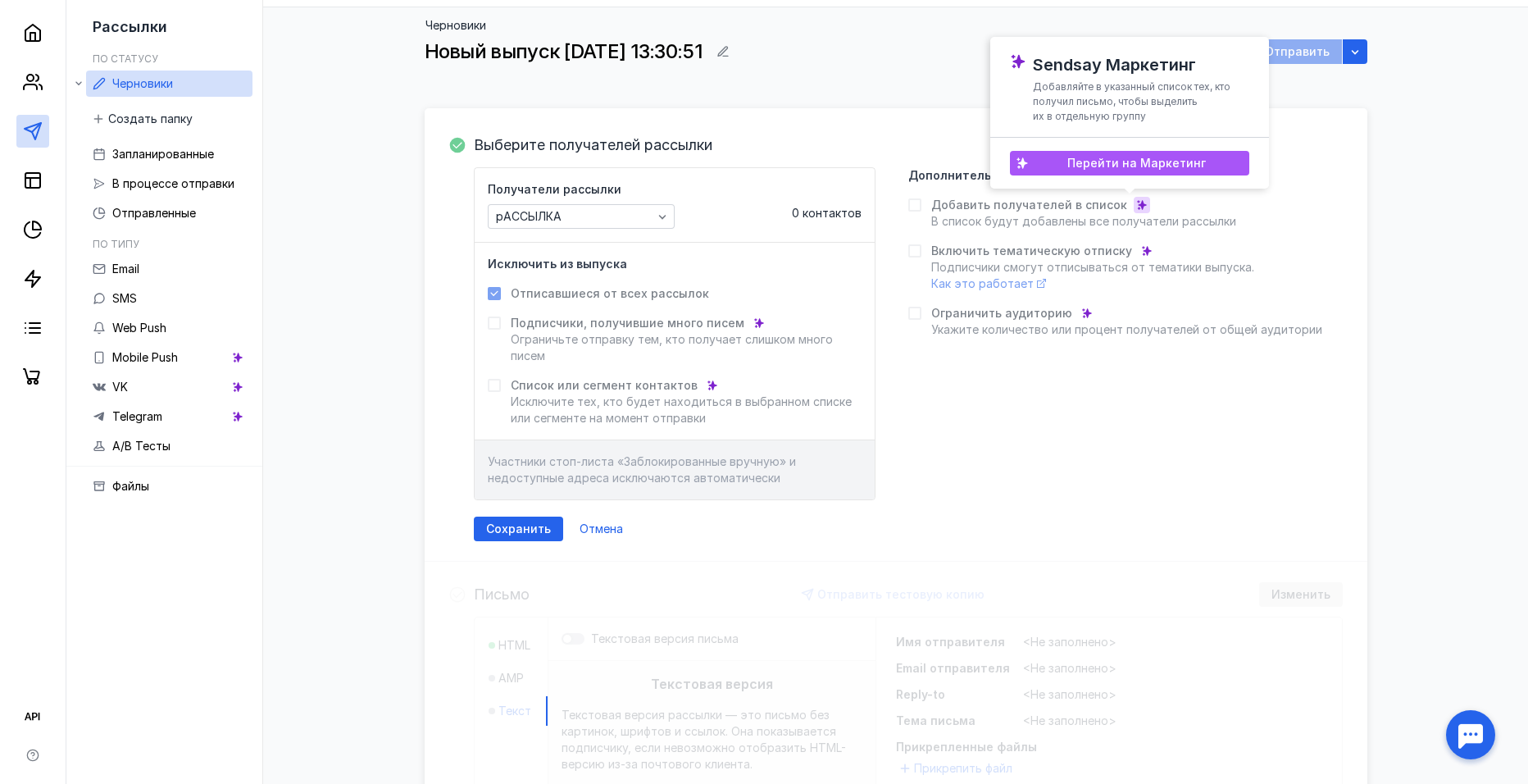
click at [1133, 163] on span "Перейти на Маркетинг" at bounding box center [1137, 163] width 138 height 14
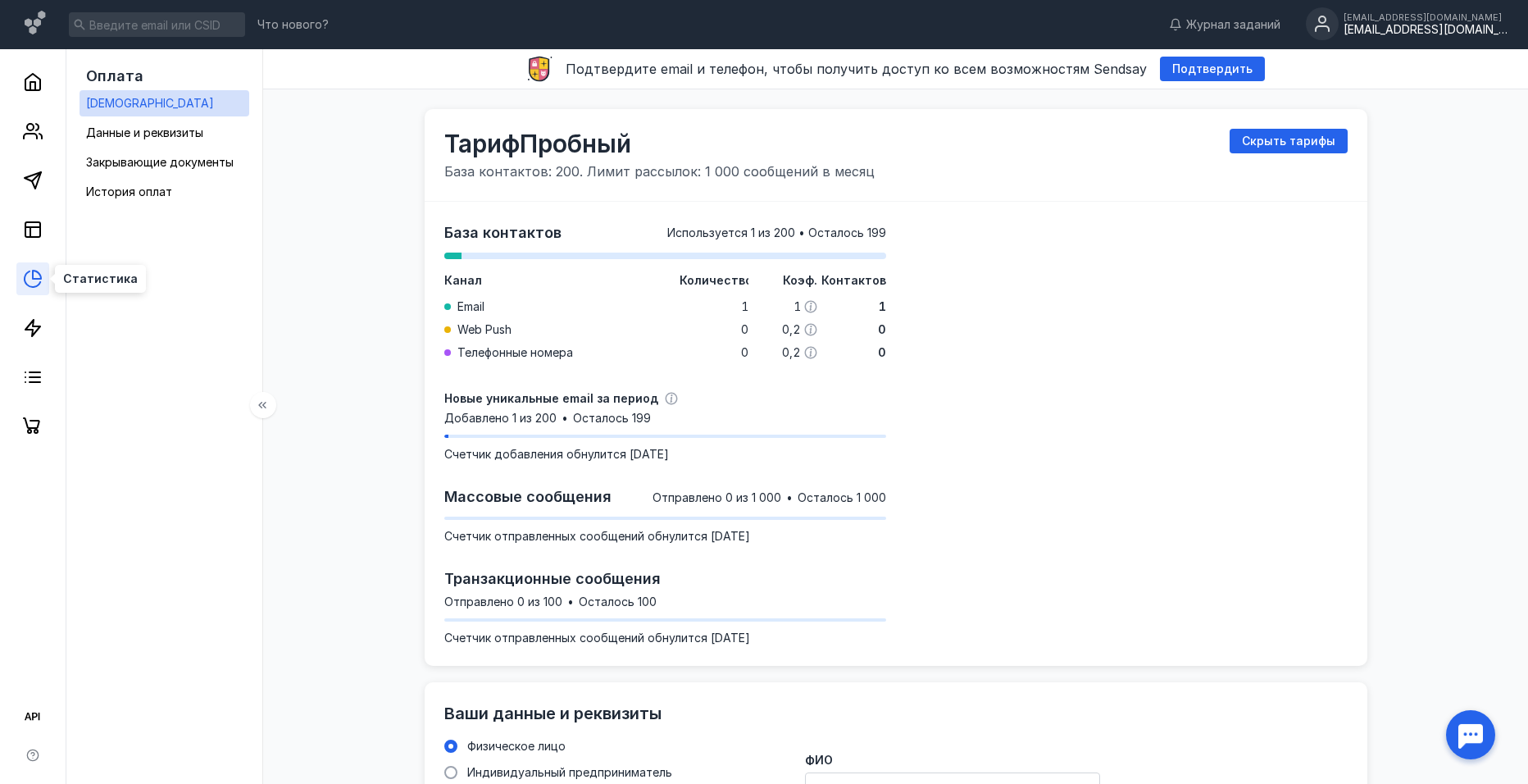
click at [40, 271] on icon at bounding box center [33, 279] width 20 height 20
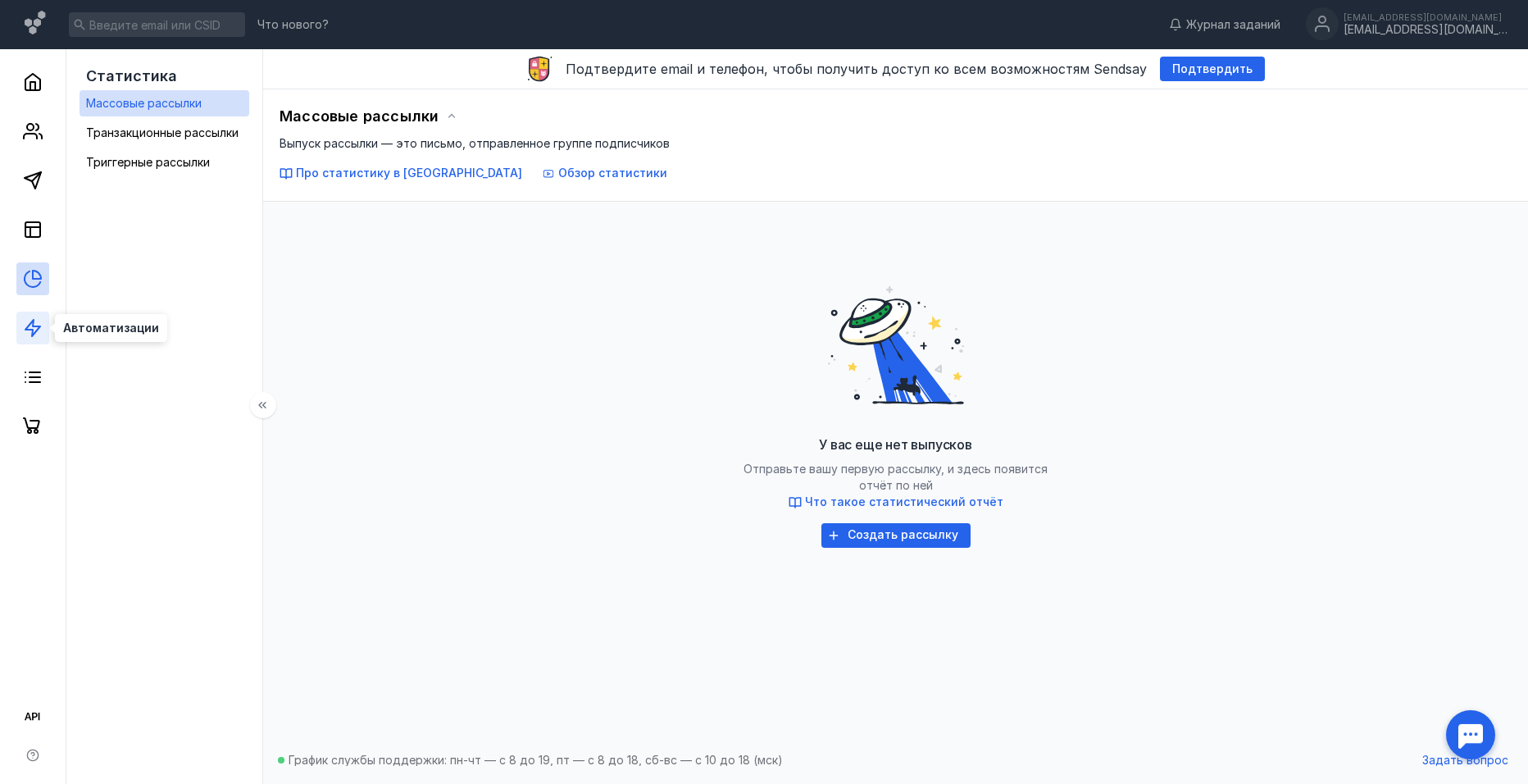
click at [38, 336] on icon at bounding box center [33, 328] width 20 height 20
